Goal: Task Accomplishment & Management: Complete application form

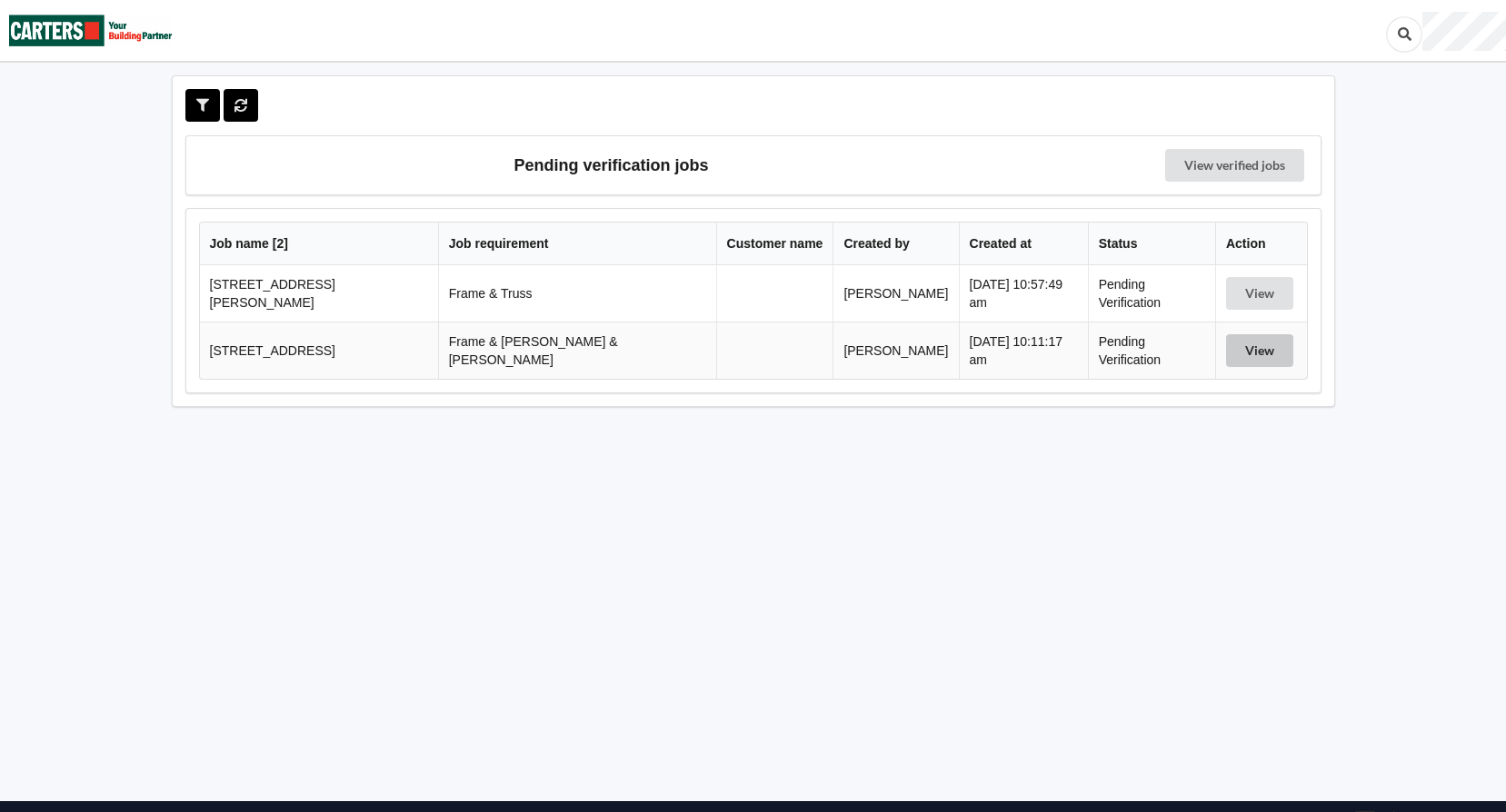
drag, startPoint x: 1244, startPoint y: 339, endPoint x: 1223, endPoint y: 348, distance: 22.8
click at [1245, 339] on button "View" at bounding box center [1259, 350] width 67 height 33
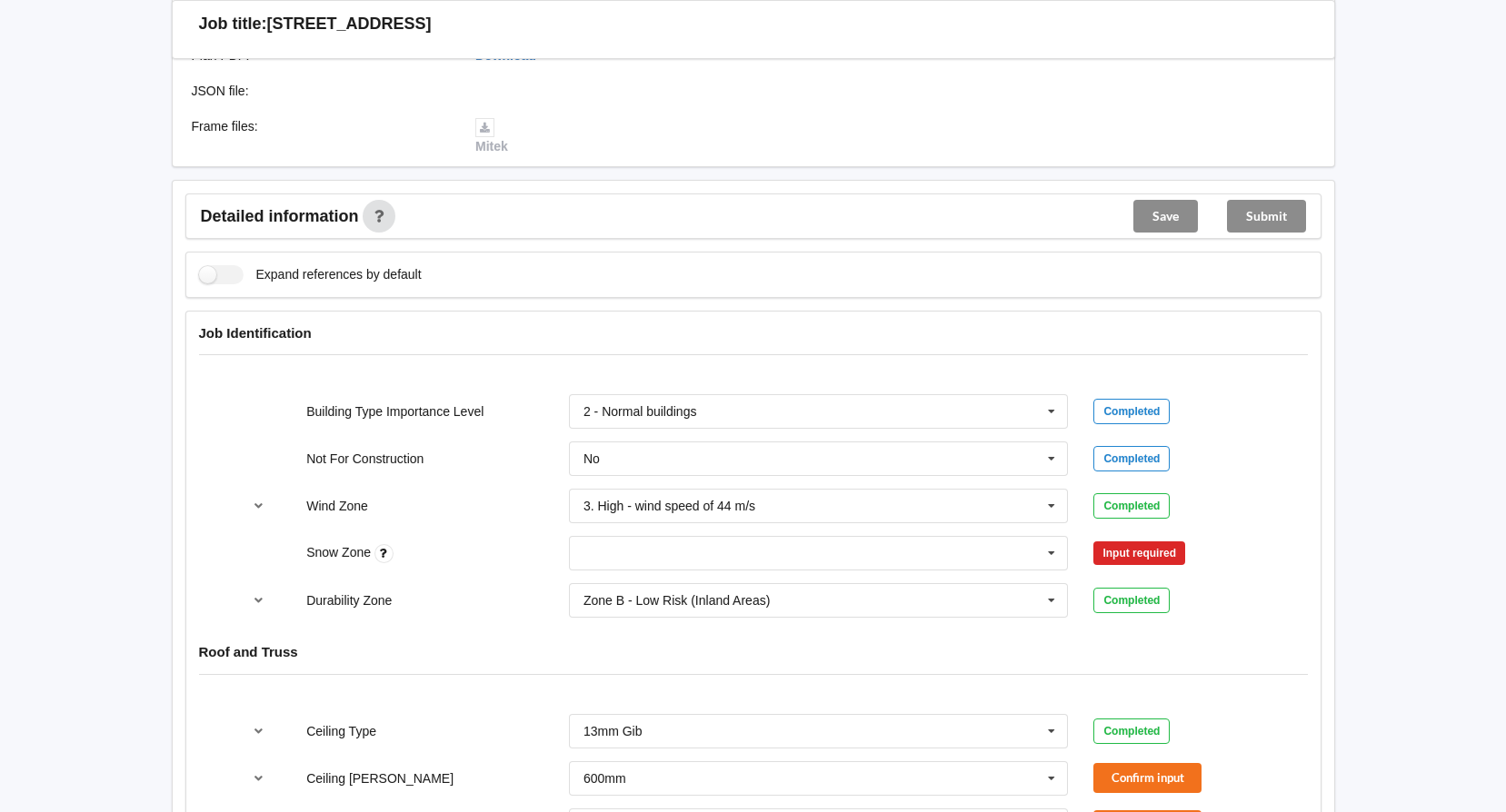
scroll to position [818, 0]
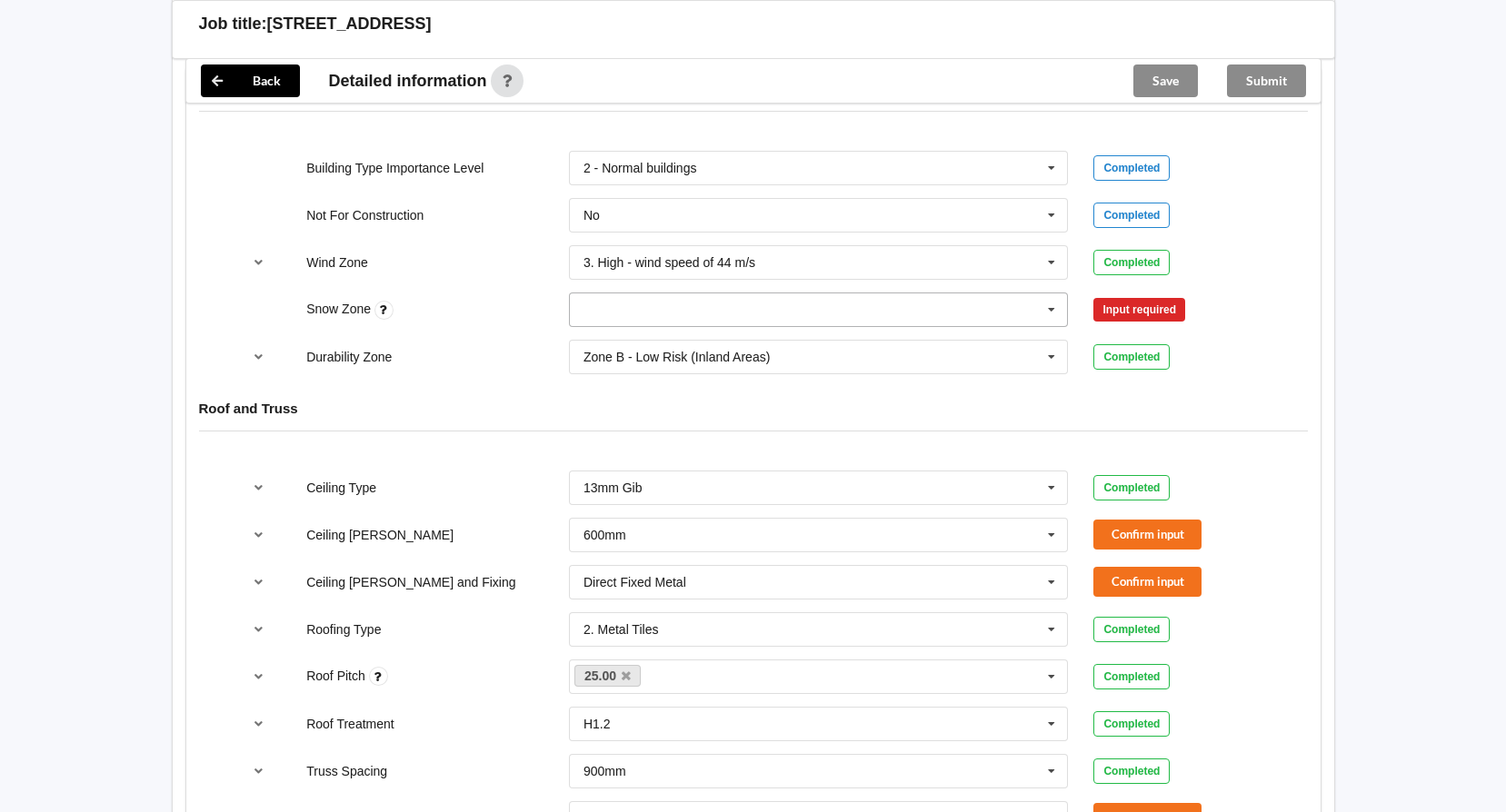
click at [792, 293] on input "text" at bounding box center [819, 310] width 498 height 33
click at [831, 326] on div "N0" at bounding box center [818, 343] width 498 height 34
click at [1142, 300] on button "Confirm input" at bounding box center [1147, 310] width 109 height 30
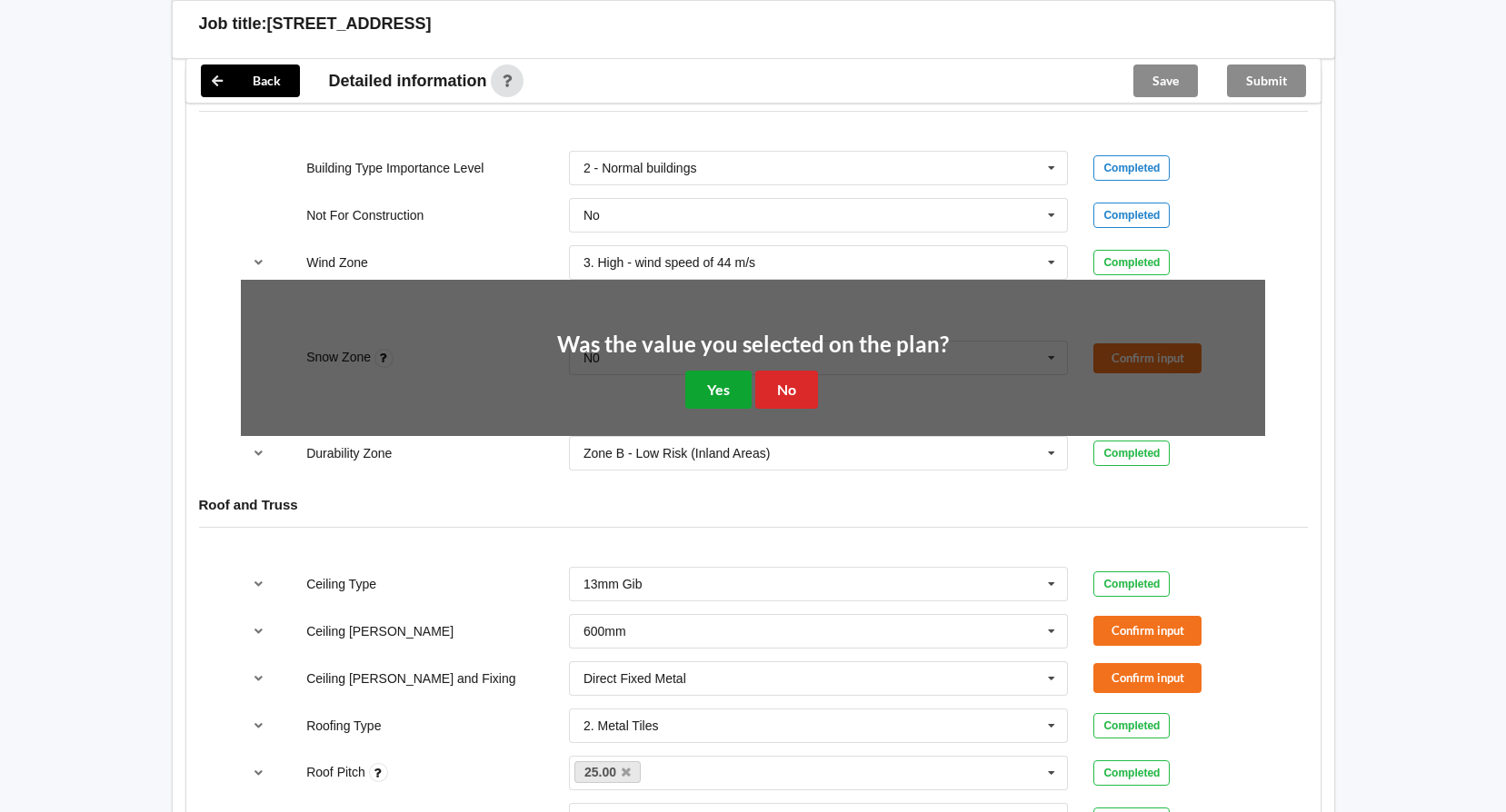
click at [702, 372] on button "Yes" at bounding box center [719, 389] width 66 height 37
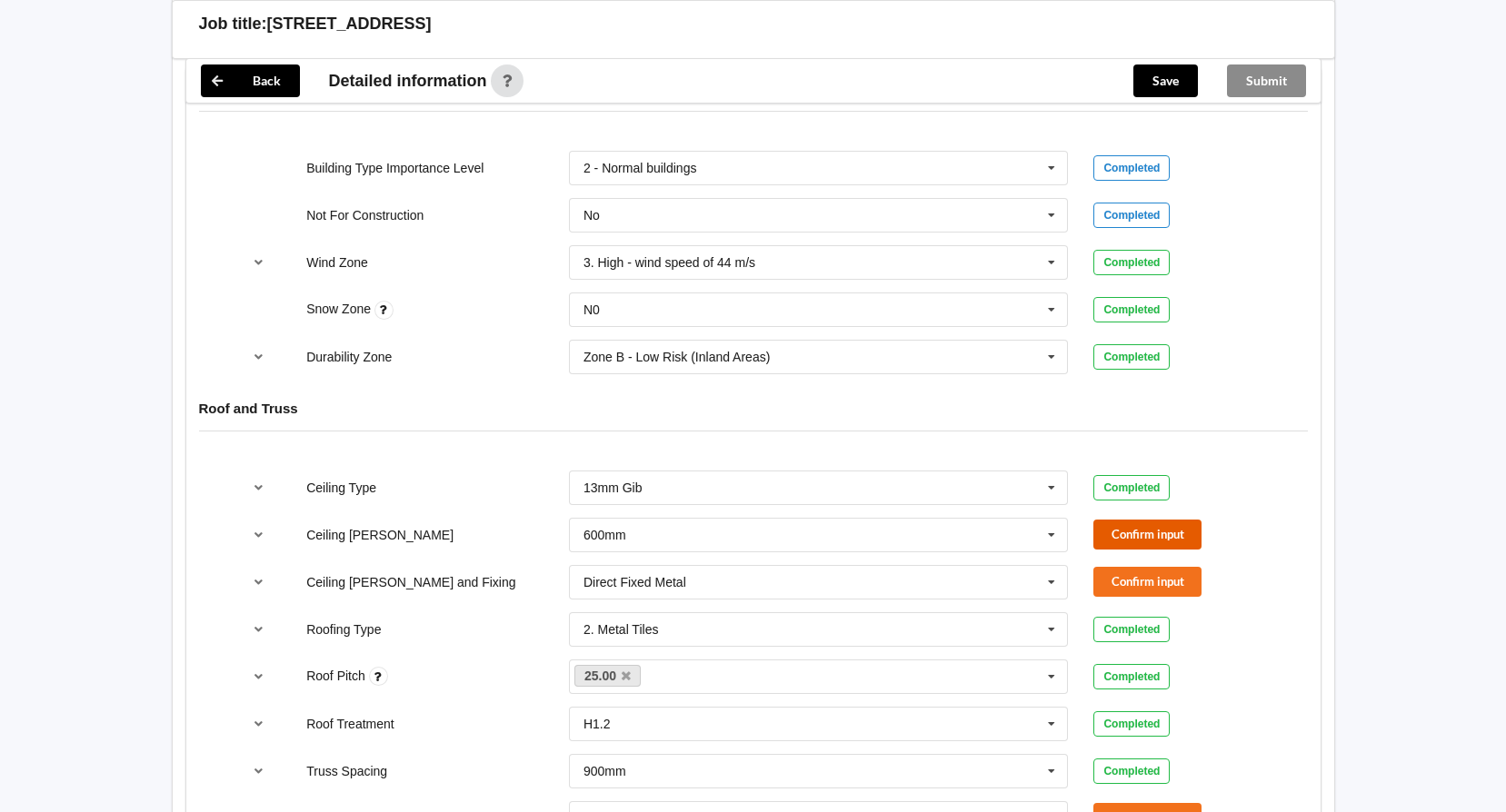
click at [1167, 526] on button "Confirm input" at bounding box center [1147, 534] width 109 height 30
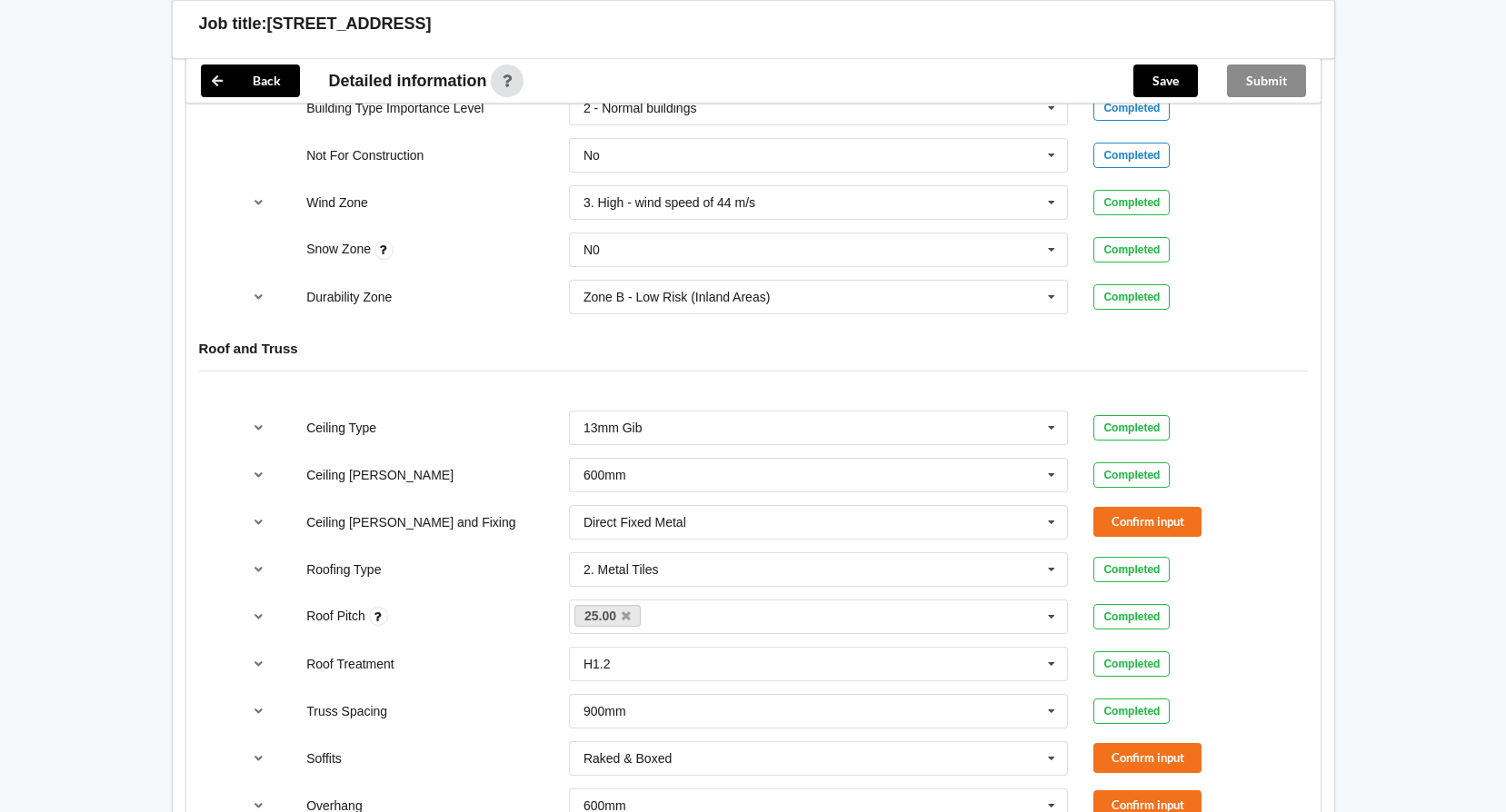
scroll to position [909, 0]
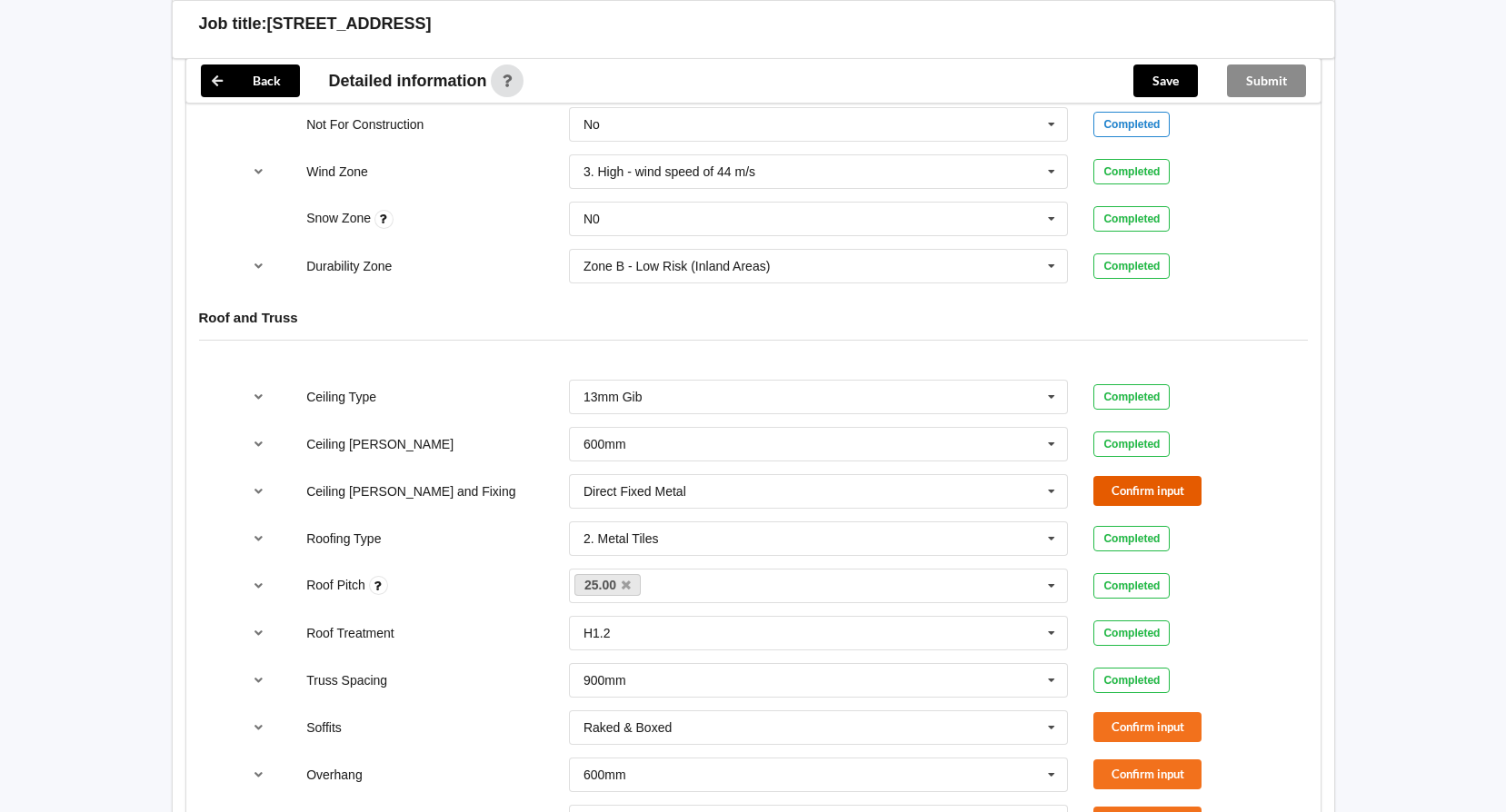
click at [1117, 476] on button "Confirm input" at bounding box center [1147, 491] width 109 height 30
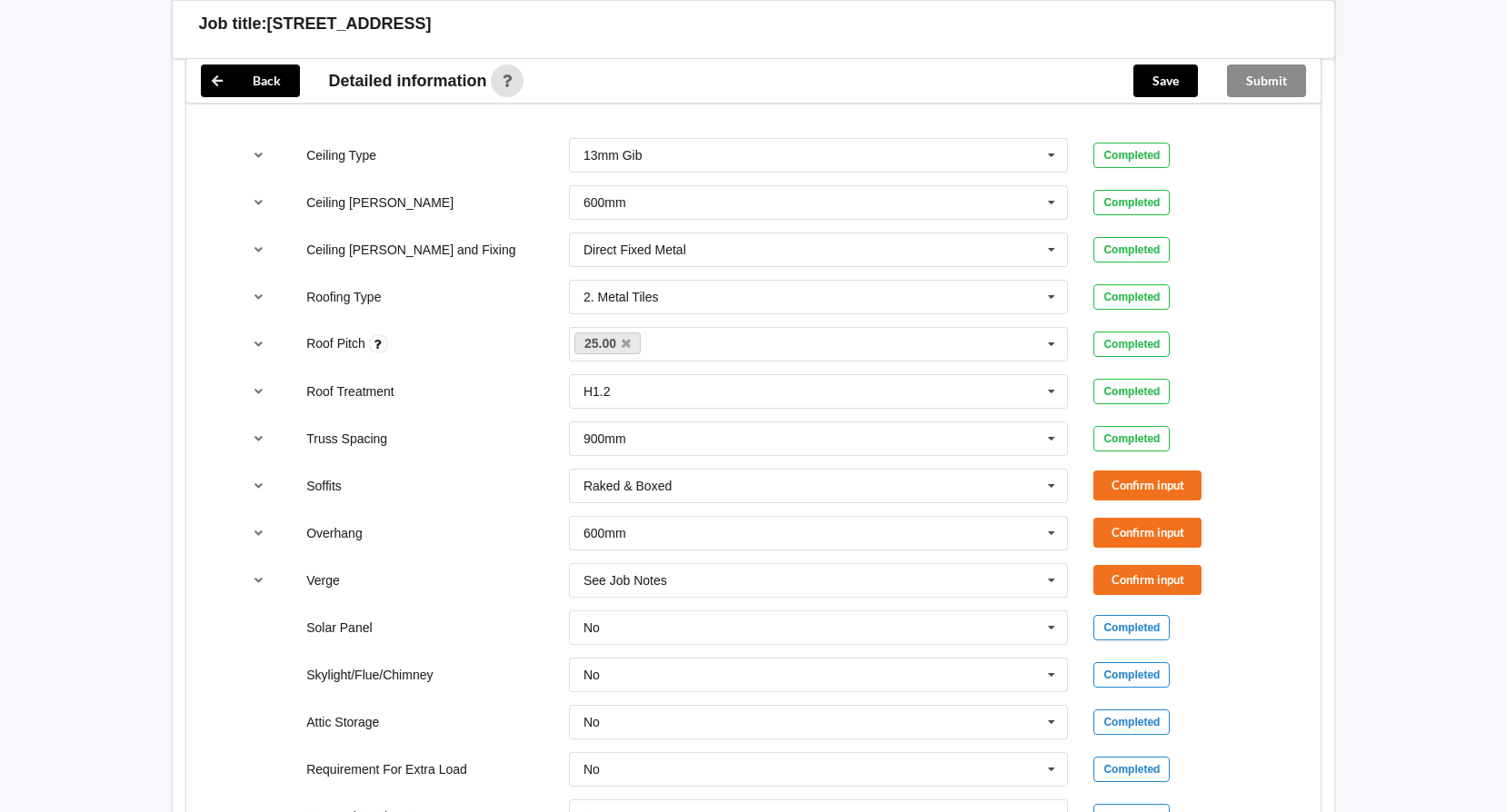
scroll to position [1181, 0]
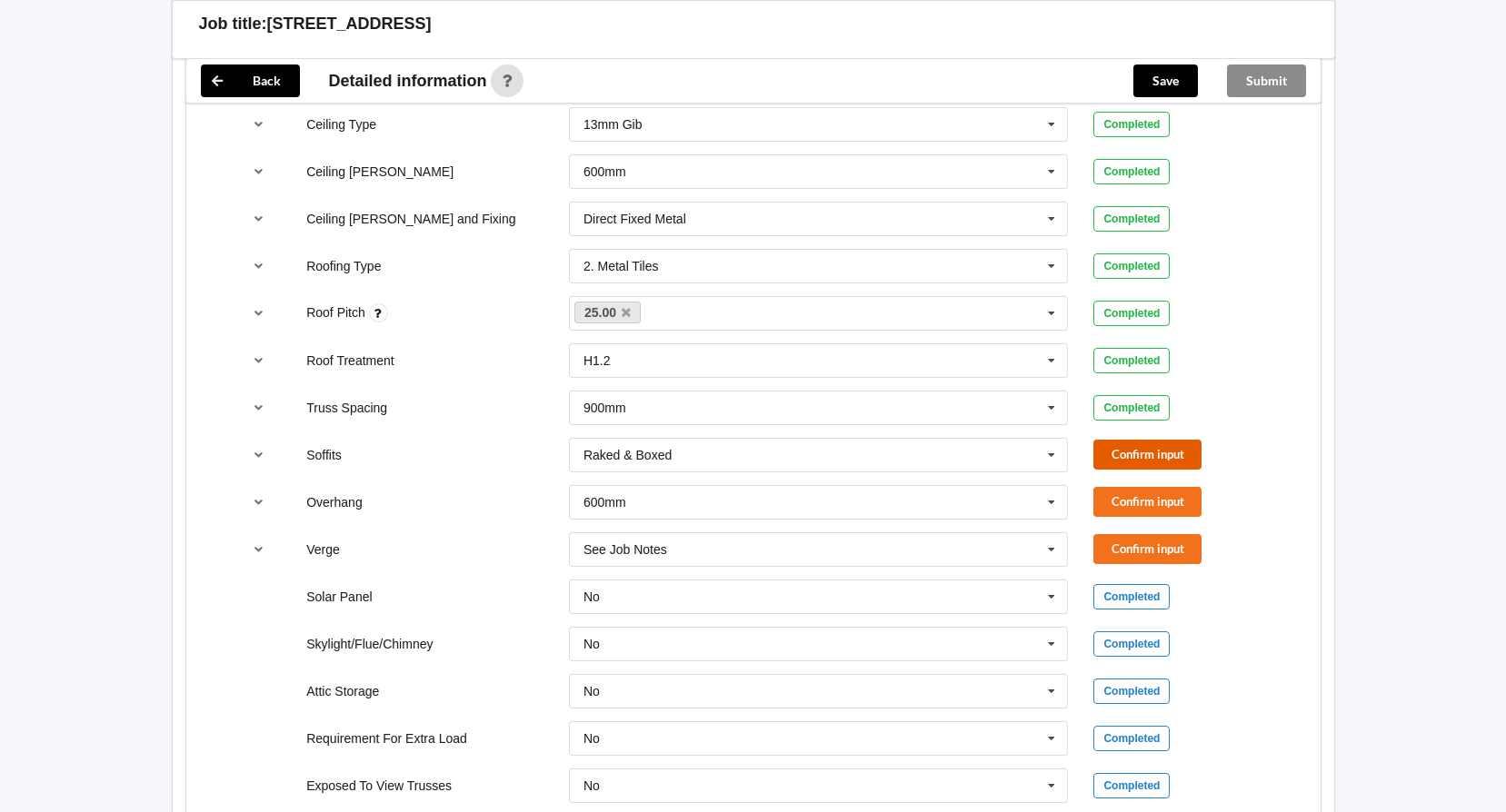
click at [1167, 448] on button "Confirm input" at bounding box center [1147, 454] width 109 height 30
click at [1162, 486] on button "Confirm input" at bounding box center [1147, 501] width 109 height 30
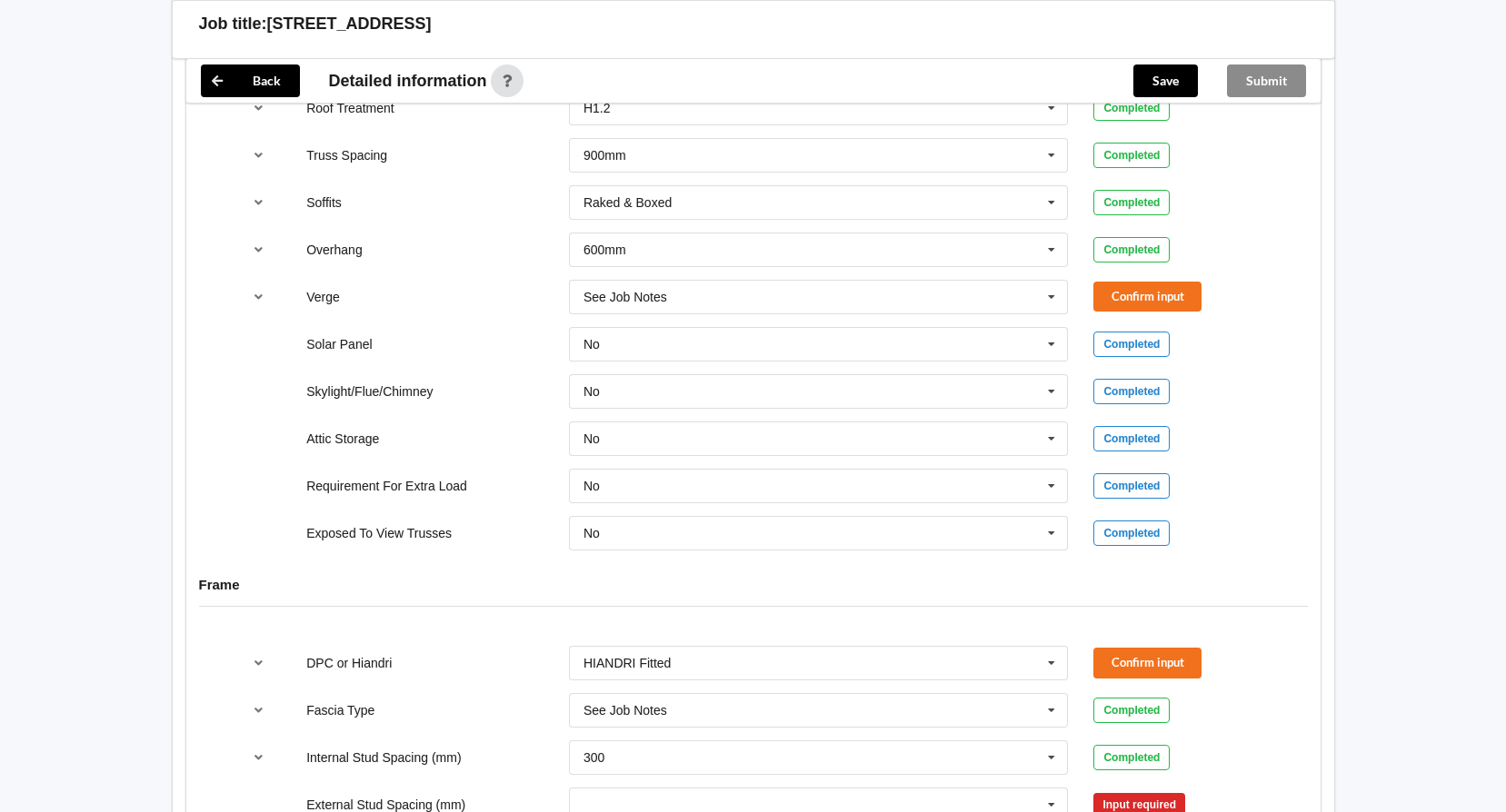
scroll to position [1340, 0]
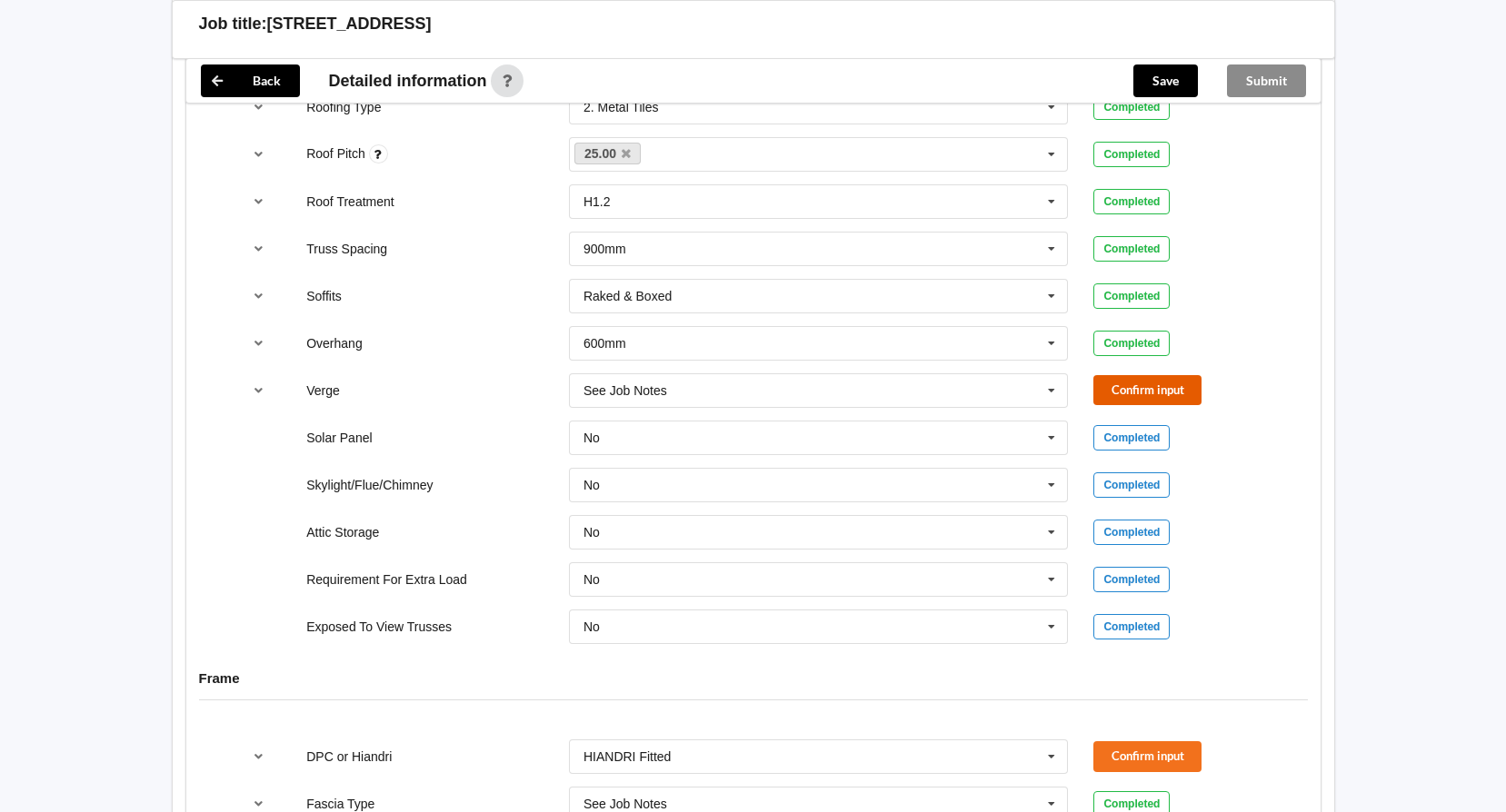
click at [1184, 376] on button "Confirm input" at bounding box center [1147, 390] width 109 height 30
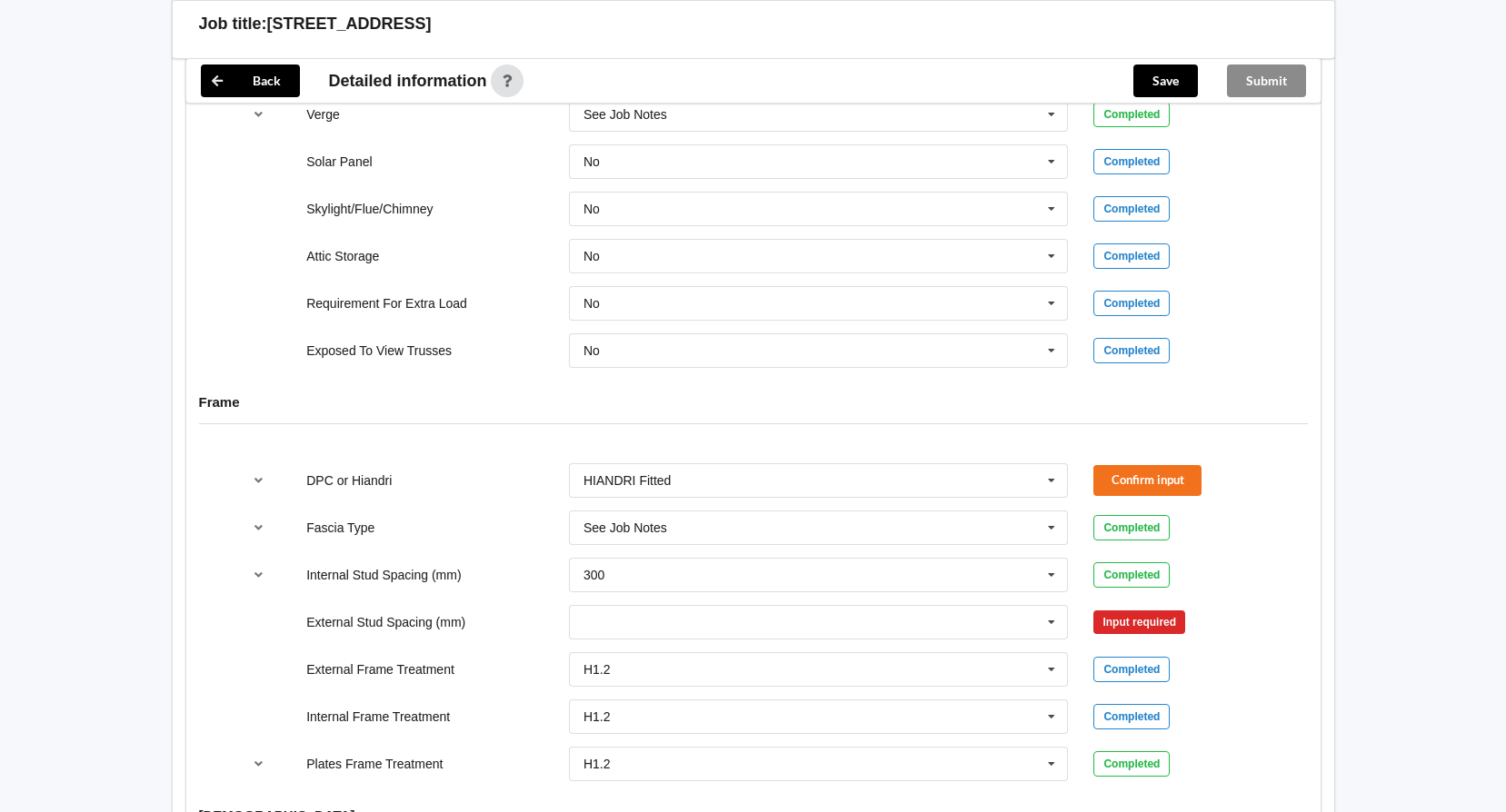
scroll to position [1703, 0]
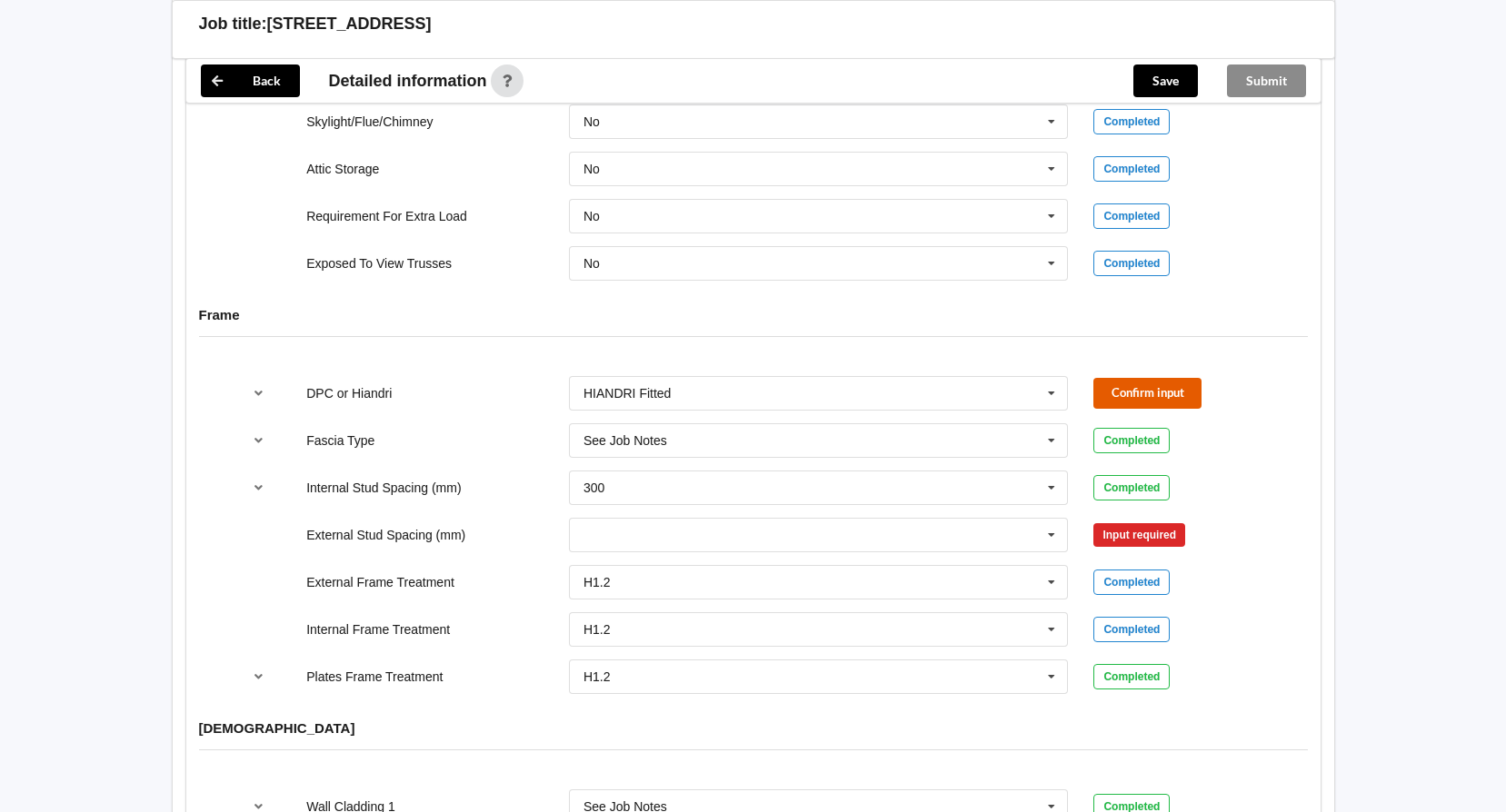
click at [1177, 378] on button "Confirm input" at bounding box center [1147, 393] width 109 height 30
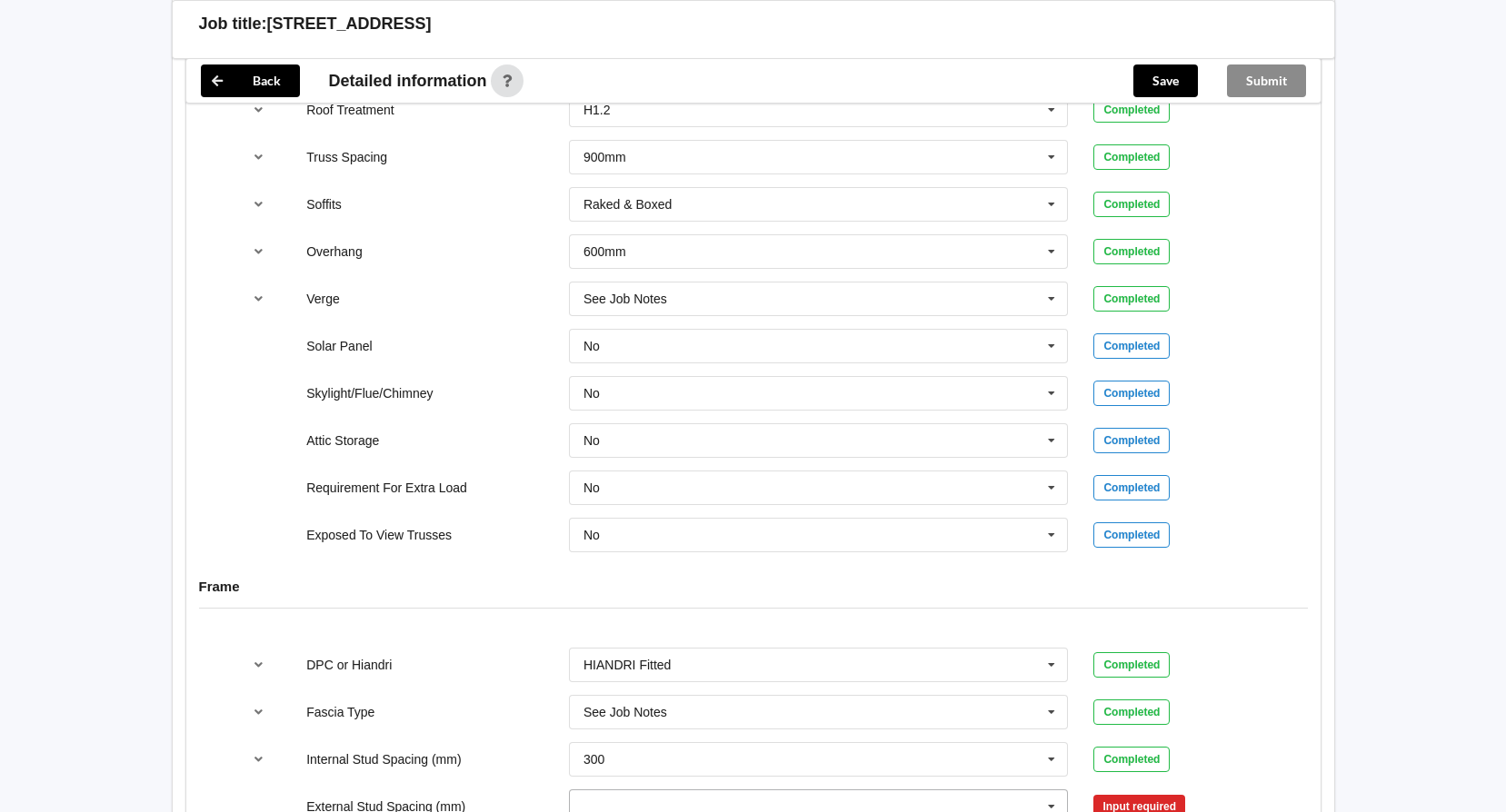
scroll to position [1431, 0]
click at [1049, 697] on icon at bounding box center [1052, 714] width 28 height 34
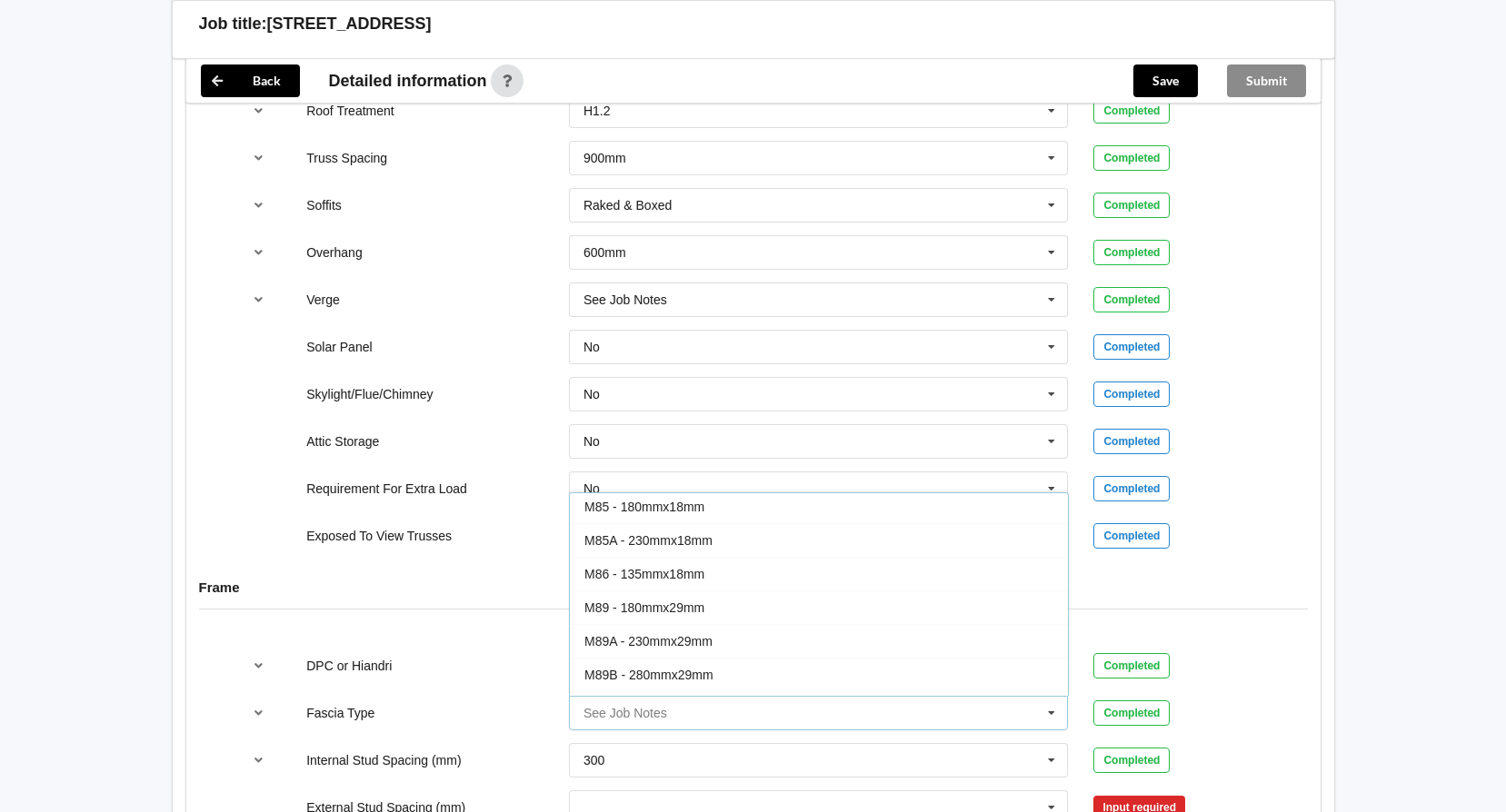
scroll to position [48, 0]
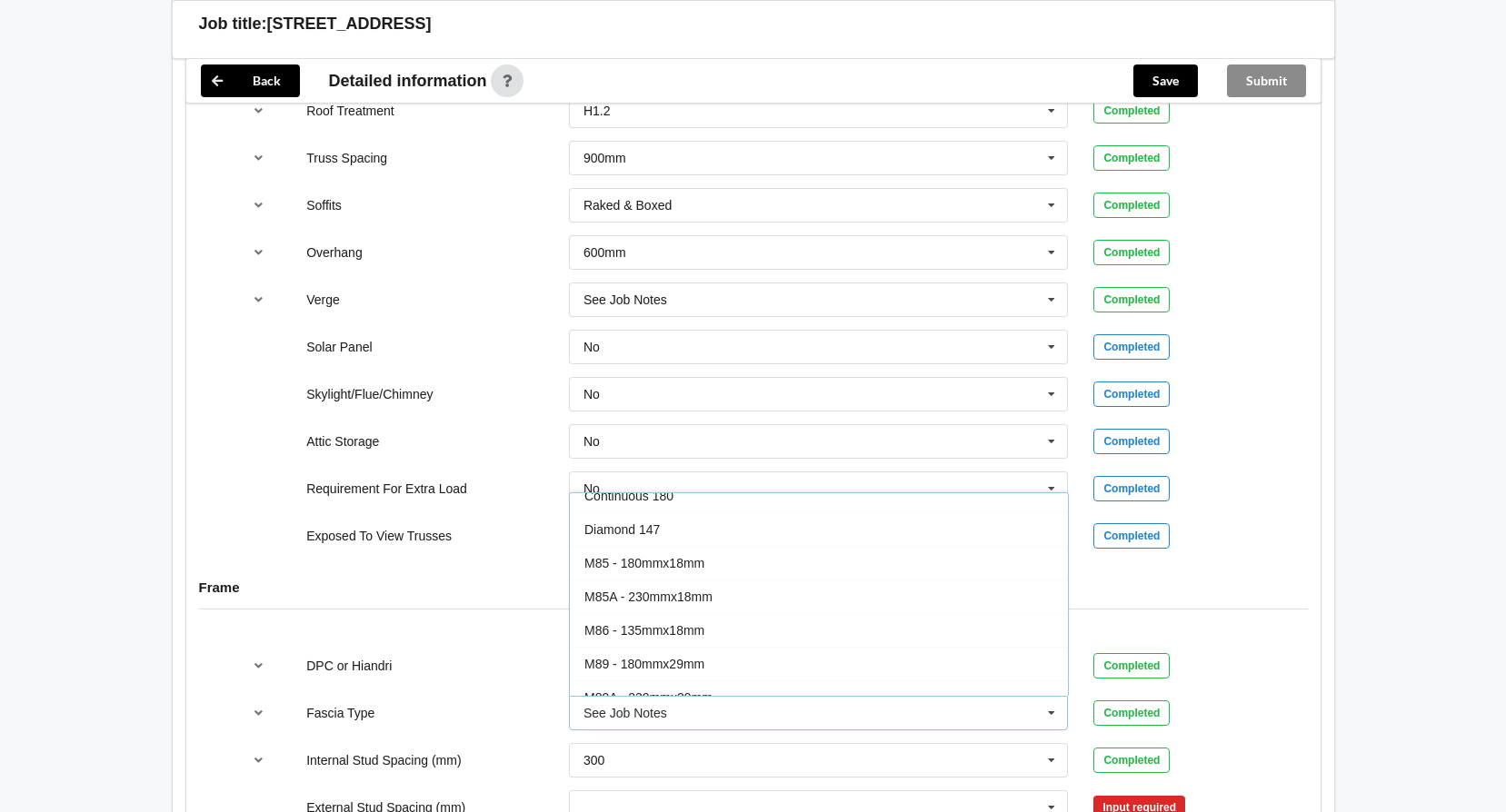
click at [1352, 514] on div "Back Delete Job title: [STREET_ADDRESS] Customer name : Specific customer templ…" at bounding box center [753, 139] width 1206 height 2990
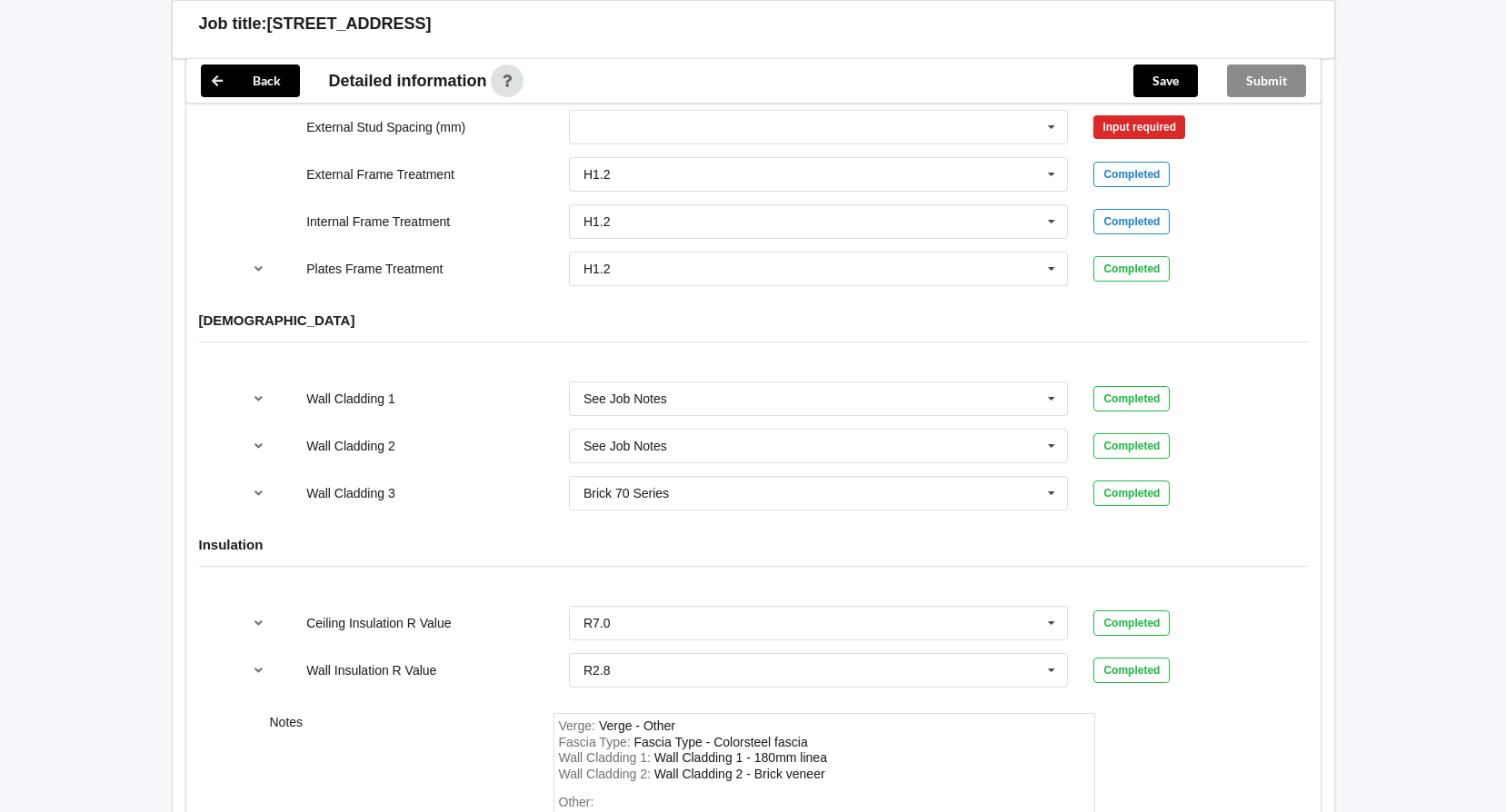
scroll to position [2339, 0]
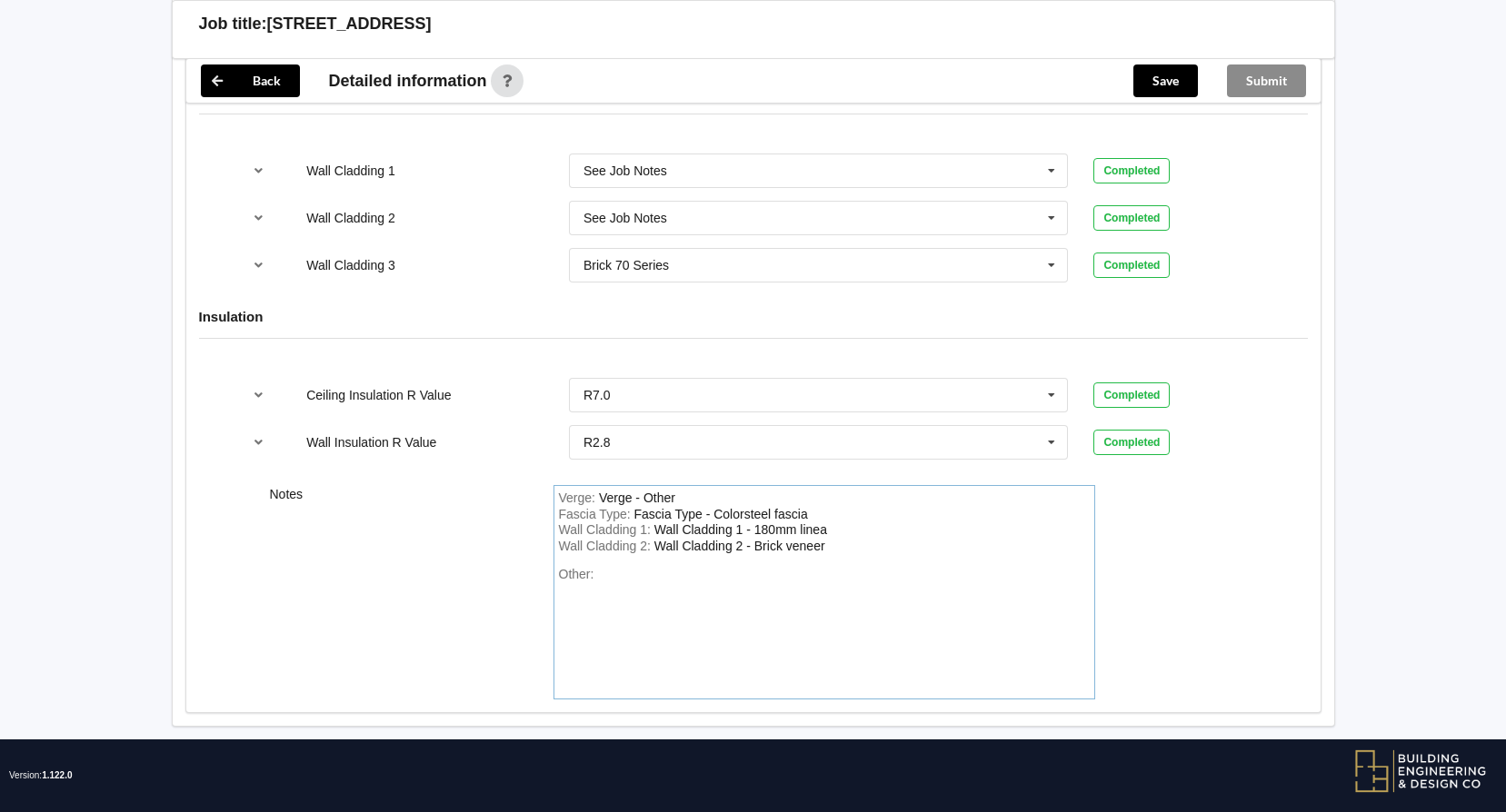
click at [717, 507] on div "Fascia Type - Colorsteel fascia" at bounding box center [720, 514] width 174 height 15
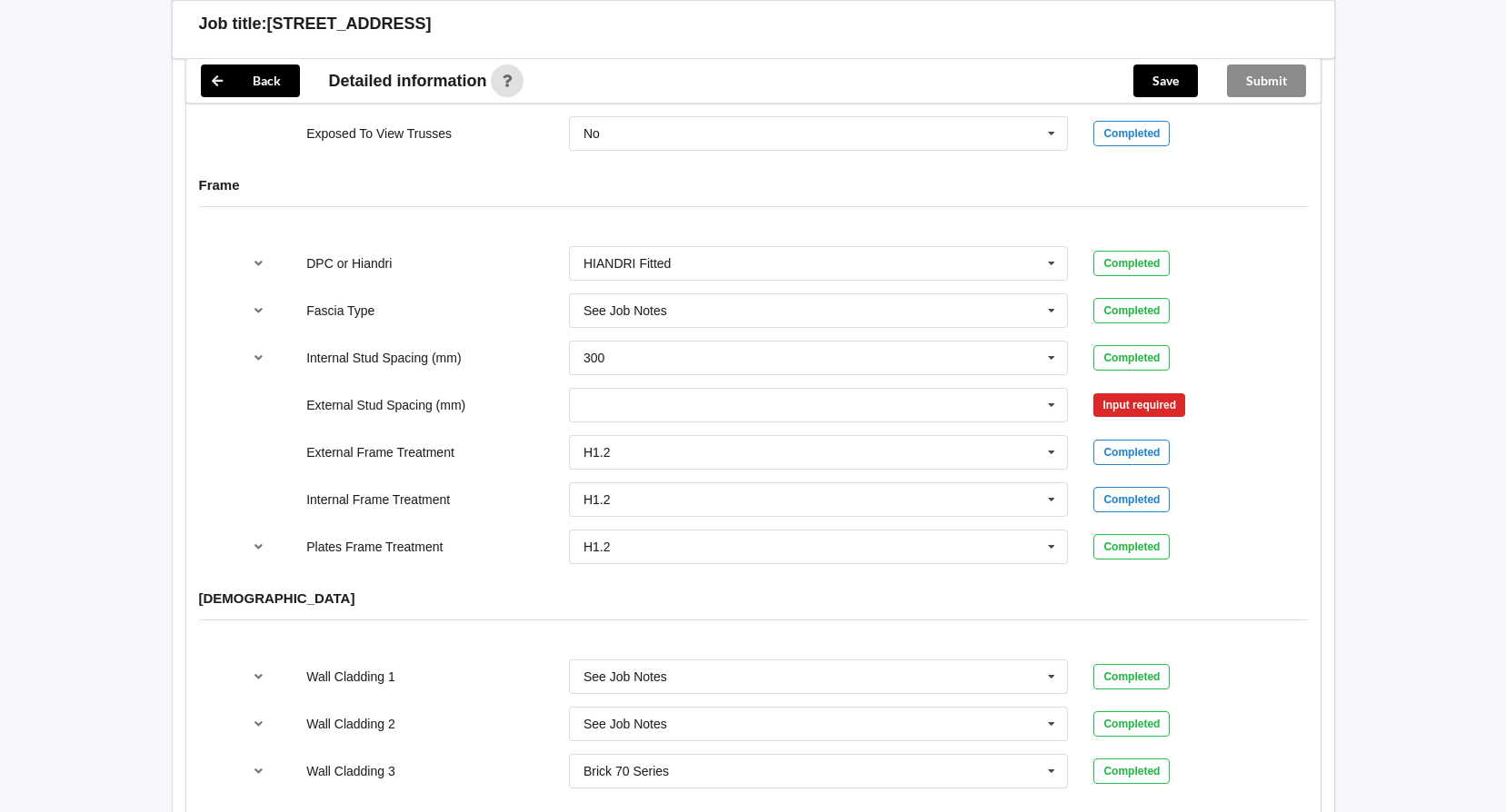
scroll to position [1794, 0]
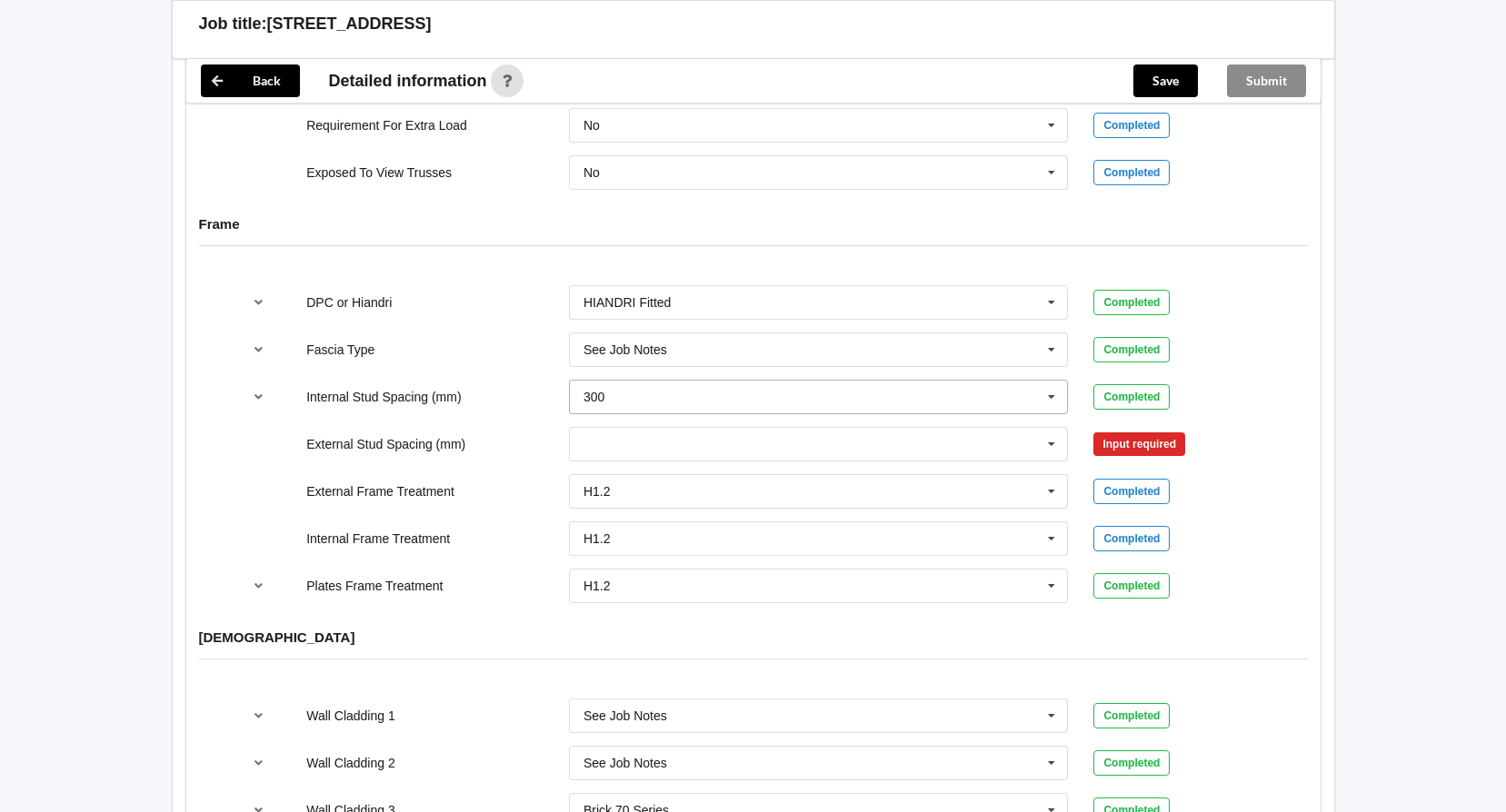
click at [1044, 381] on icon at bounding box center [1052, 397] width 28 height 34
click at [1063, 381] on icon at bounding box center [1052, 397] width 28 height 34
click at [830, 581] on div "Multiple Values – See As Per Plan" at bounding box center [818, 598] width 498 height 34
click at [1043, 428] on icon at bounding box center [1052, 444] width 28 height 34
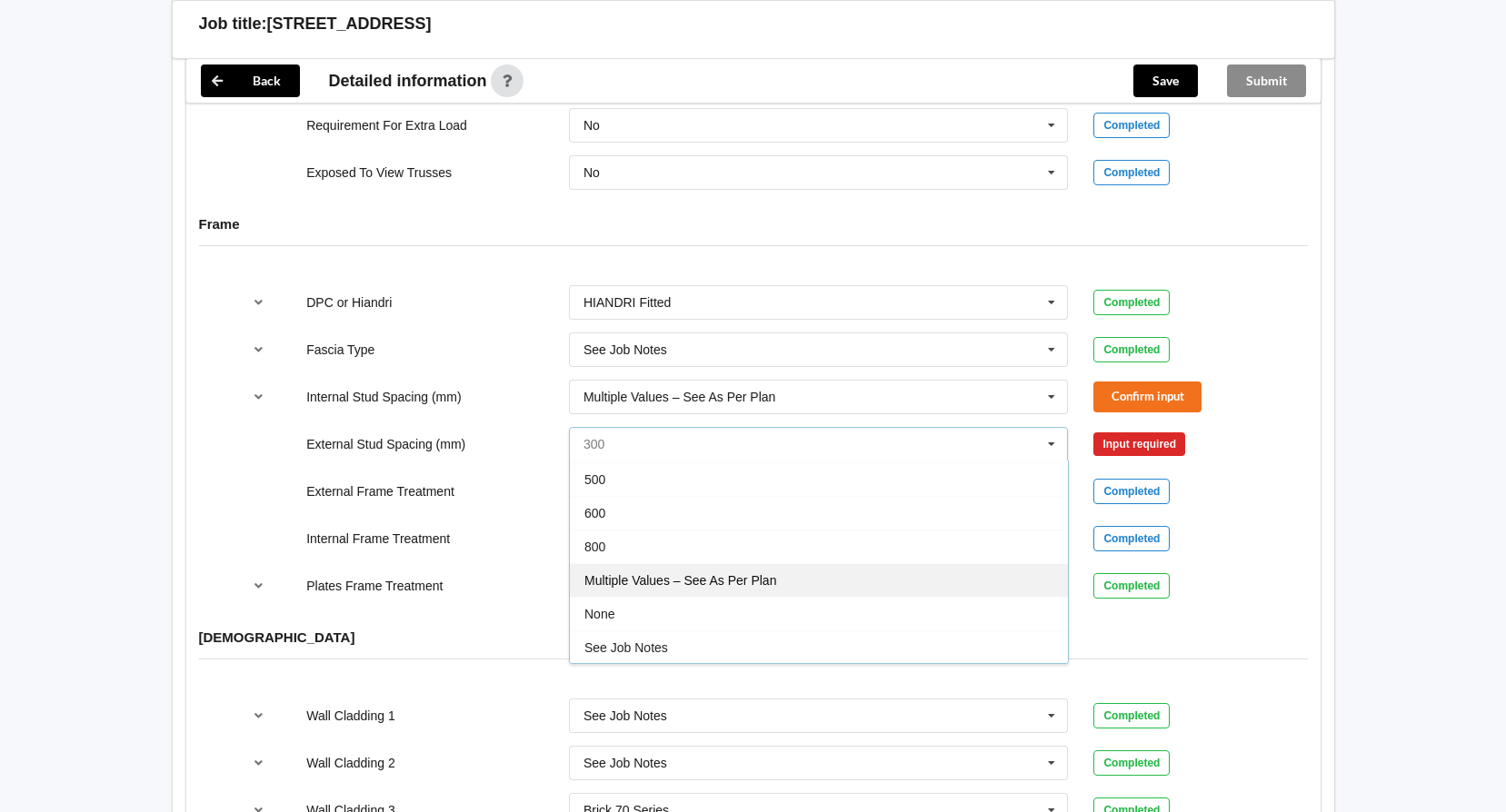
scroll to position [100, 0]
click at [780, 562] on div "Multiple Values – See As Per Plan" at bounding box center [818, 578] width 498 height 34
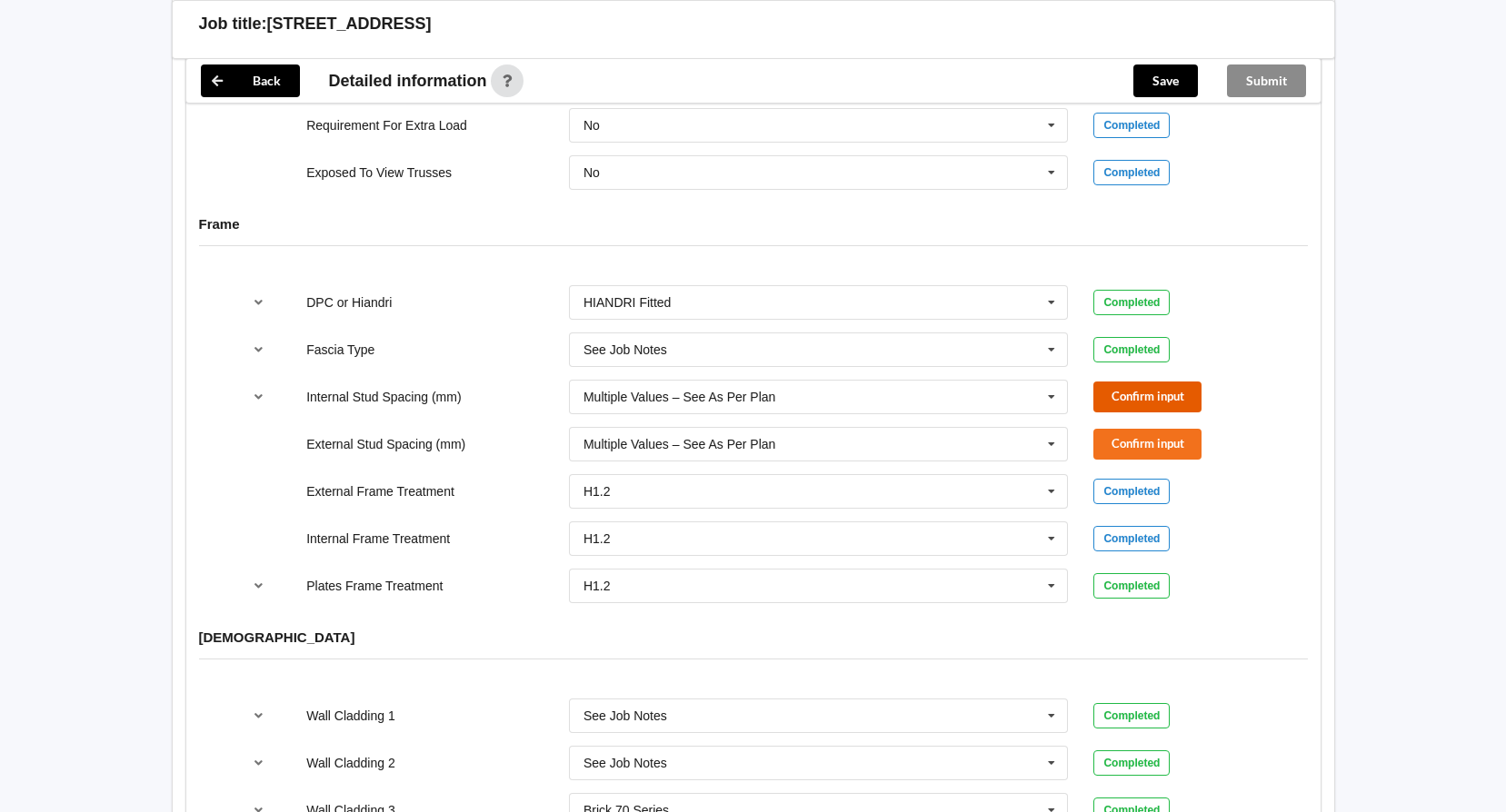
click at [1155, 382] on button "Confirm input" at bounding box center [1147, 396] width 109 height 30
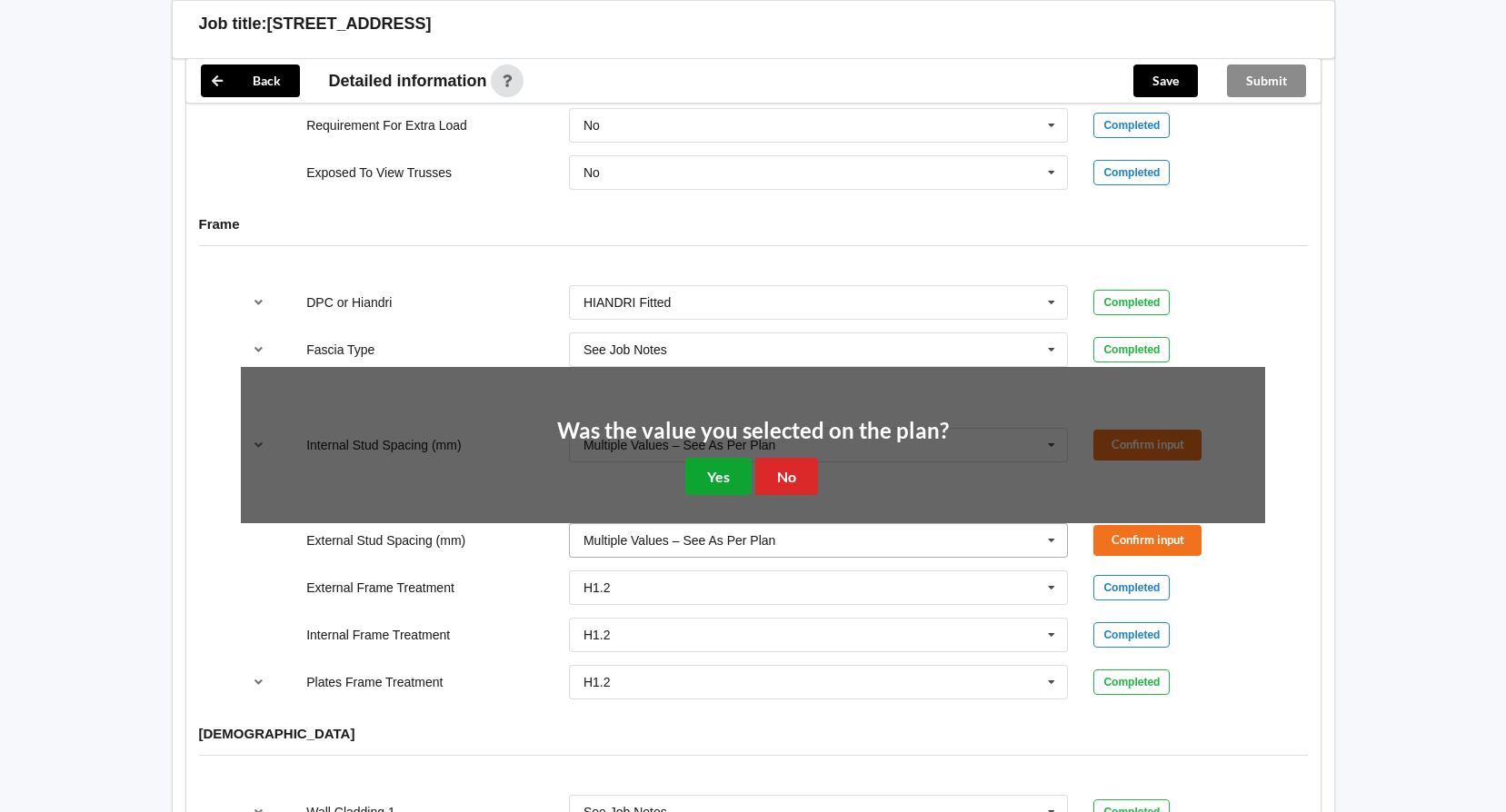
drag, startPoint x: 718, startPoint y: 461, endPoint x: 923, endPoint y: 433, distance: 206.9
click at [723, 458] on button "Yes" at bounding box center [719, 476] width 66 height 37
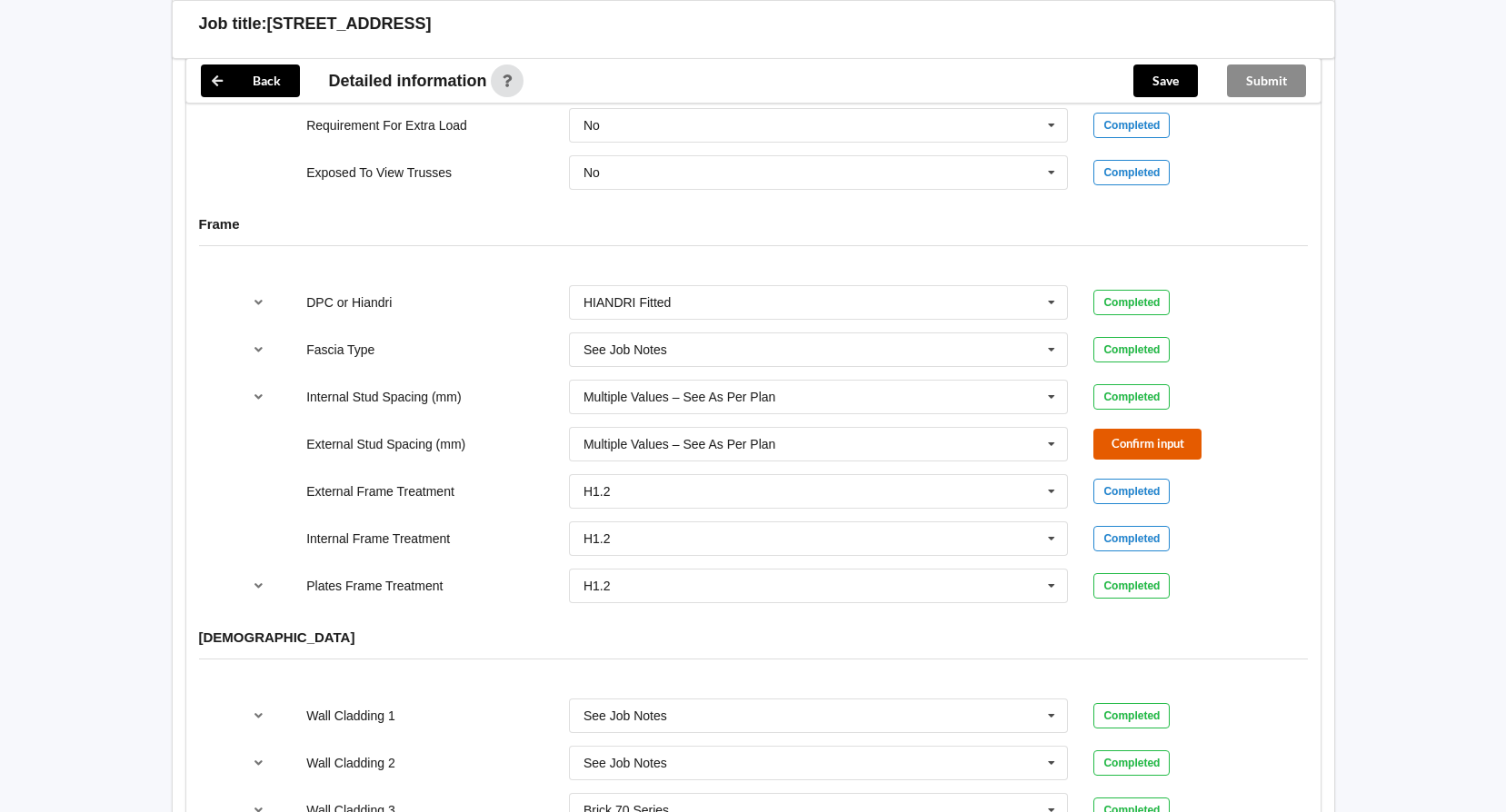
click at [1112, 429] on button "Confirm input" at bounding box center [1147, 443] width 109 height 30
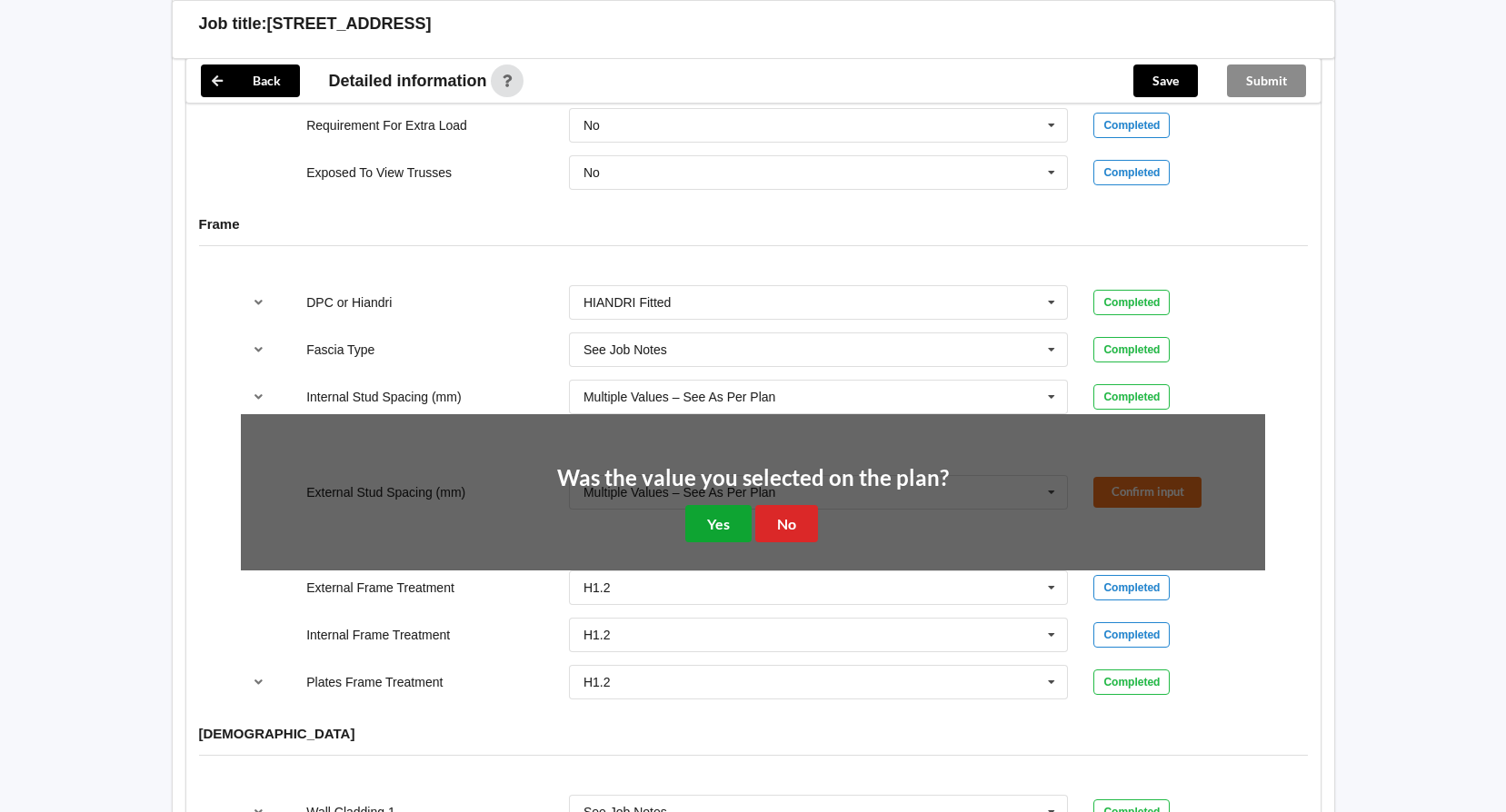
click at [711, 505] on button "Yes" at bounding box center [719, 523] width 66 height 37
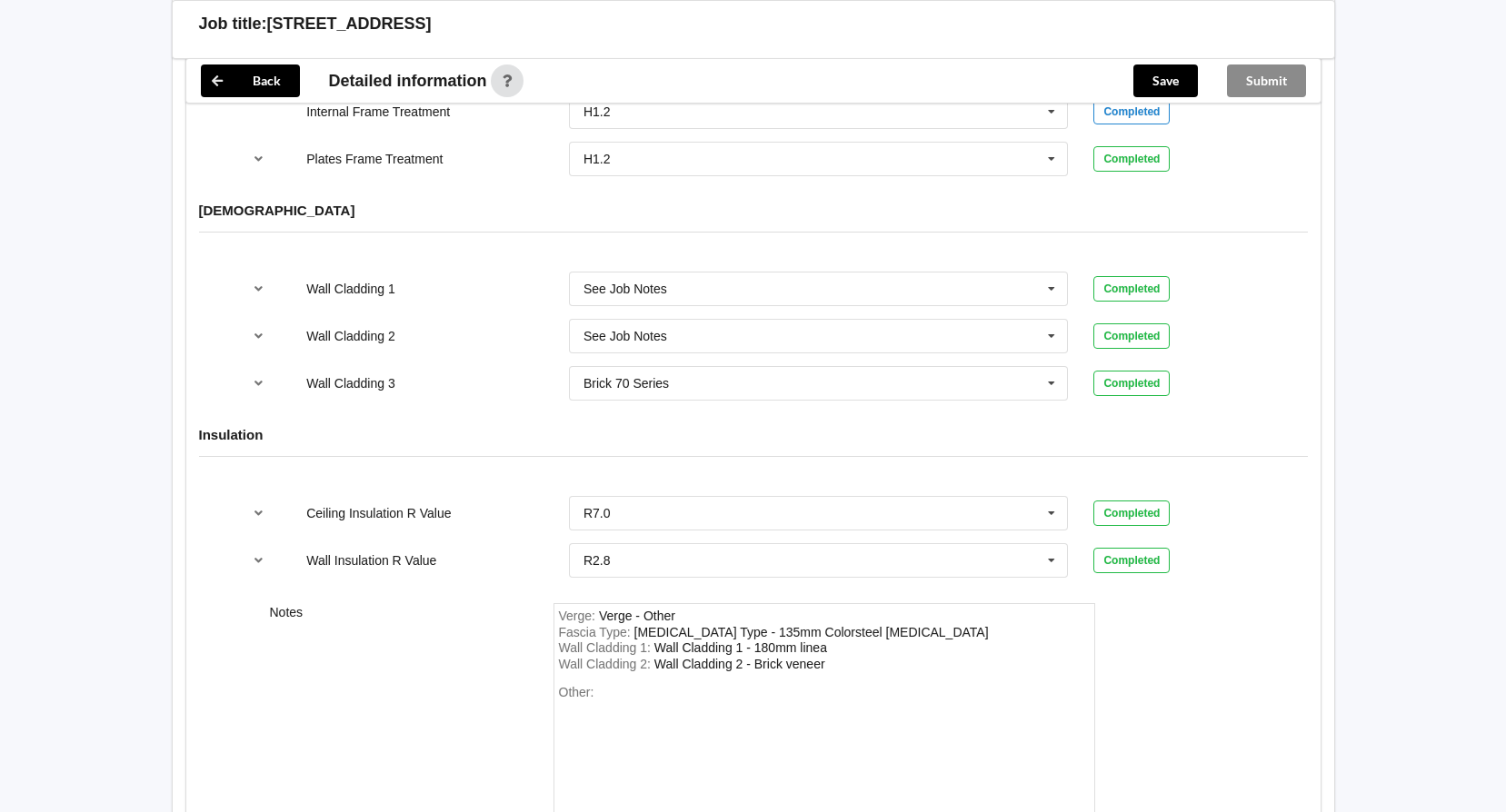
scroll to position [2247, 0]
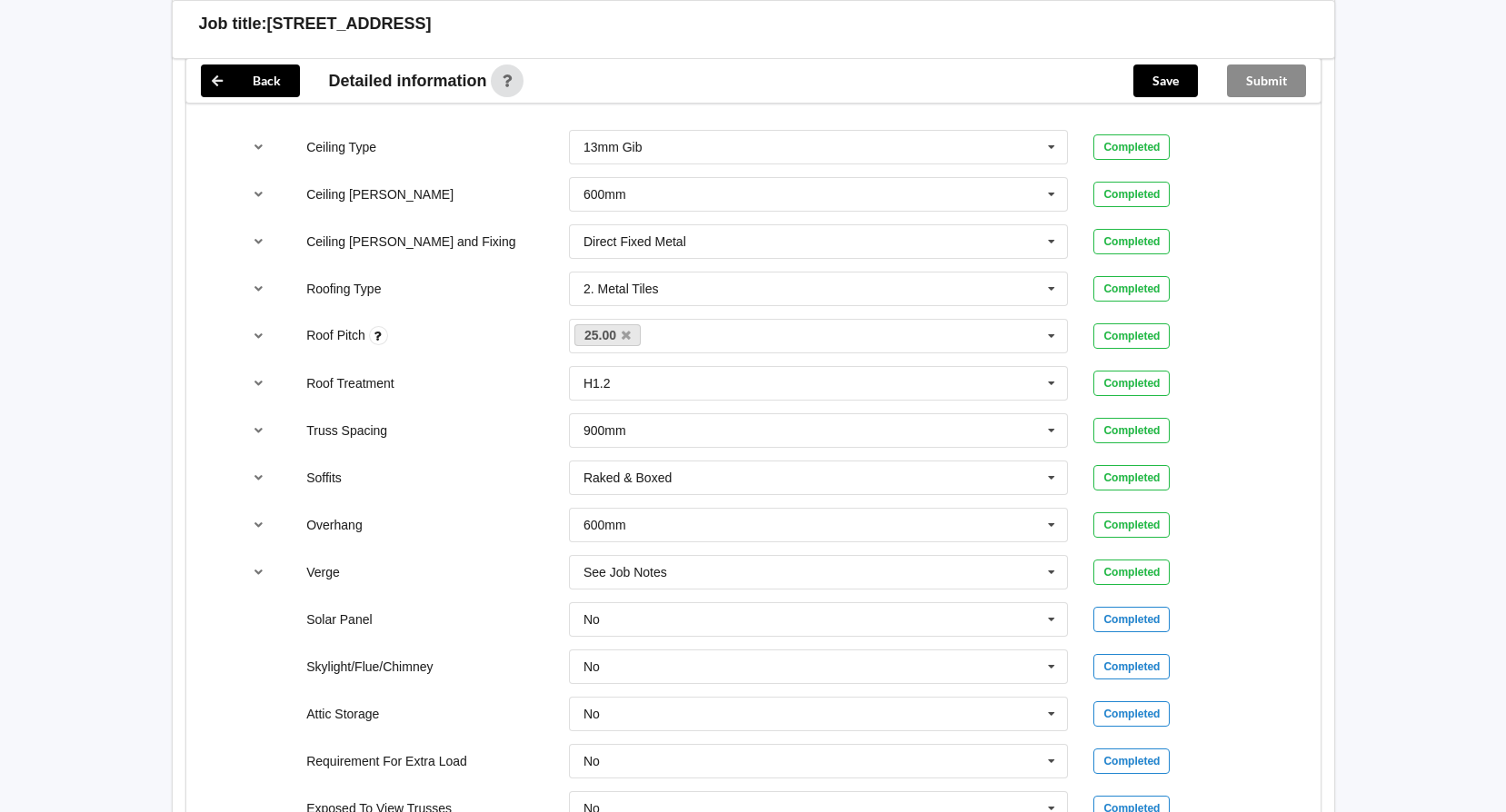
click at [1174, 97] on div "Save" at bounding box center [1166, 80] width 94 height 43
click at [1167, 86] on button "Save" at bounding box center [1166, 81] width 64 height 33
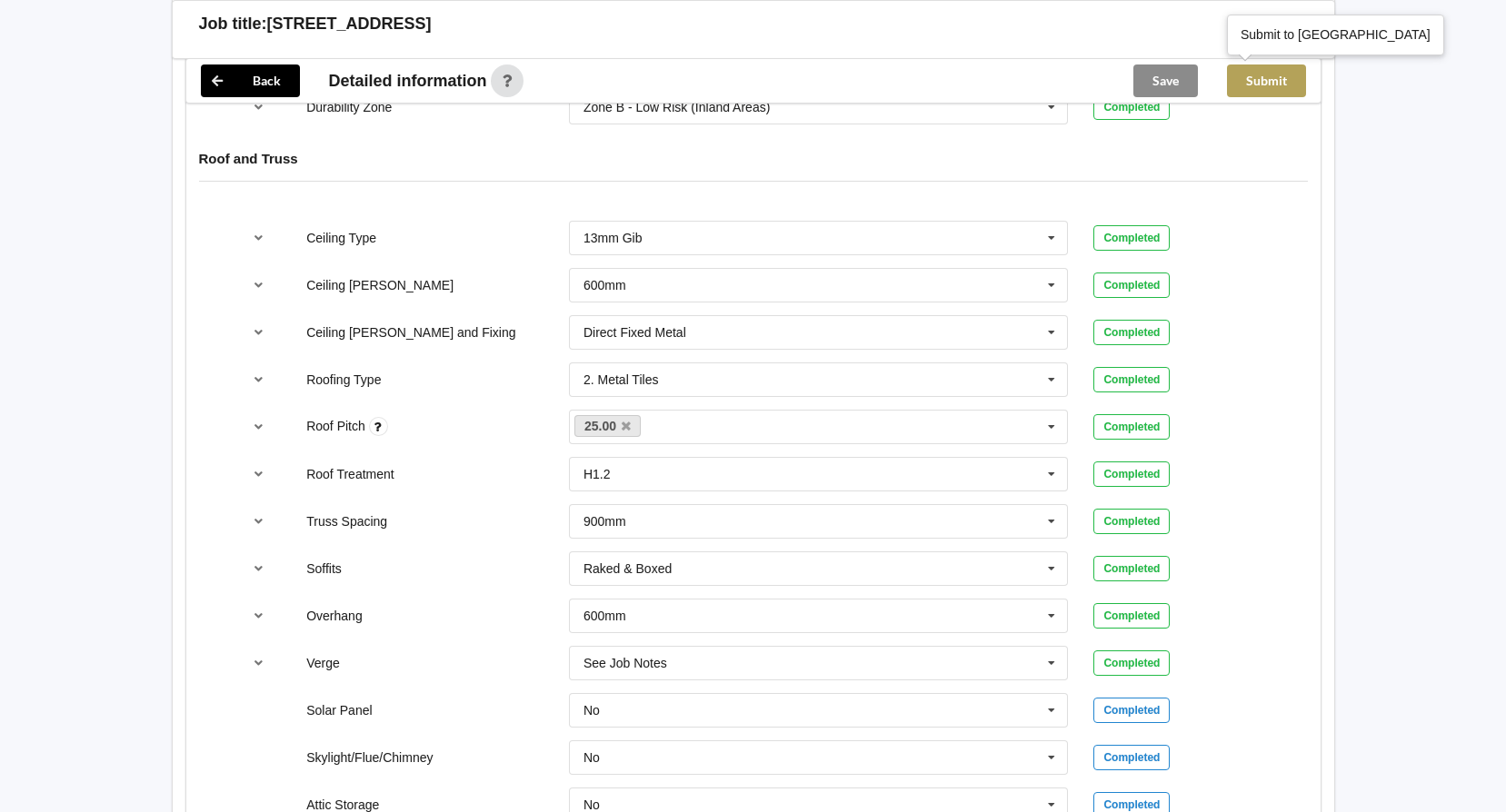
click at [1262, 78] on button "Submit" at bounding box center [1266, 81] width 79 height 33
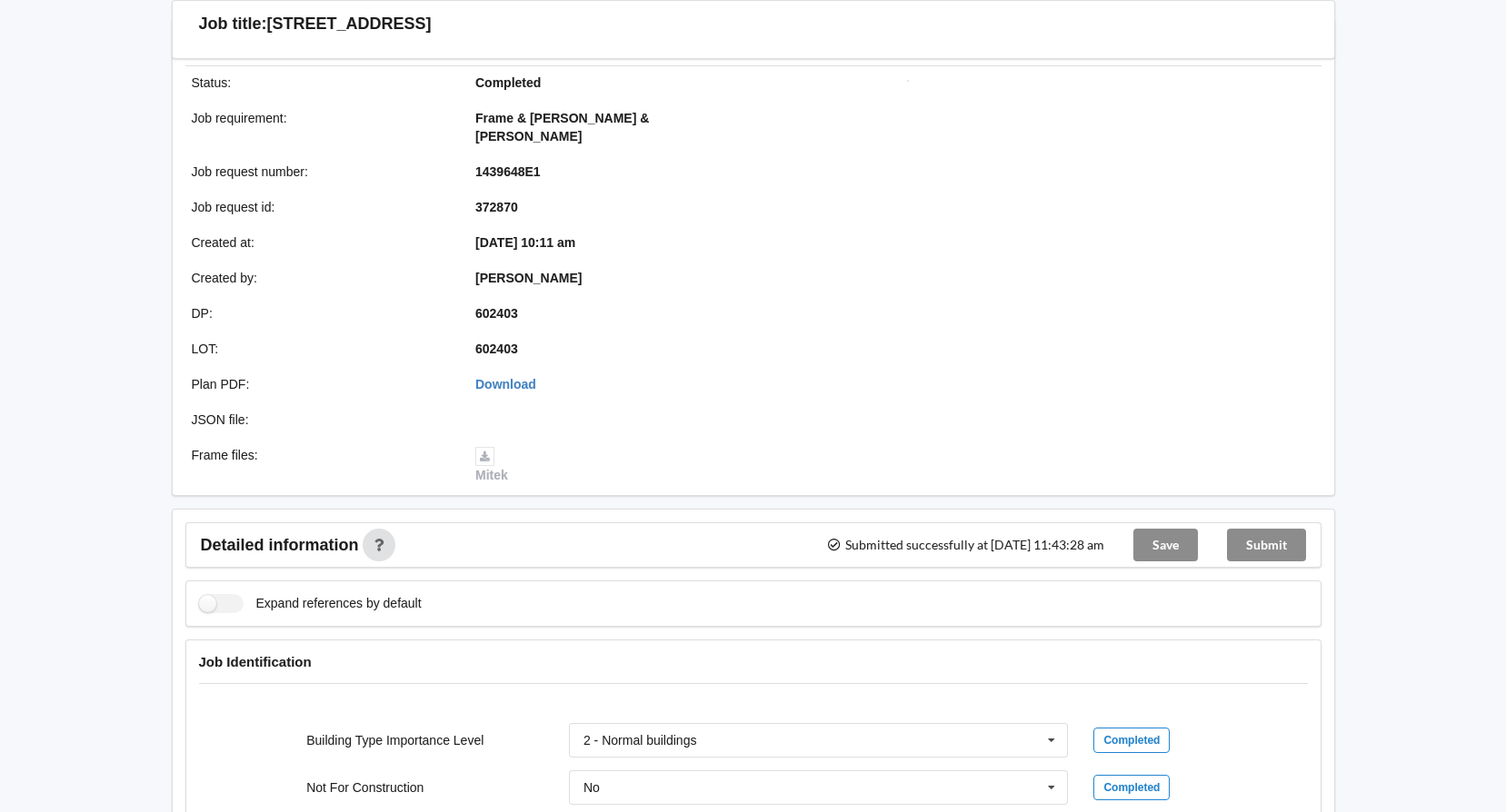
scroll to position [0, 0]
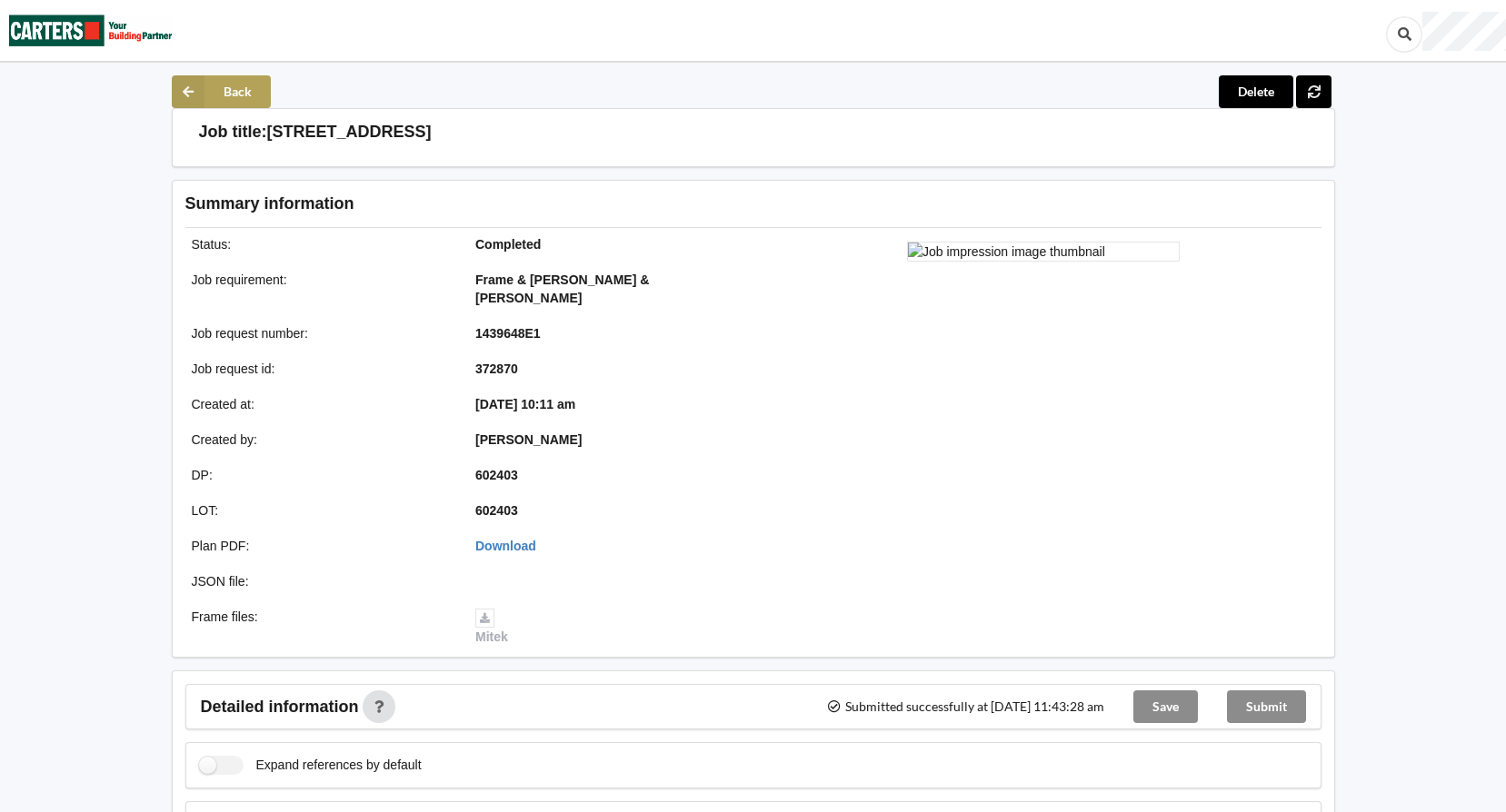
click at [244, 86] on button "Back" at bounding box center [222, 92] width 99 height 33
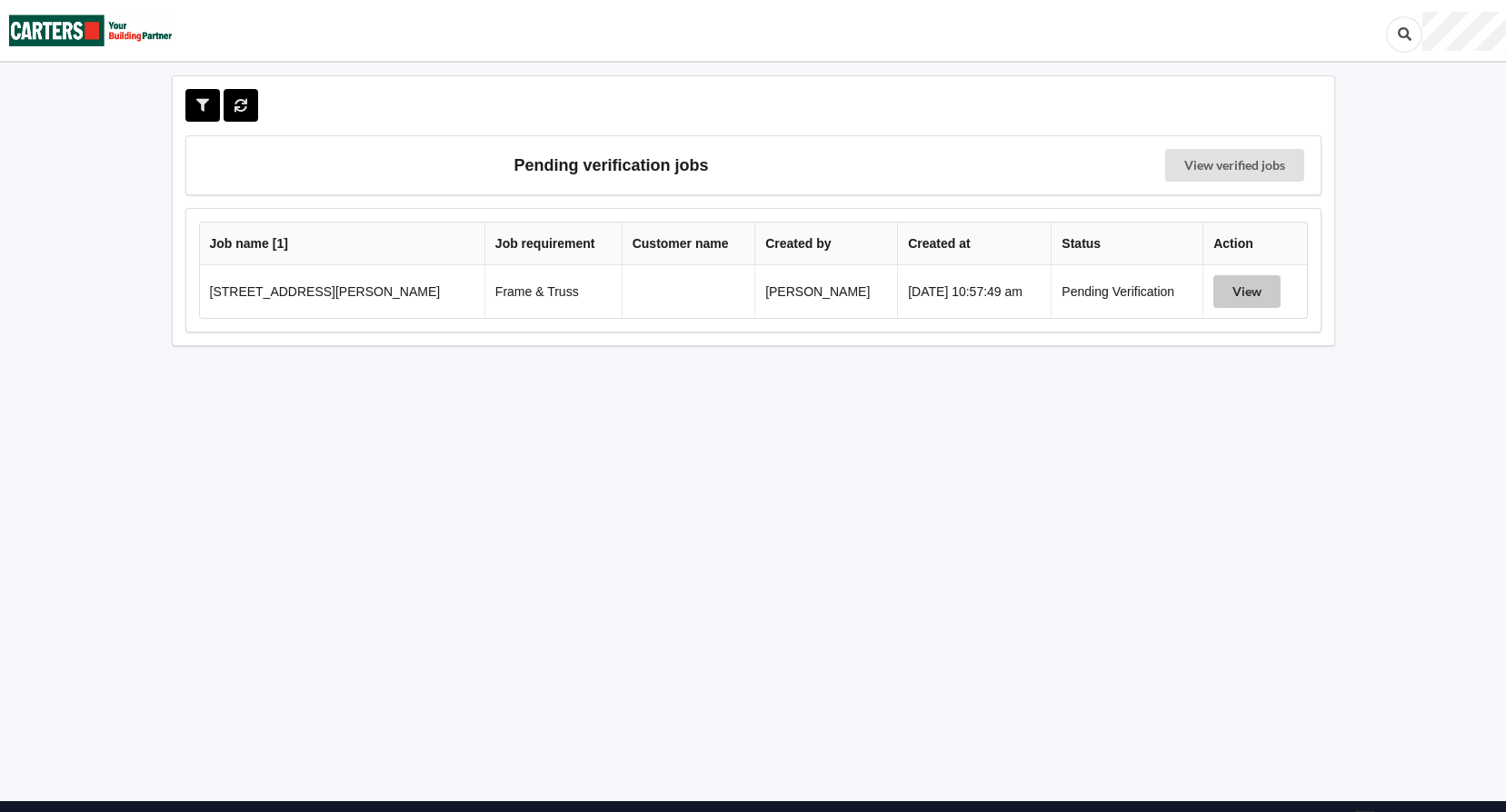
click at [1253, 290] on button "View" at bounding box center [1247, 292] width 67 height 33
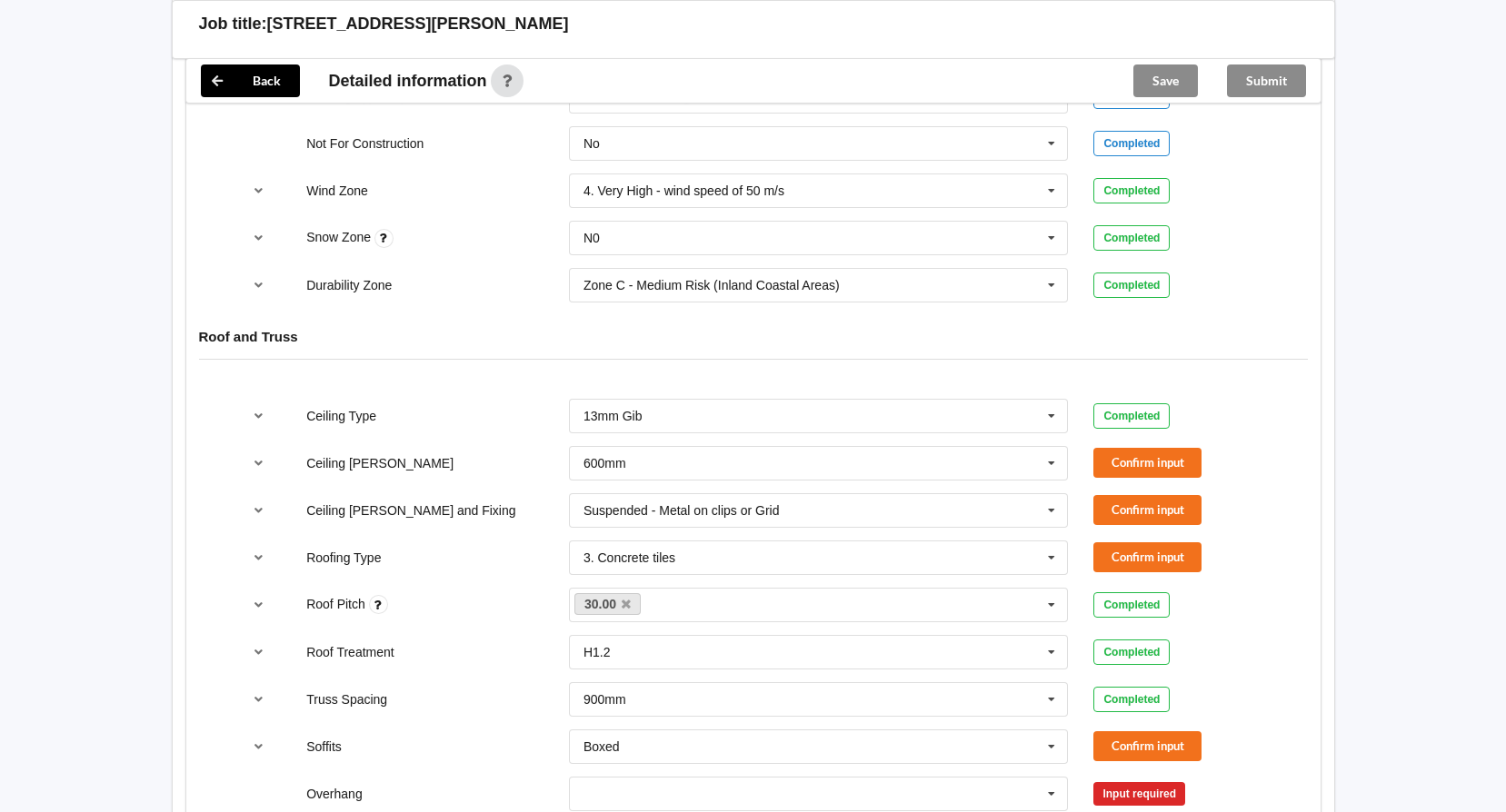
scroll to position [909, 0]
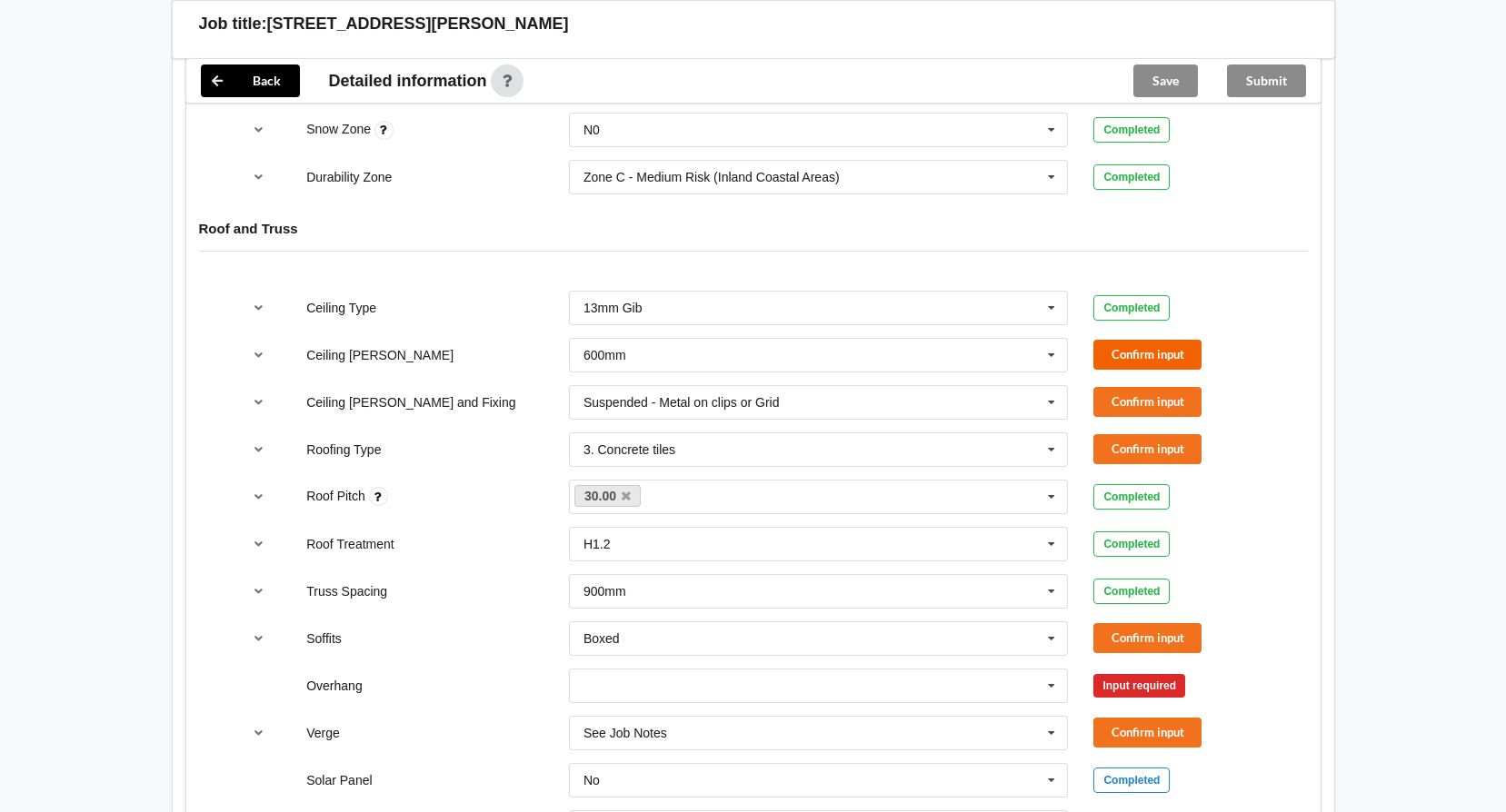
drag, startPoint x: 1213, startPoint y: 355, endPoint x: 1181, endPoint y: 358, distance: 32.1
click at [1200, 360] on div "Confirm input" at bounding box center [1178, 354] width 172 height 30
click at [1180, 357] on button "Confirm input" at bounding box center [1147, 354] width 109 height 30
click at [1169, 395] on button "Confirm input" at bounding box center [1147, 402] width 109 height 30
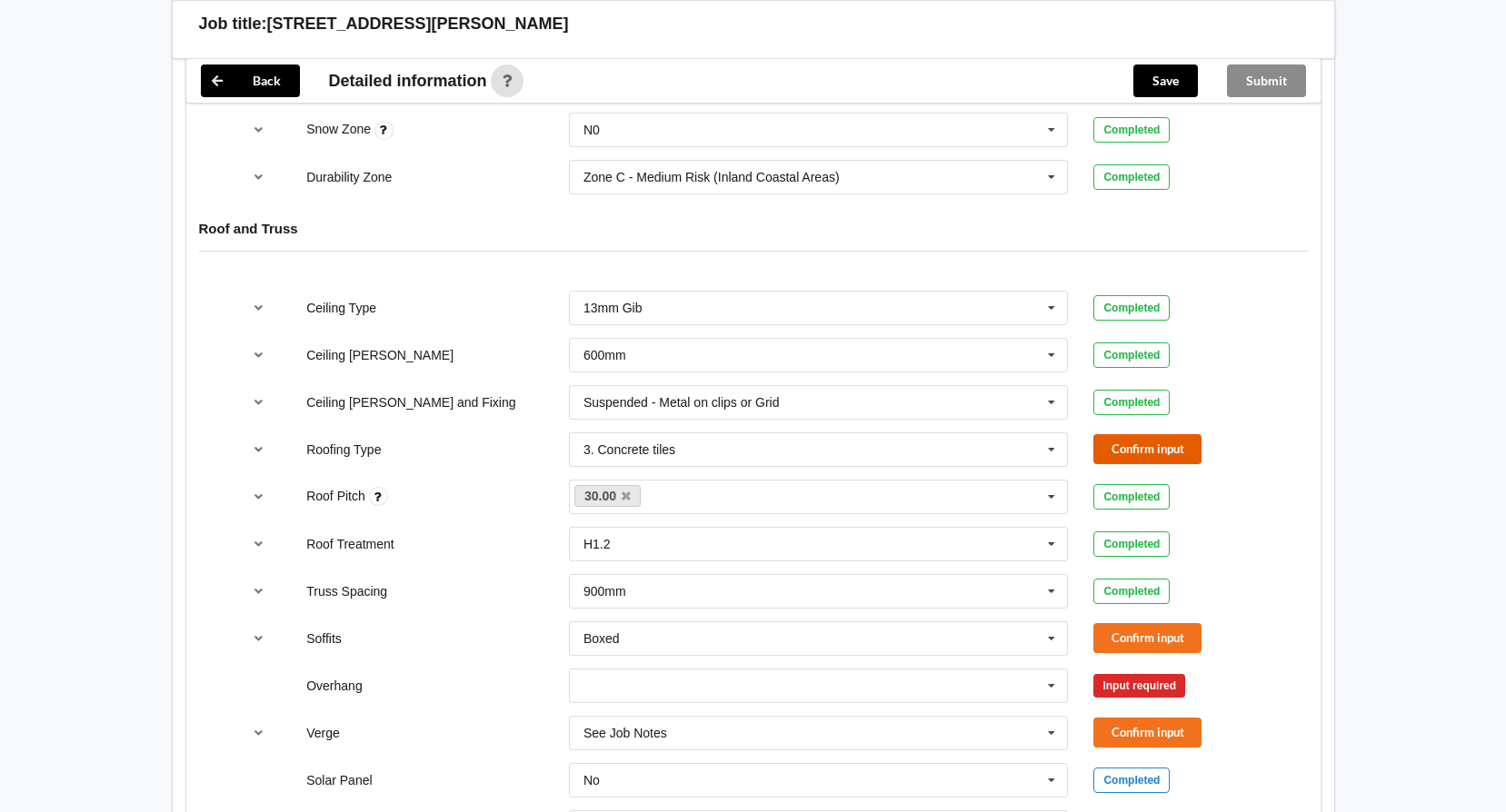
click at [1176, 445] on button "Confirm input" at bounding box center [1147, 449] width 109 height 30
drag, startPoint x: 1, startPoint y: 753, endPoint x: -9, endPoint y: 756, distance: 10.4
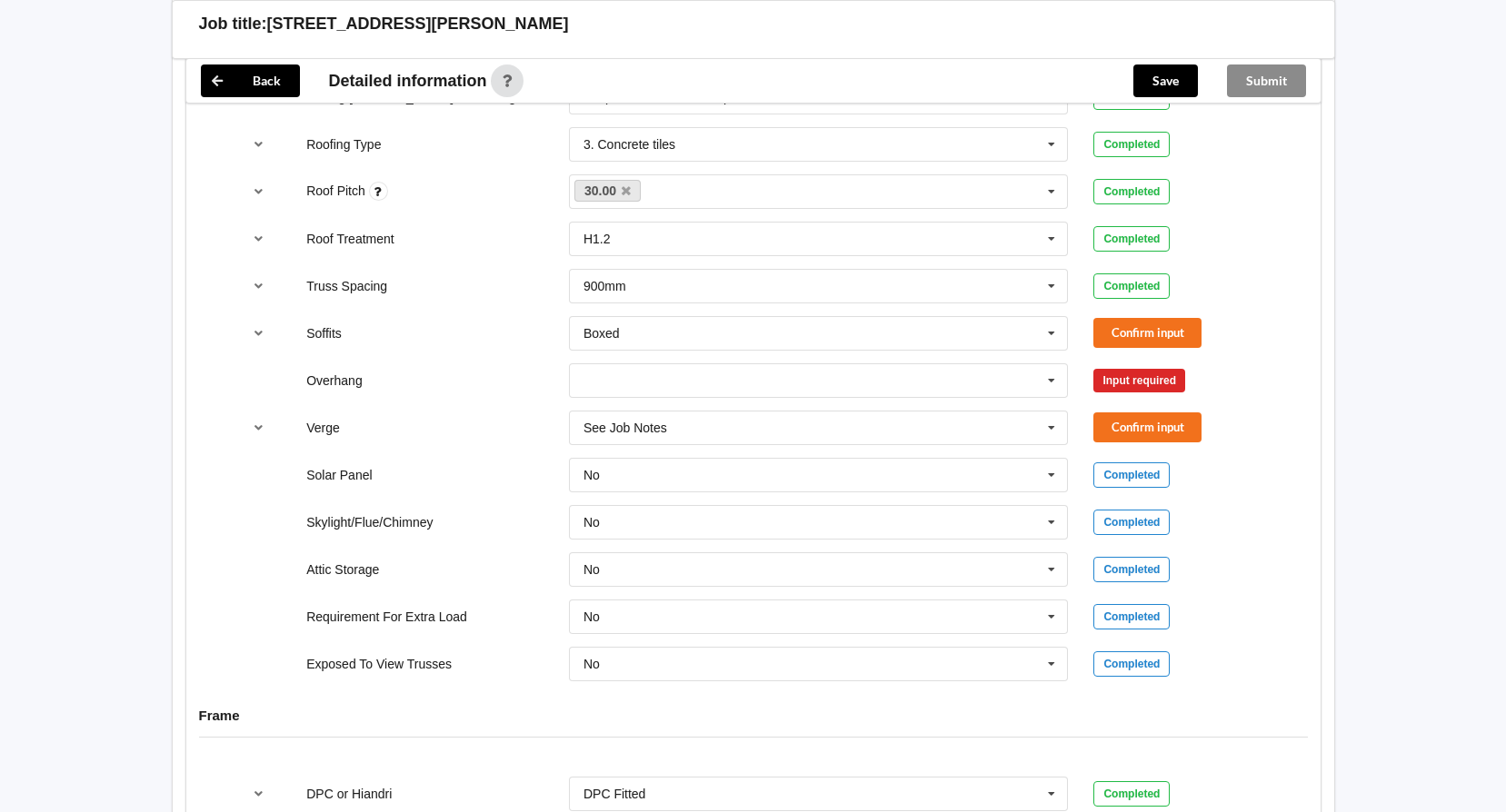
scroll to position [1211, 0]
click at [793, 404] on div "See Job Notes See Job Notes 300mm 450mm 600mm 750mm Multiple Values – See As Pe…" at bounding box center [818, 430] width 525 height 60
click at [793, 382] on input "text" at bounding box center [819, 383] width 498 height 33
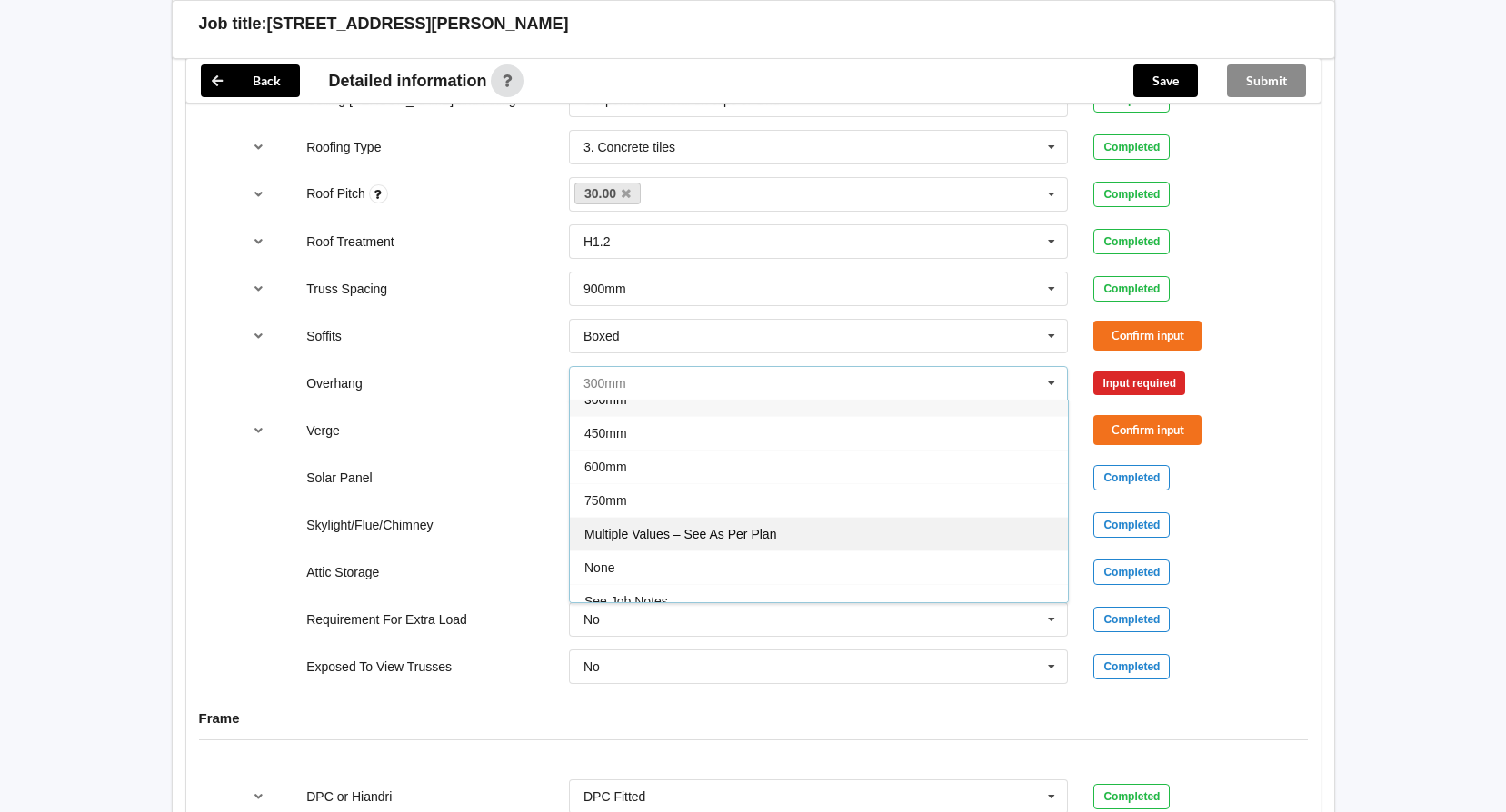
scroll to position [33, 0]
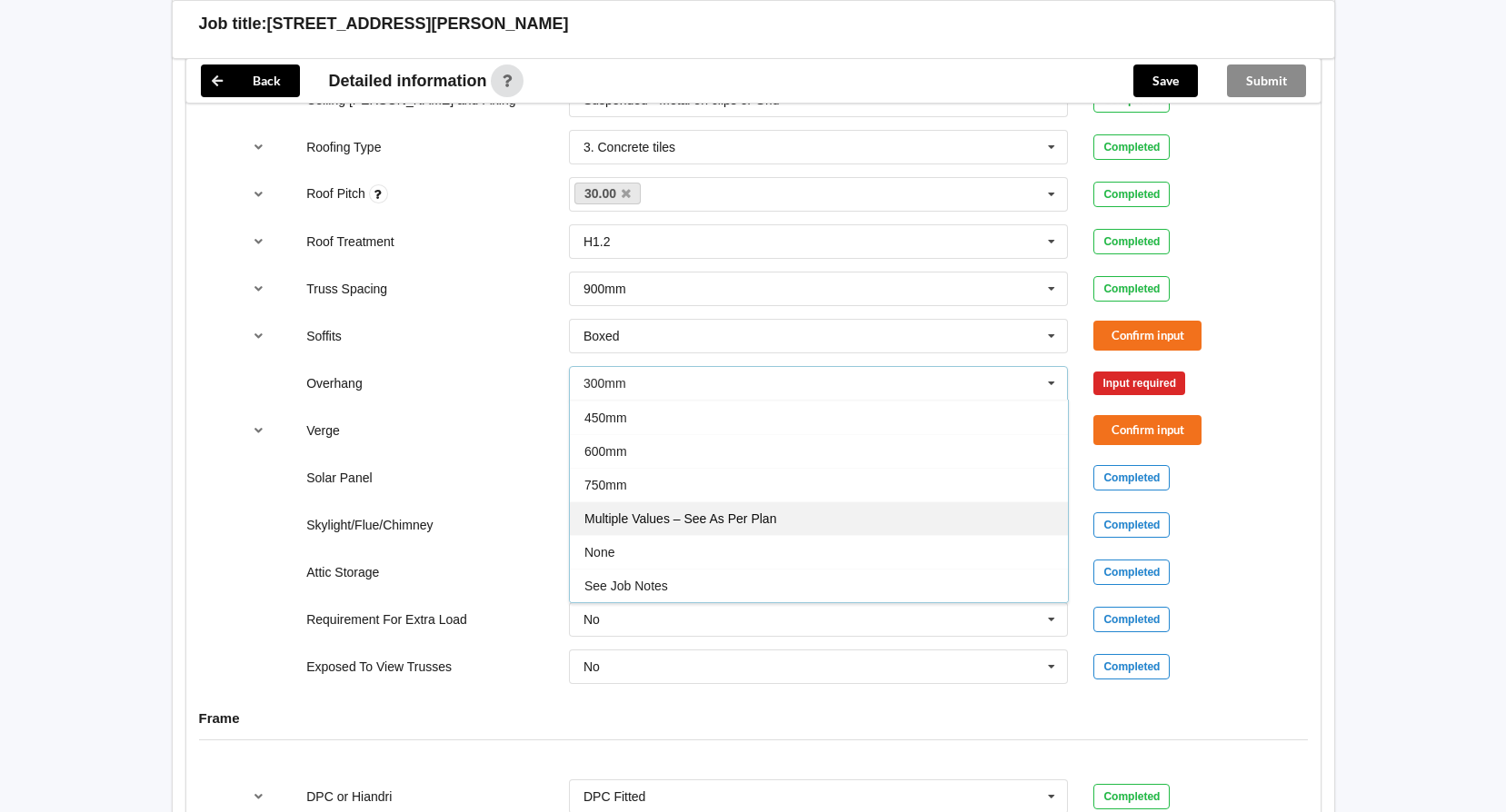
click at [745, 512] on span "Multiple Values – See As Per Plan" at bounding box center [680, 519] width 191 height 15
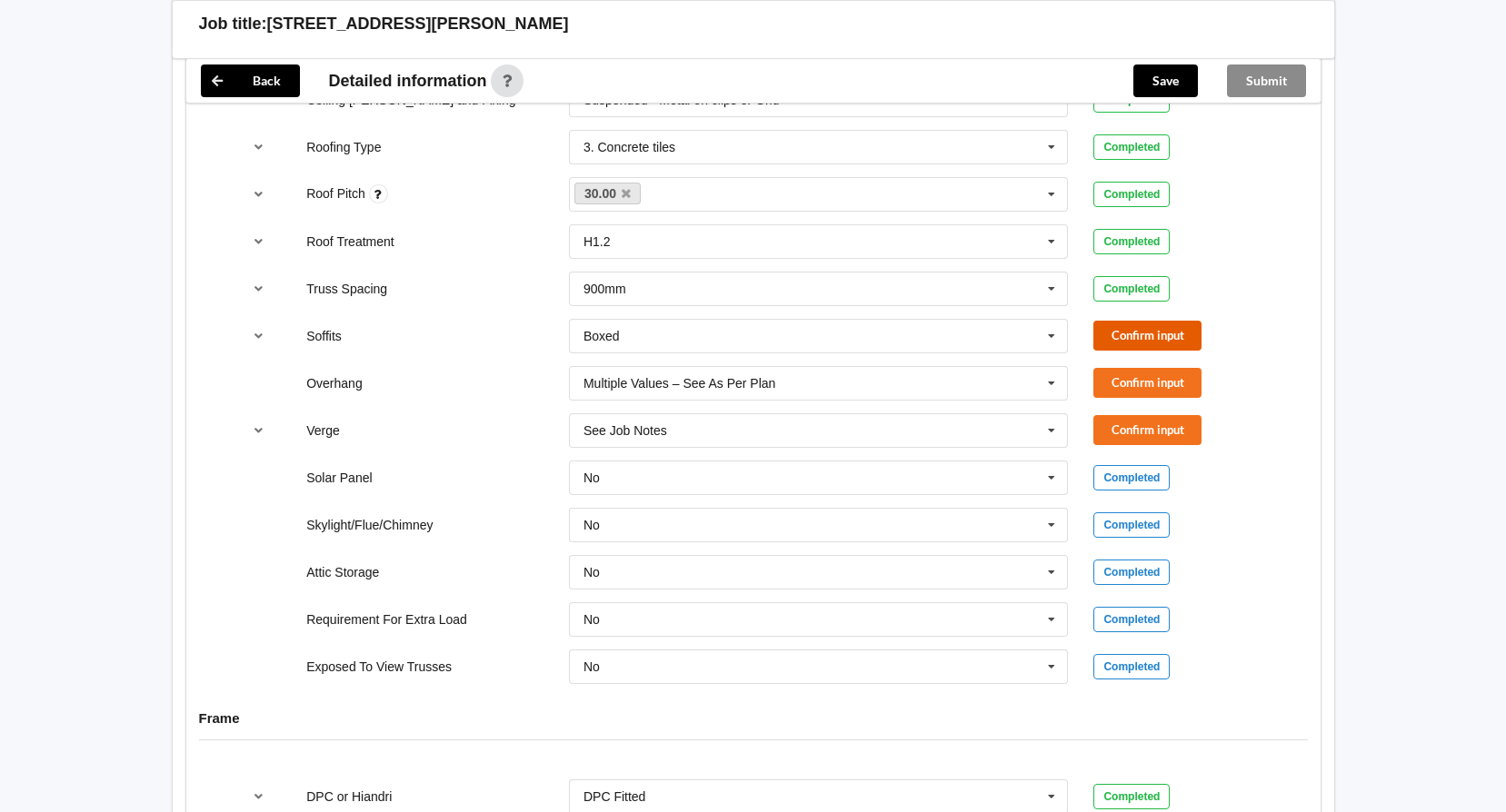
click at [1138, 329] on button "Confirm input" at bounding box center [1147, 336] width 109 height 30
click at [1157, 384] on button "Confirm input" at bounding box center [1147, 383] width 109 height 30
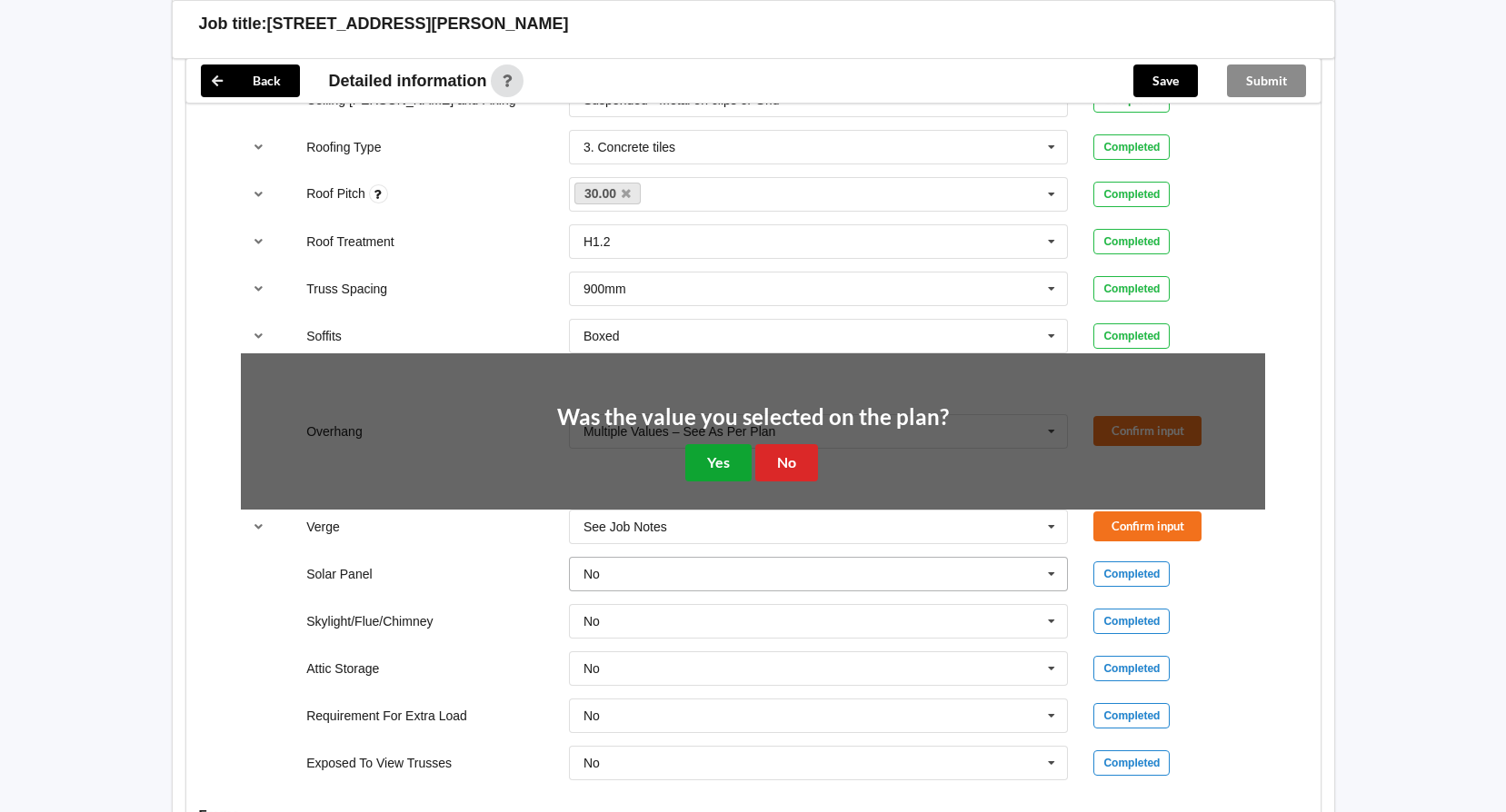
click at [739, 475] on button "Yes" at bounding box center [719, 463] width 66 height 37
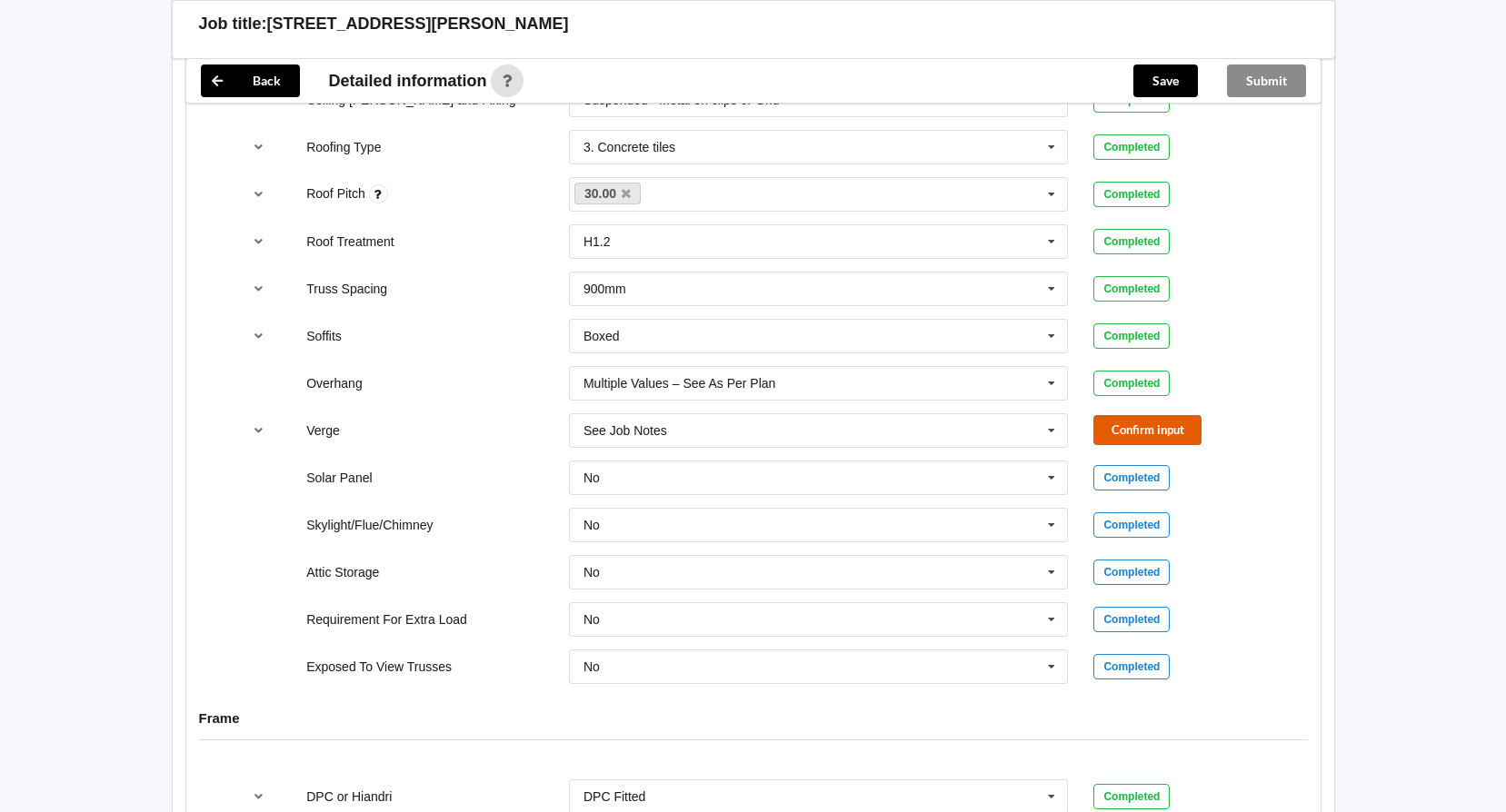
click at [1111, 424] on button "Confirm input" at bounding box center [1147, 429] width 109 height 30
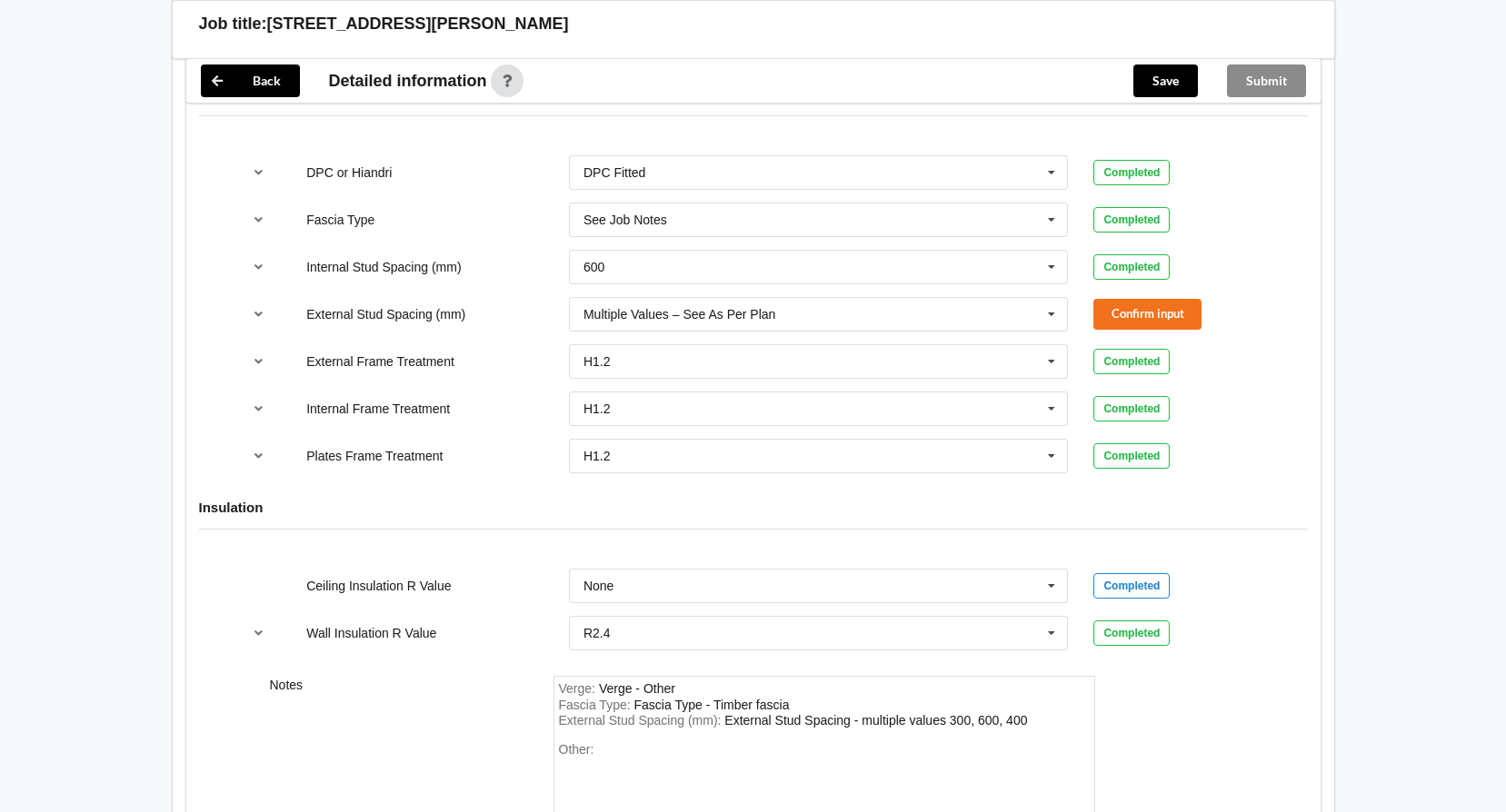
scroll to position [1847, 0]
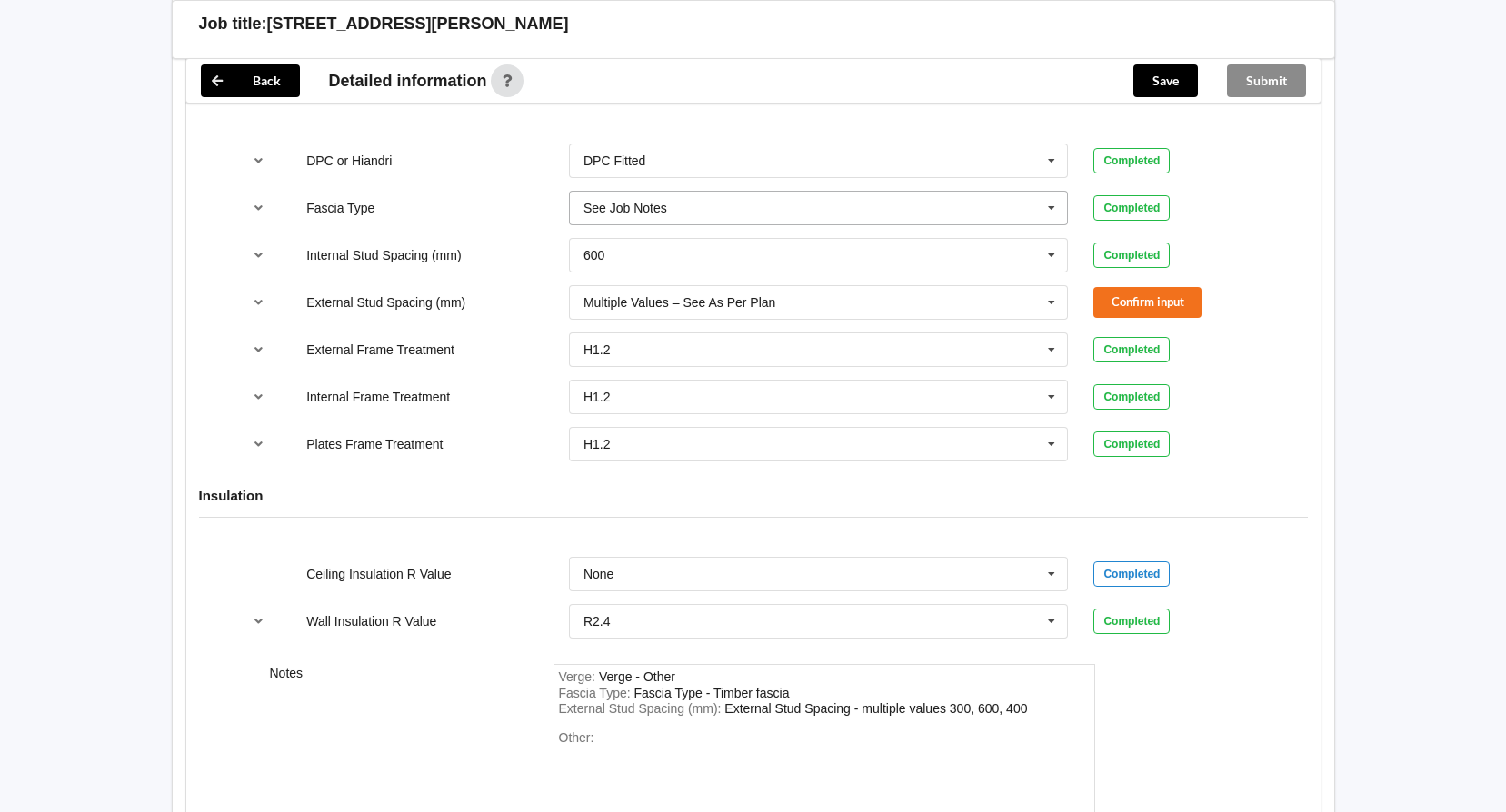
click at [1049, 206] on icon at bounding box center [1052, 208] width 28 height 34
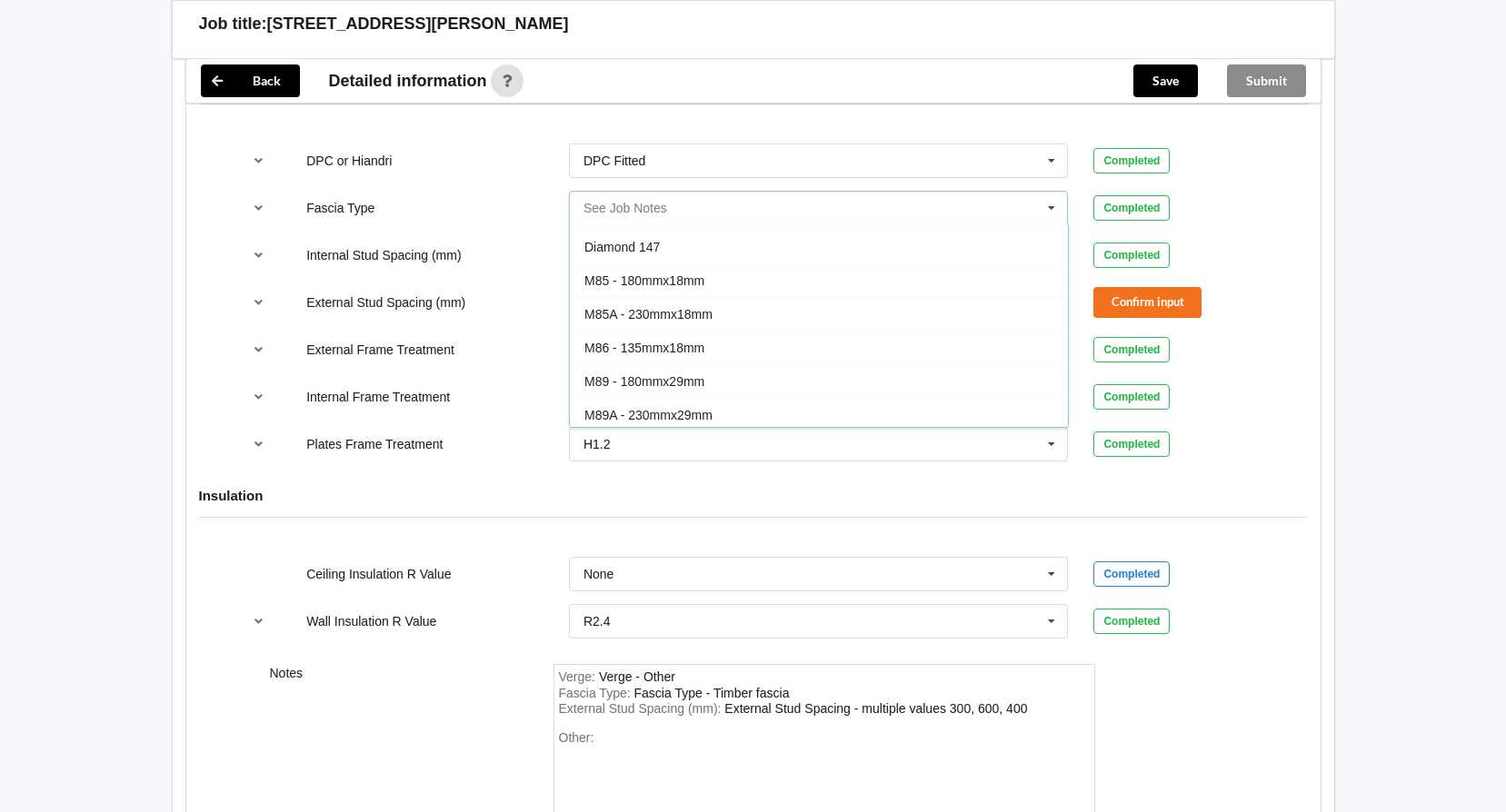
scroll to position [59, 0]
click at [861, 377] on div "M89 - 180mmx29mm" at bounding box center [818, 383] width 498 height 34
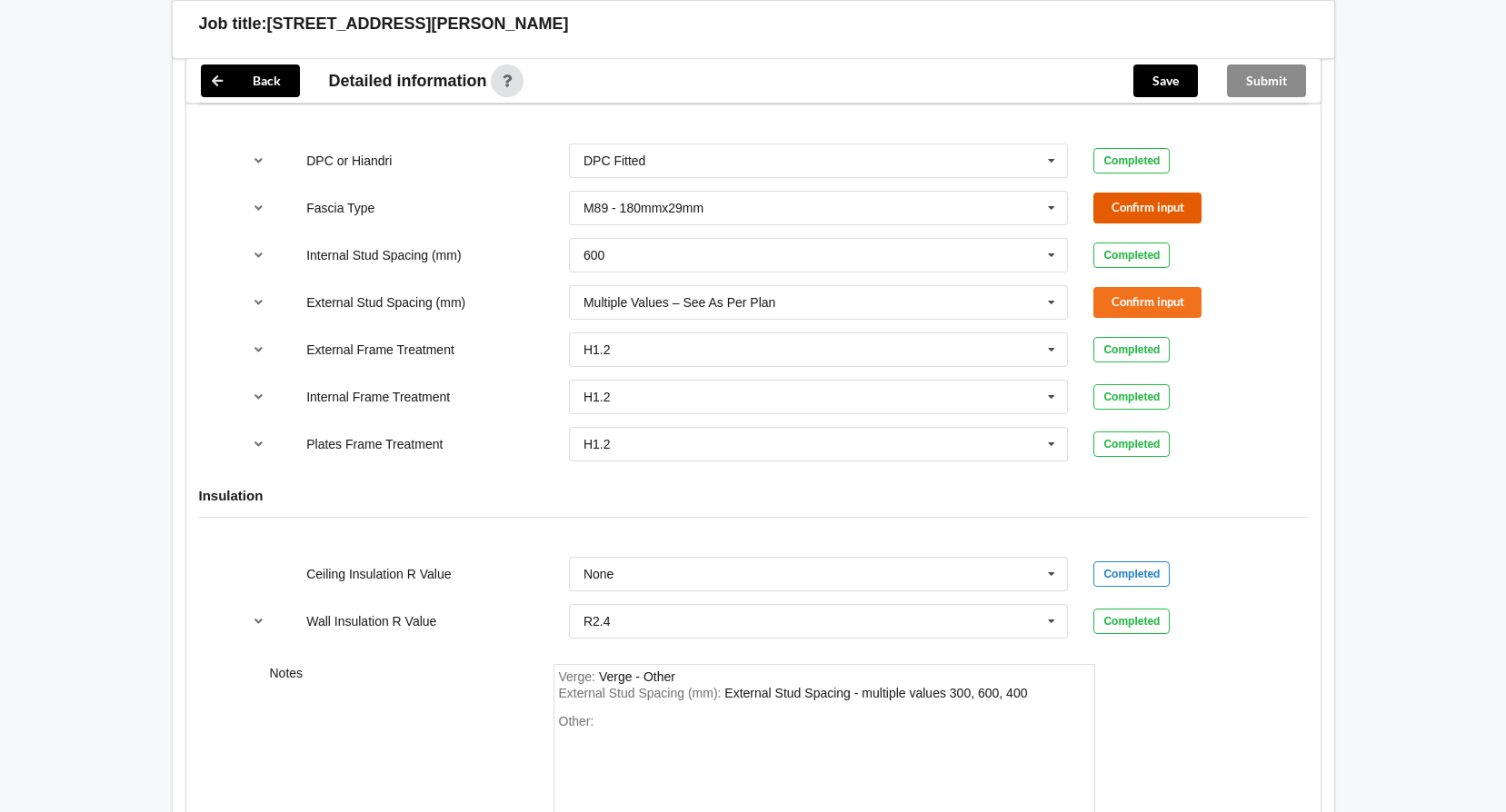
click at [1157, 202] on button "Confirm input" at bounding box center [1147, 207] width 109 height 30
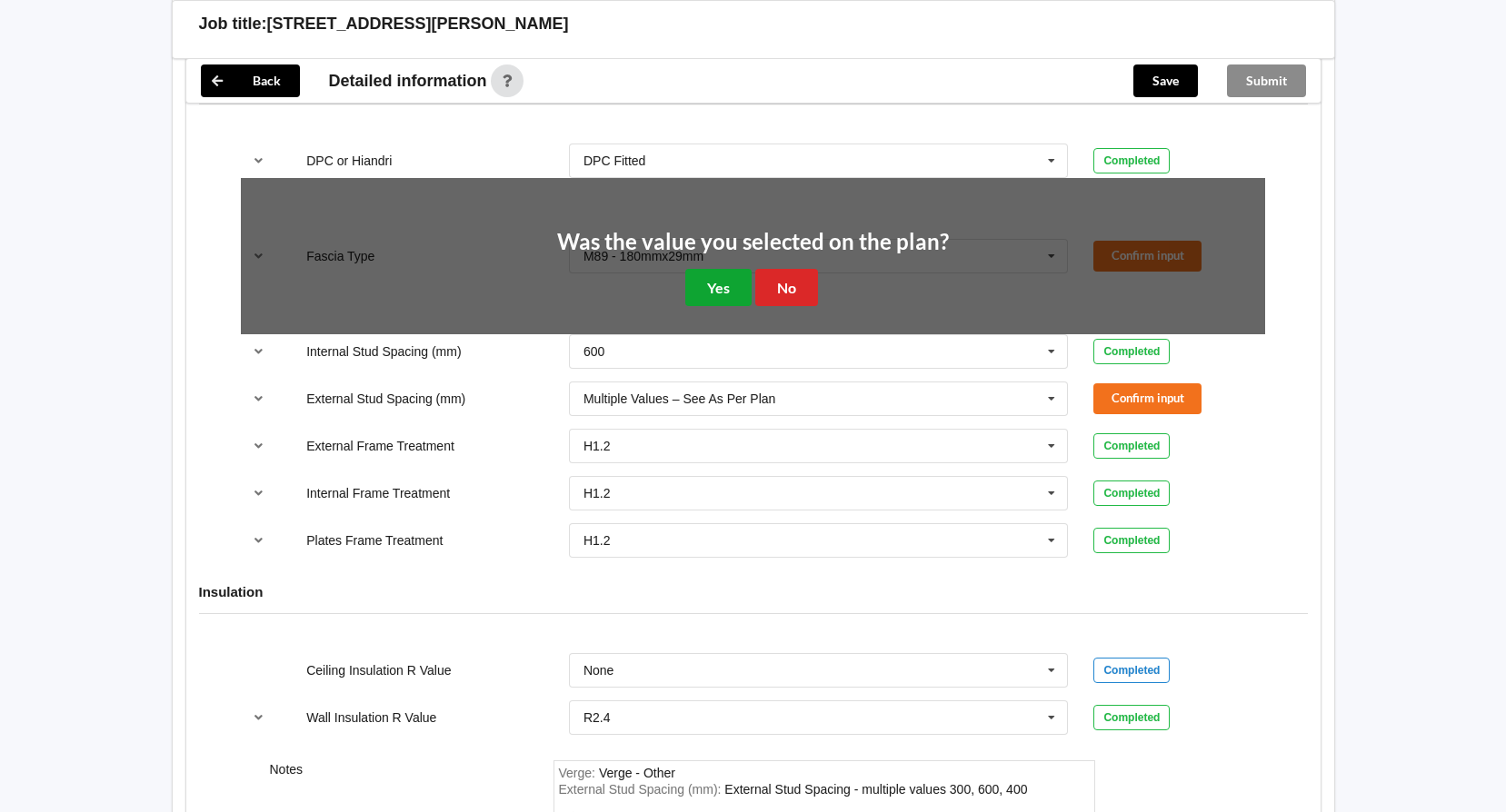
click at [713, 287] on button "Yes" at bounding box center [719, 287] width 66 height 37
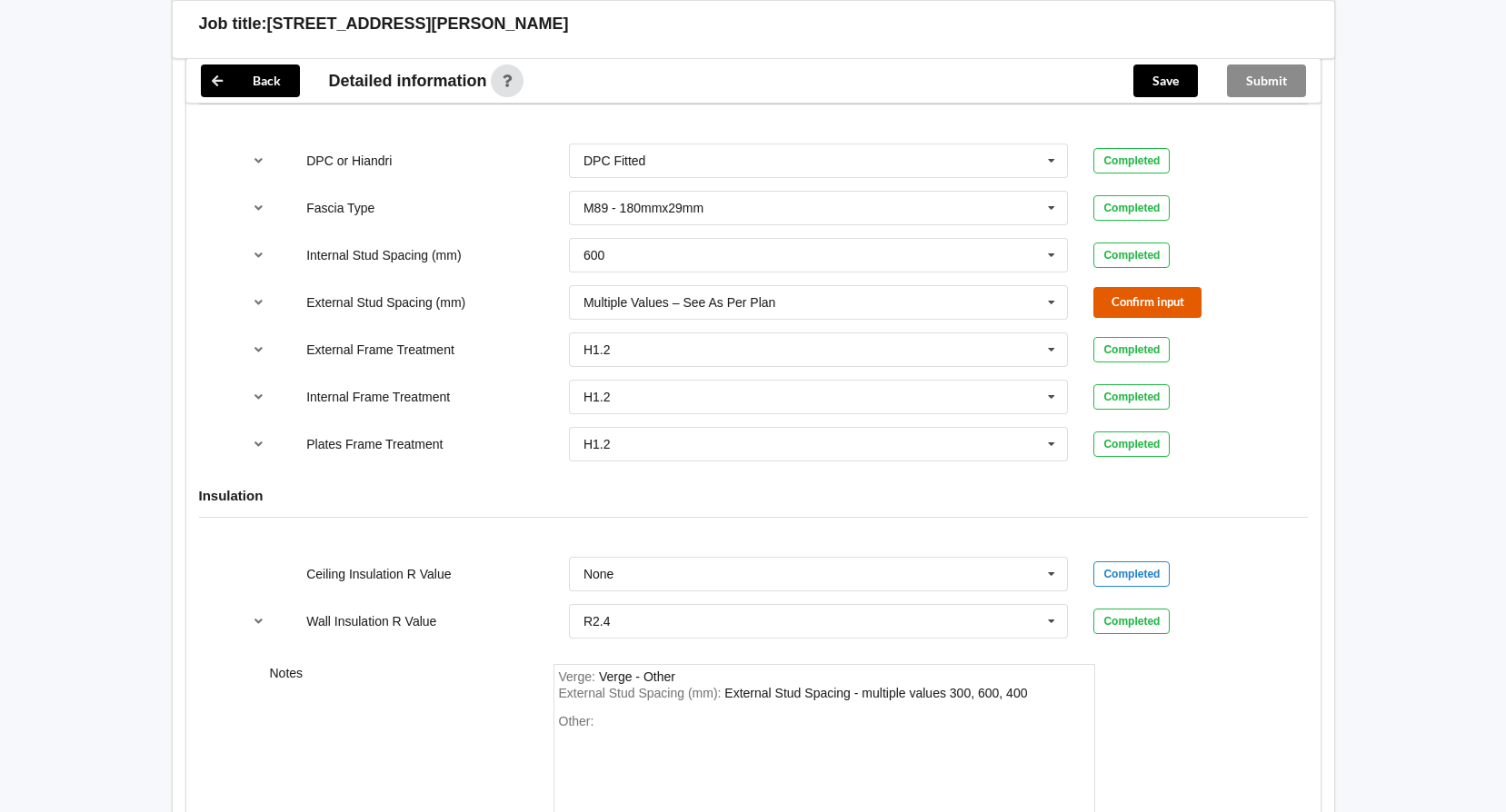
click at [1142, 302] on button "Confirm input" at bounding box center [1147, 302] width 109 height 30
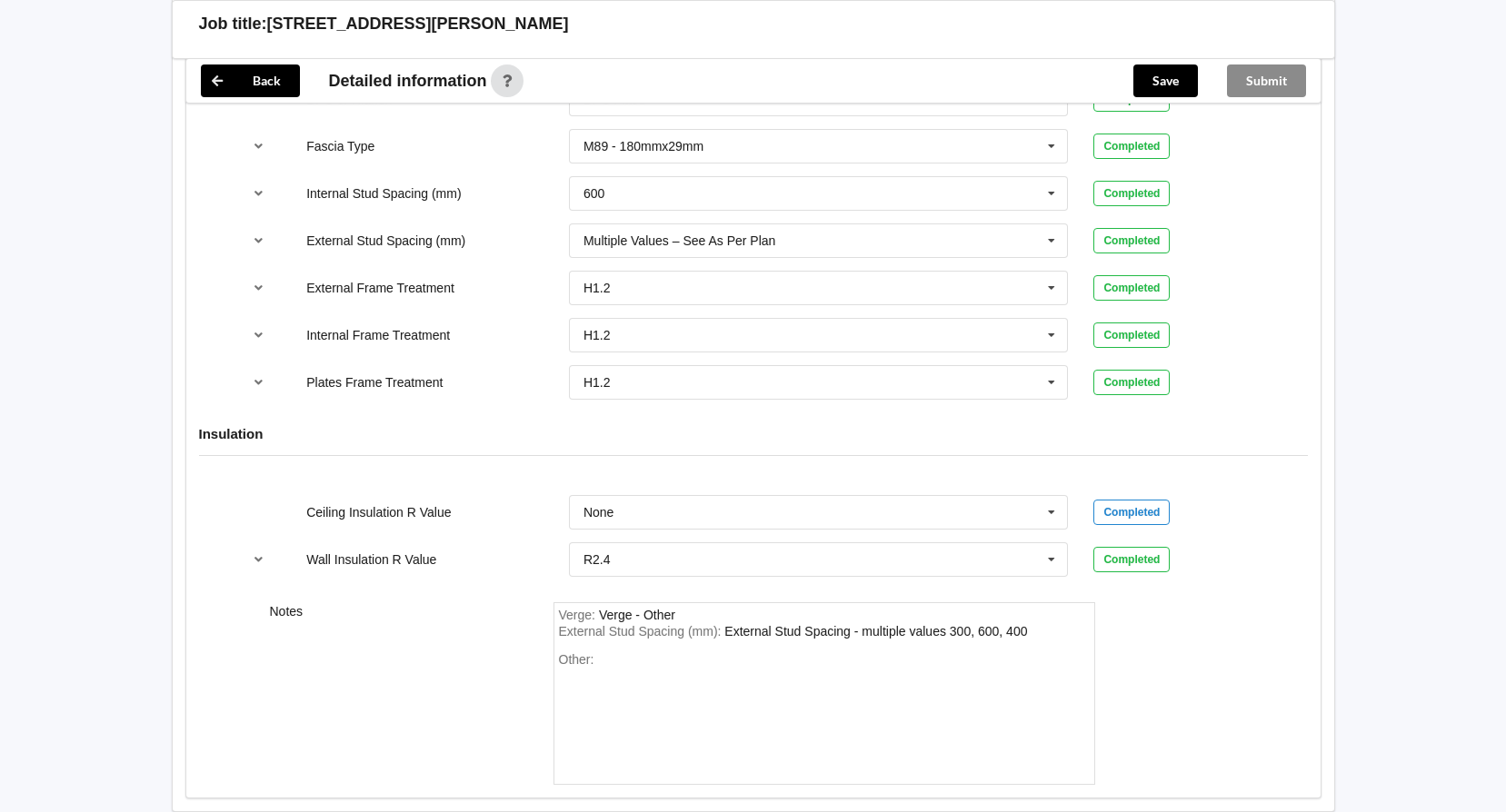
scroll to position [2012, 0]
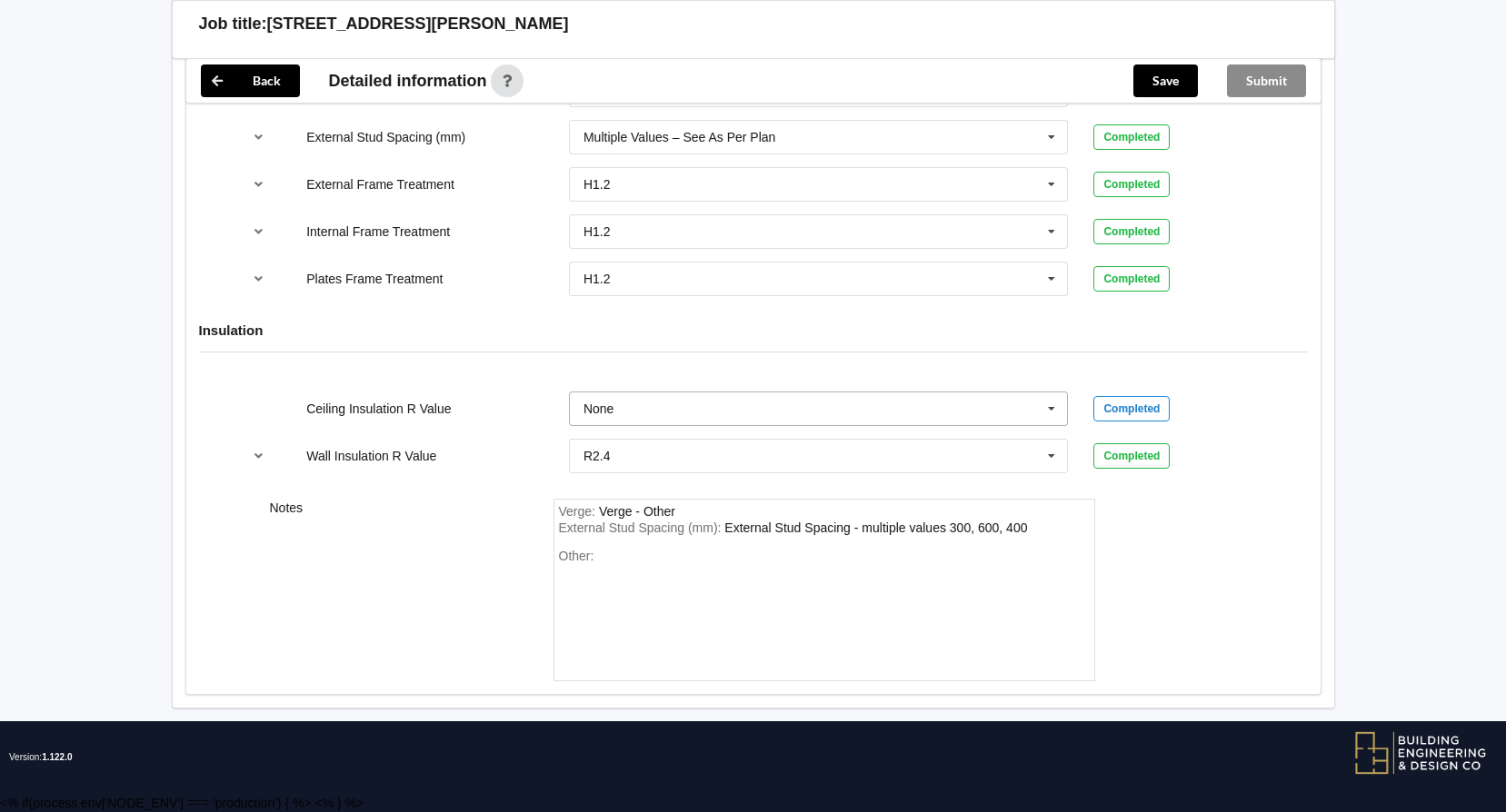
click at [1056, 406] on icon at bounding box center [1052, 409] width 28 height 34
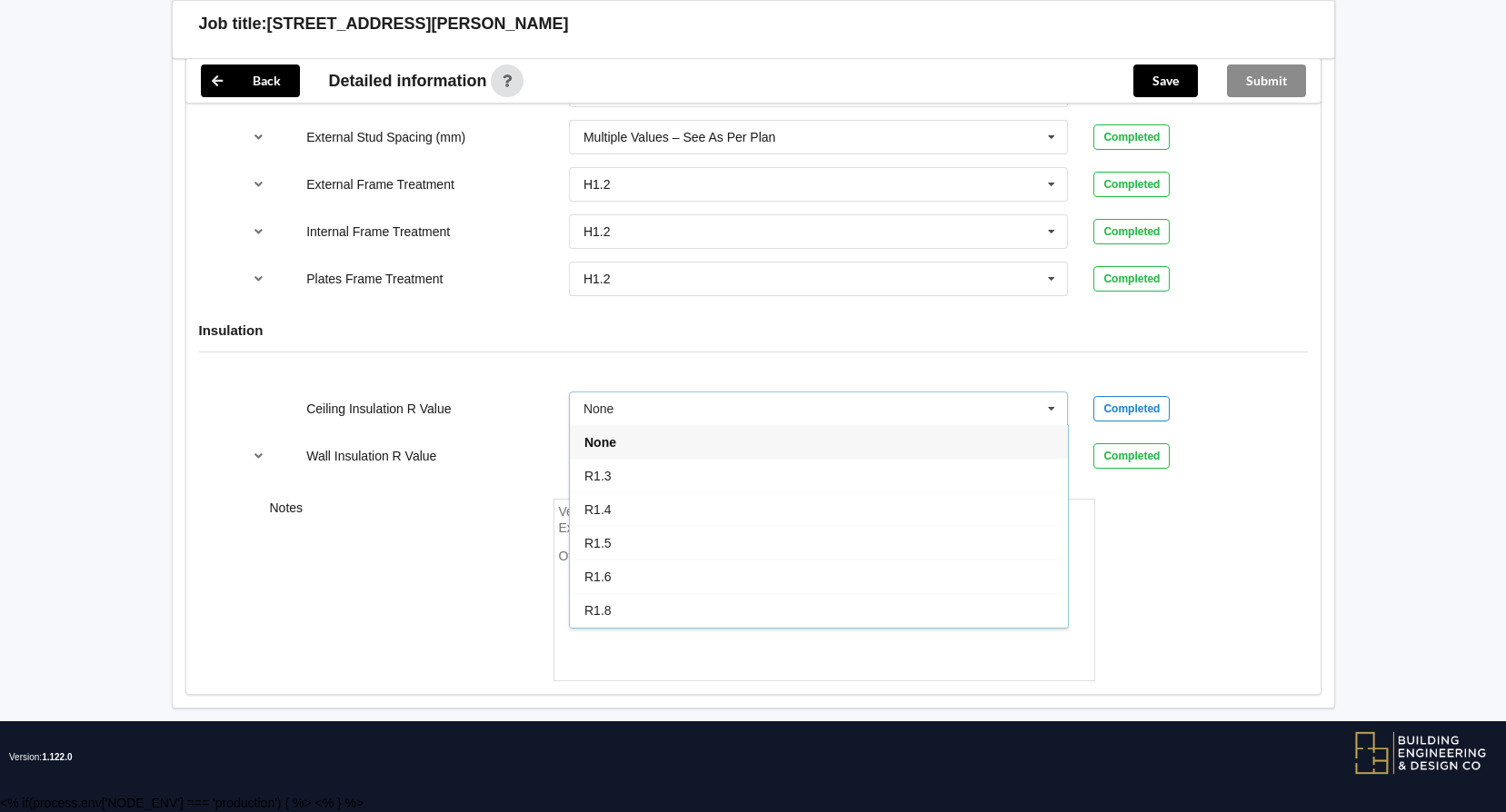
click at [1055, 406] on icon at bounding box center [1052, 409] width 28 height 34
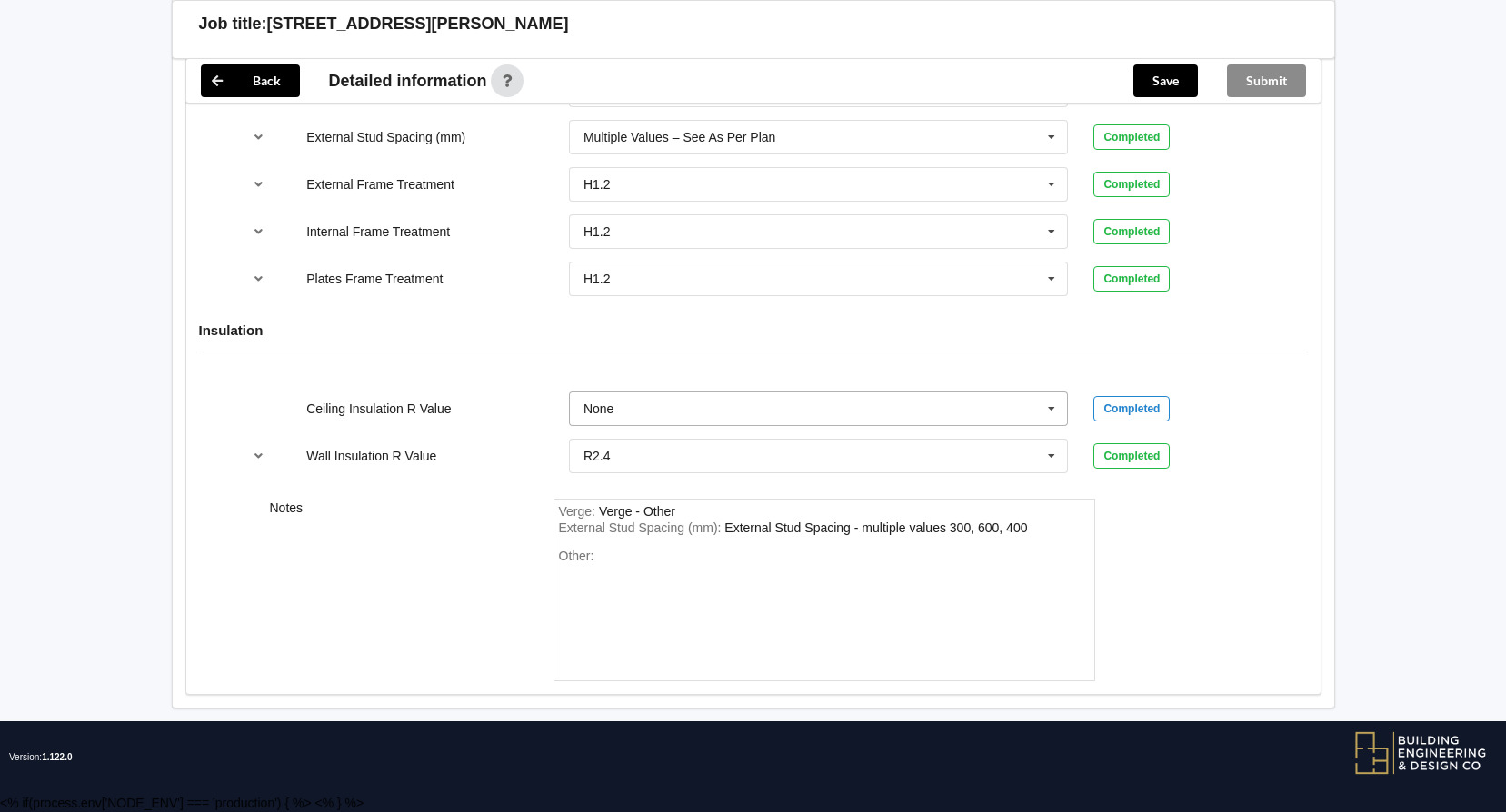
click at [1035, 416] on input "text" at bounding box center [819, 409] width 498 height 33
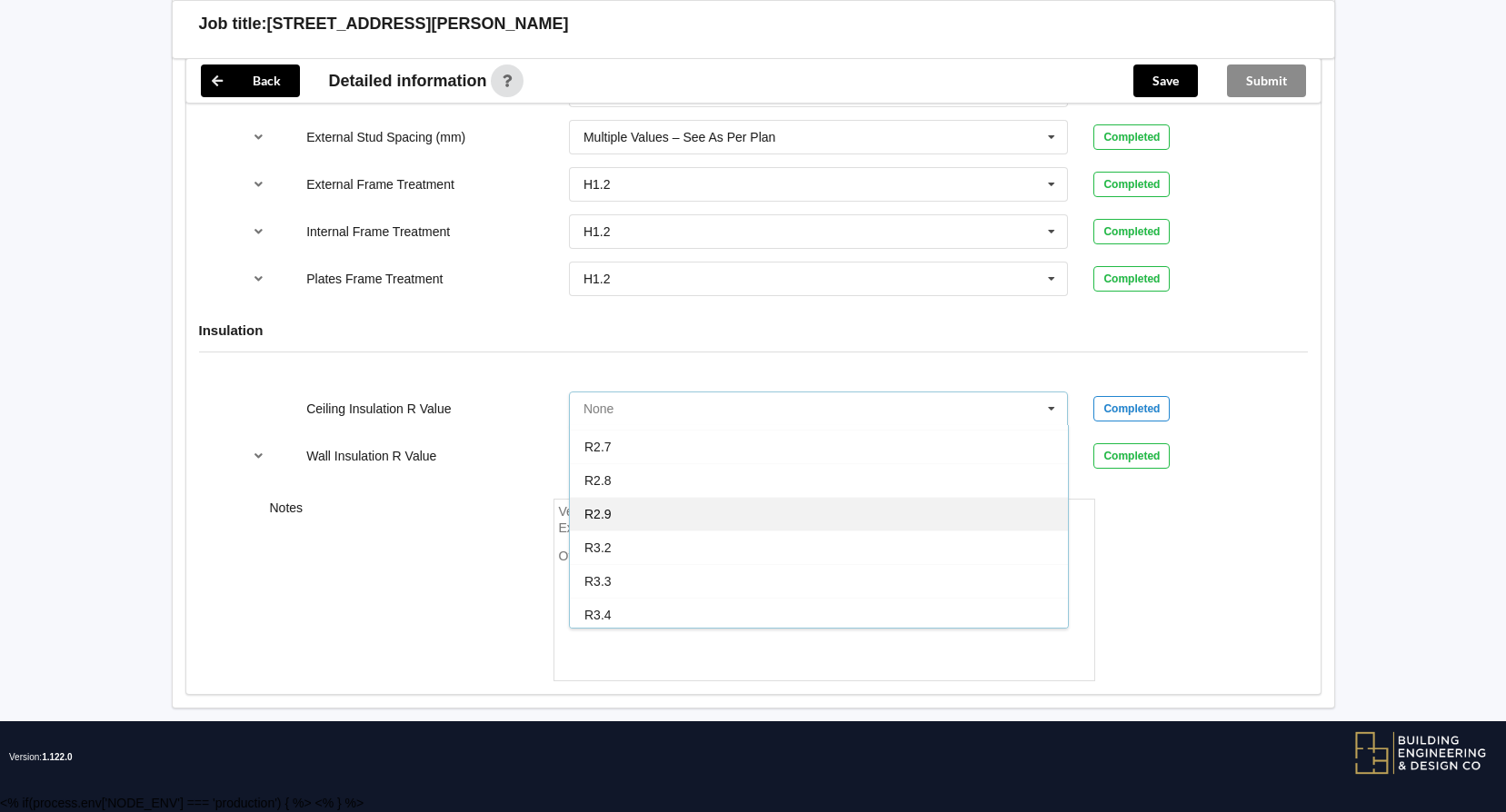
scroll to position [0, 0]
click at [1280, 575] on div "Notes Verge : Verge - Other External Stud Spacing (mm) : External Stud Spacing …" at bounding box center [753, 589] width 1134 height 208
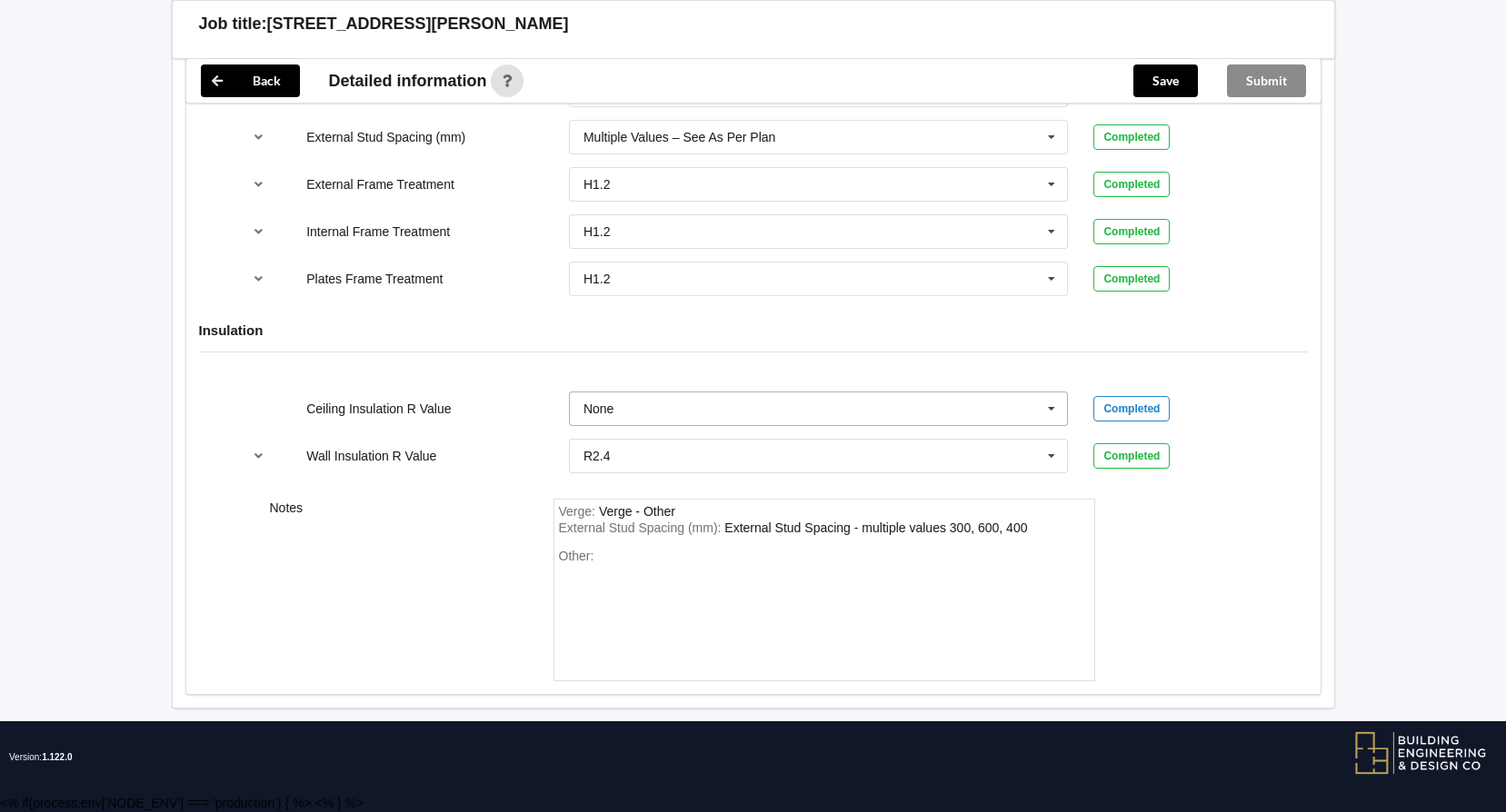
click at [1053, 410] on icon at bounding box center [1052, 409] width 28 height 34
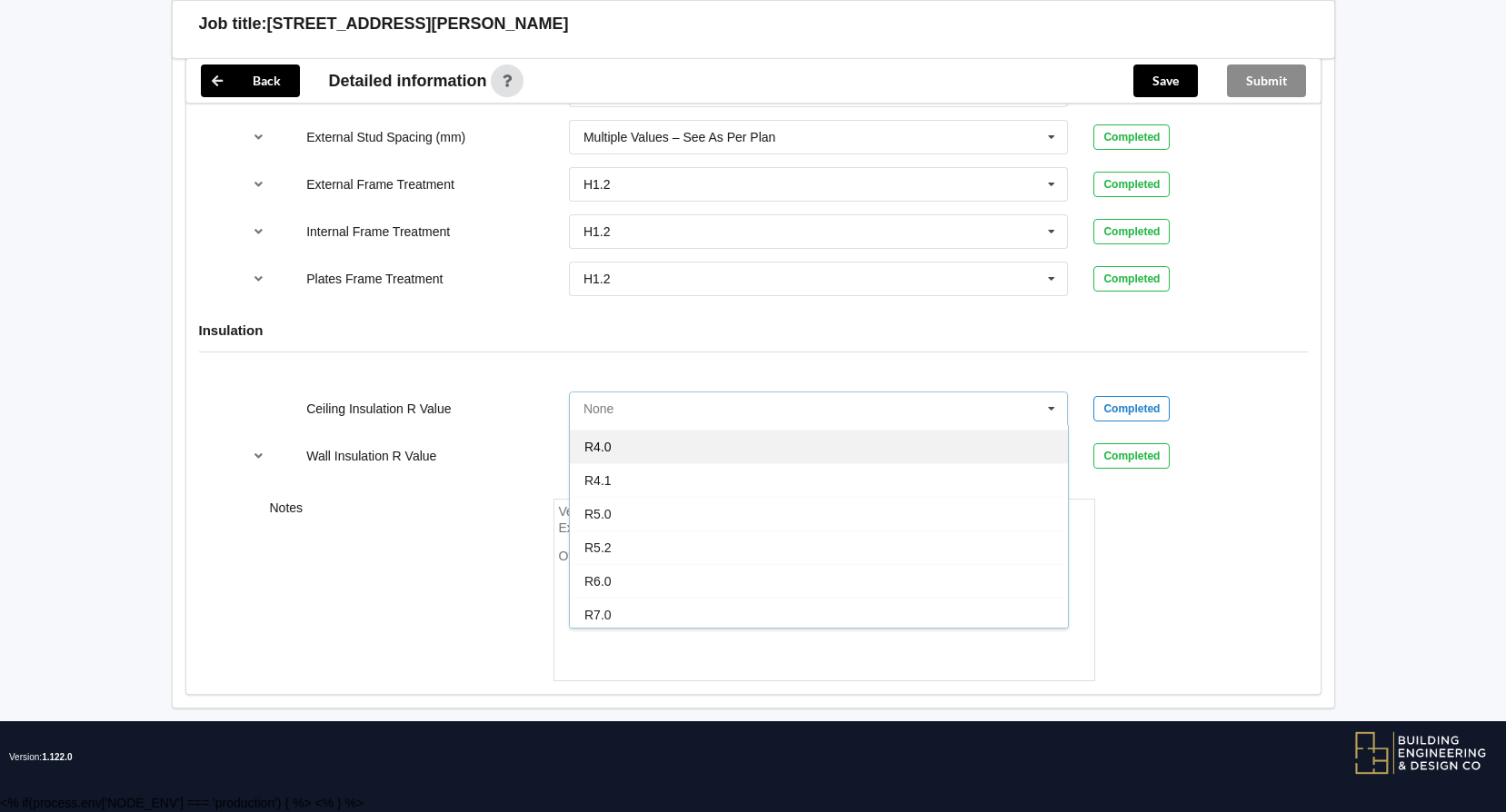
scroll to position [637, 0]
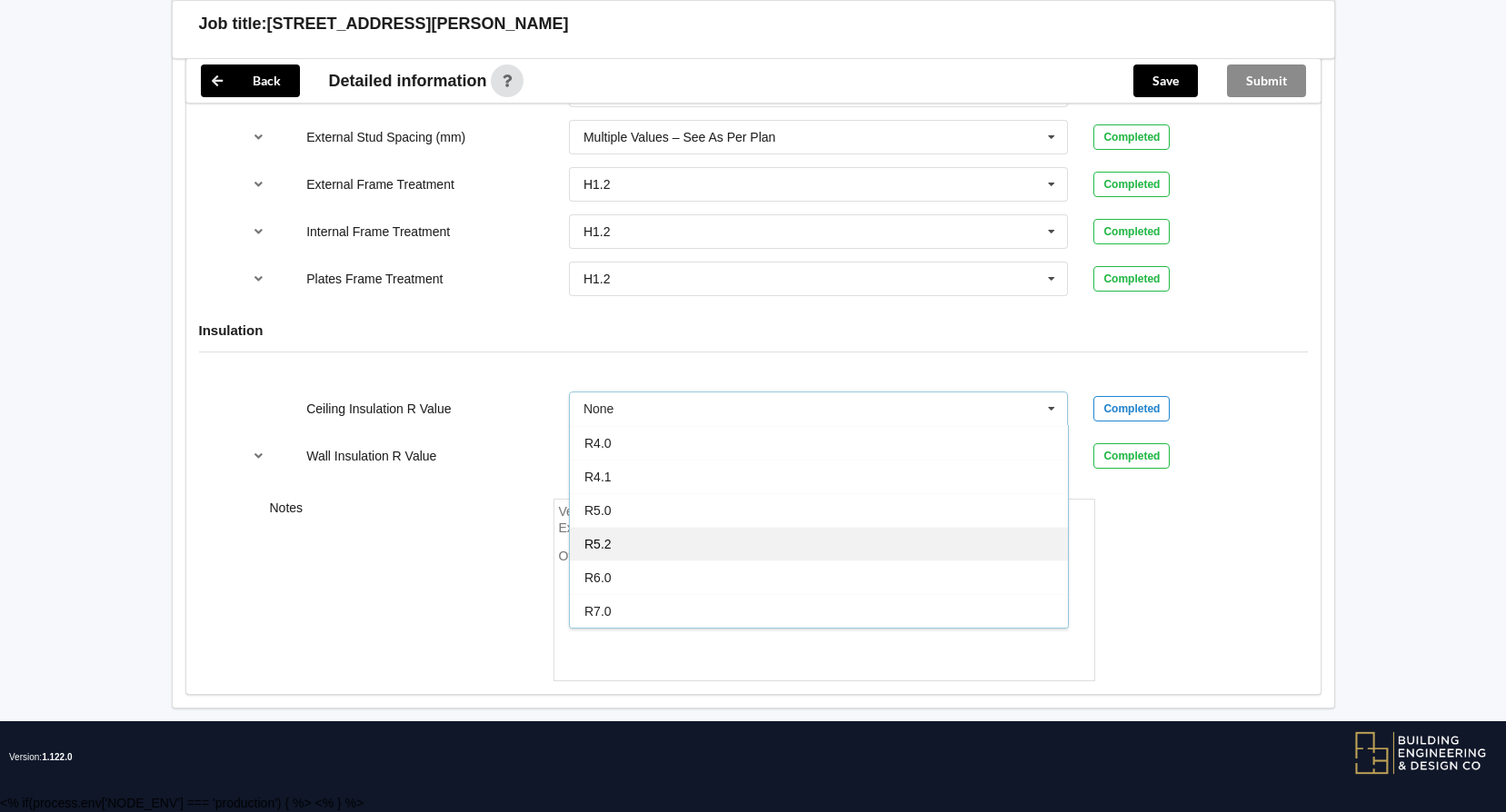
click at [716, 538] on div "R5.2" at bounding box center [818, 543] width 498 height 34
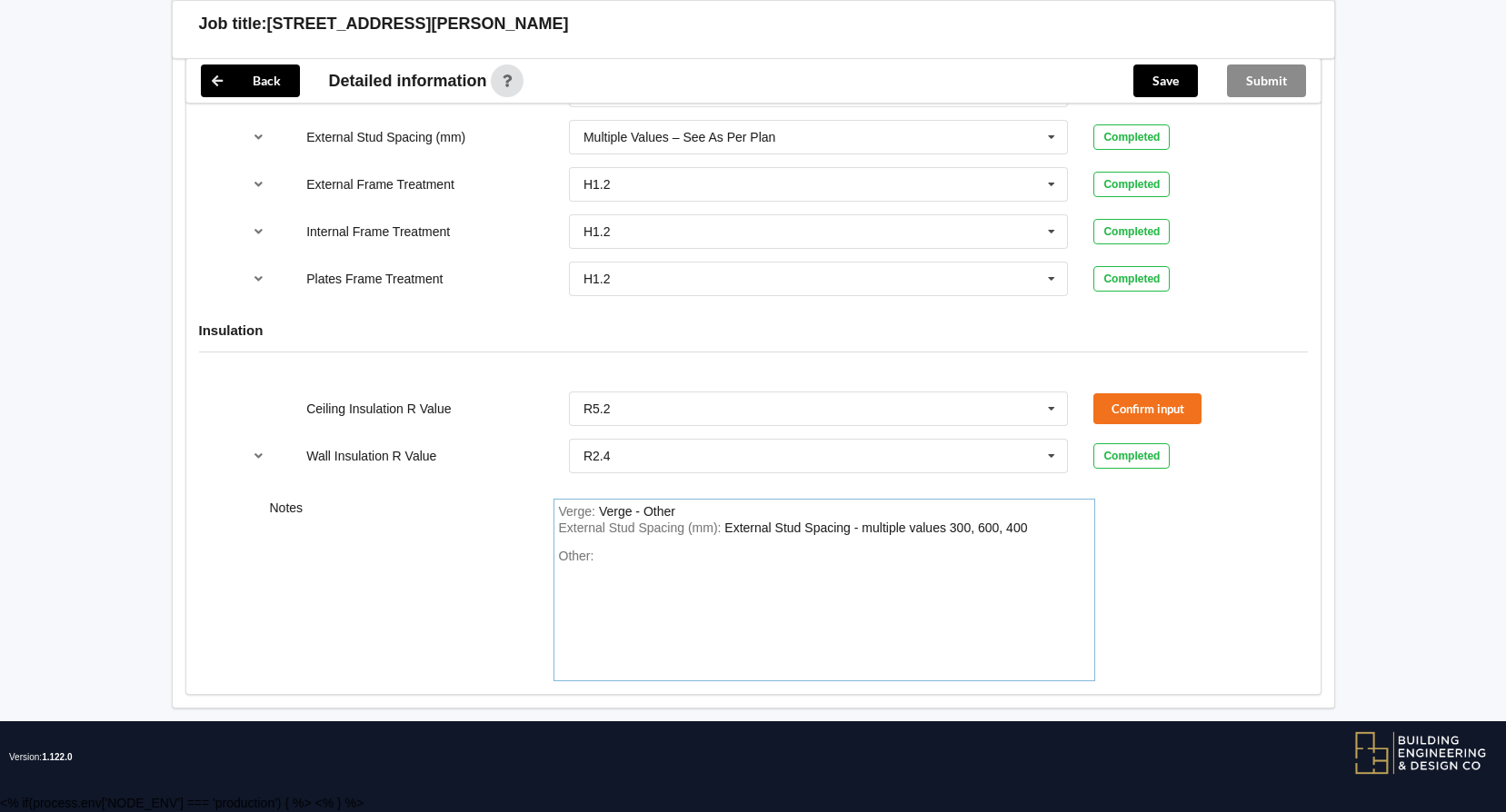
click at [624, 599] on div "Other:" at bounding box center [823, 612] width 531 height 127
click at [1165, 425] on div "Ceiling Insulation R Value R5.2 None R1.3 R1.4 R1.5 R1.6 R1.8 R1.9 R2.0 R2.2 R2…" at bounding box center [753, 432] width 1134 height 108
click at [1165, 417] on button "Confirm input" at bounding box center [1147, 408] width 109 height 30
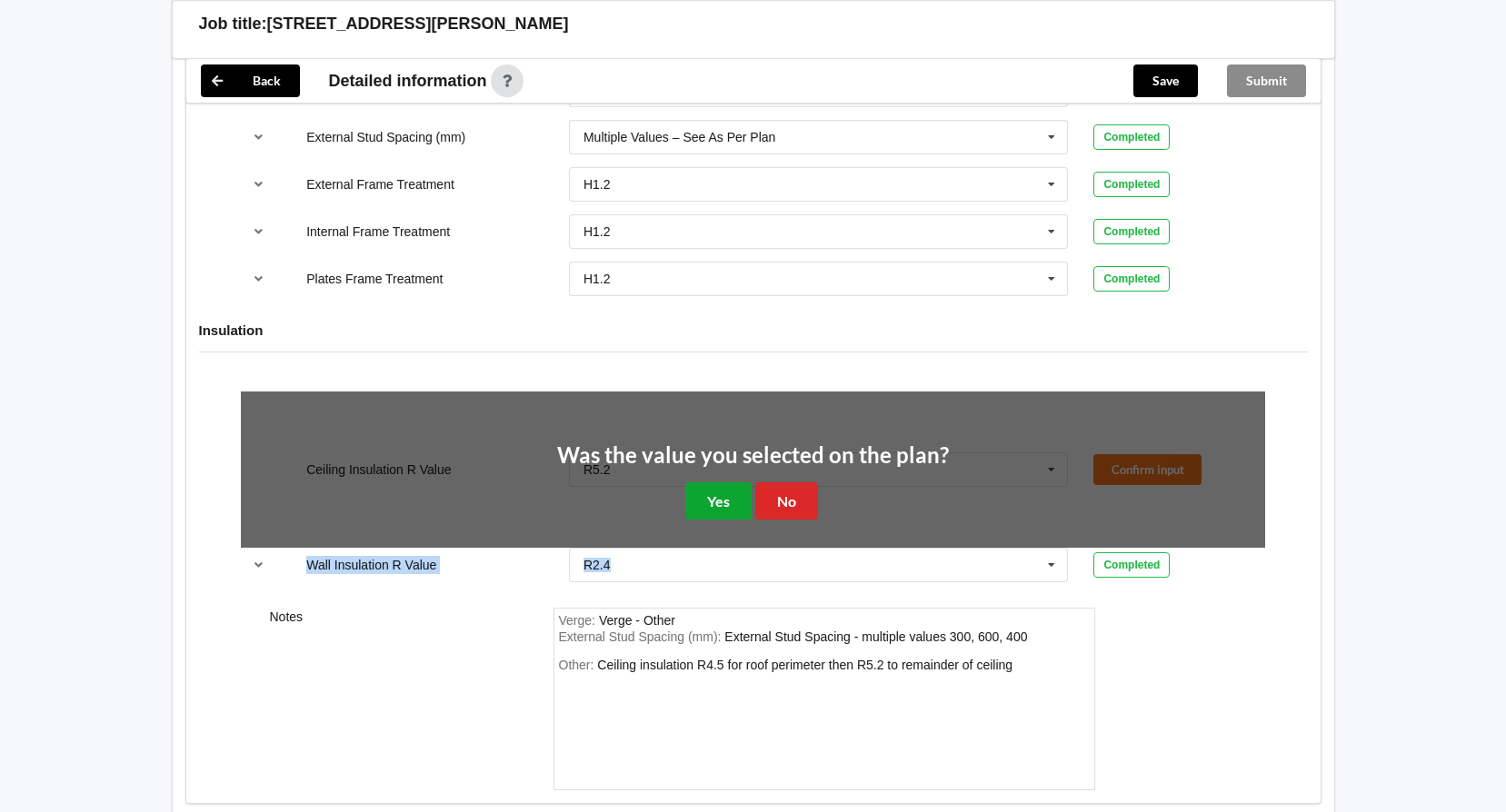
click at [712, 497] on button "Yes" at bounding box center [719, 500] width 66 height 37
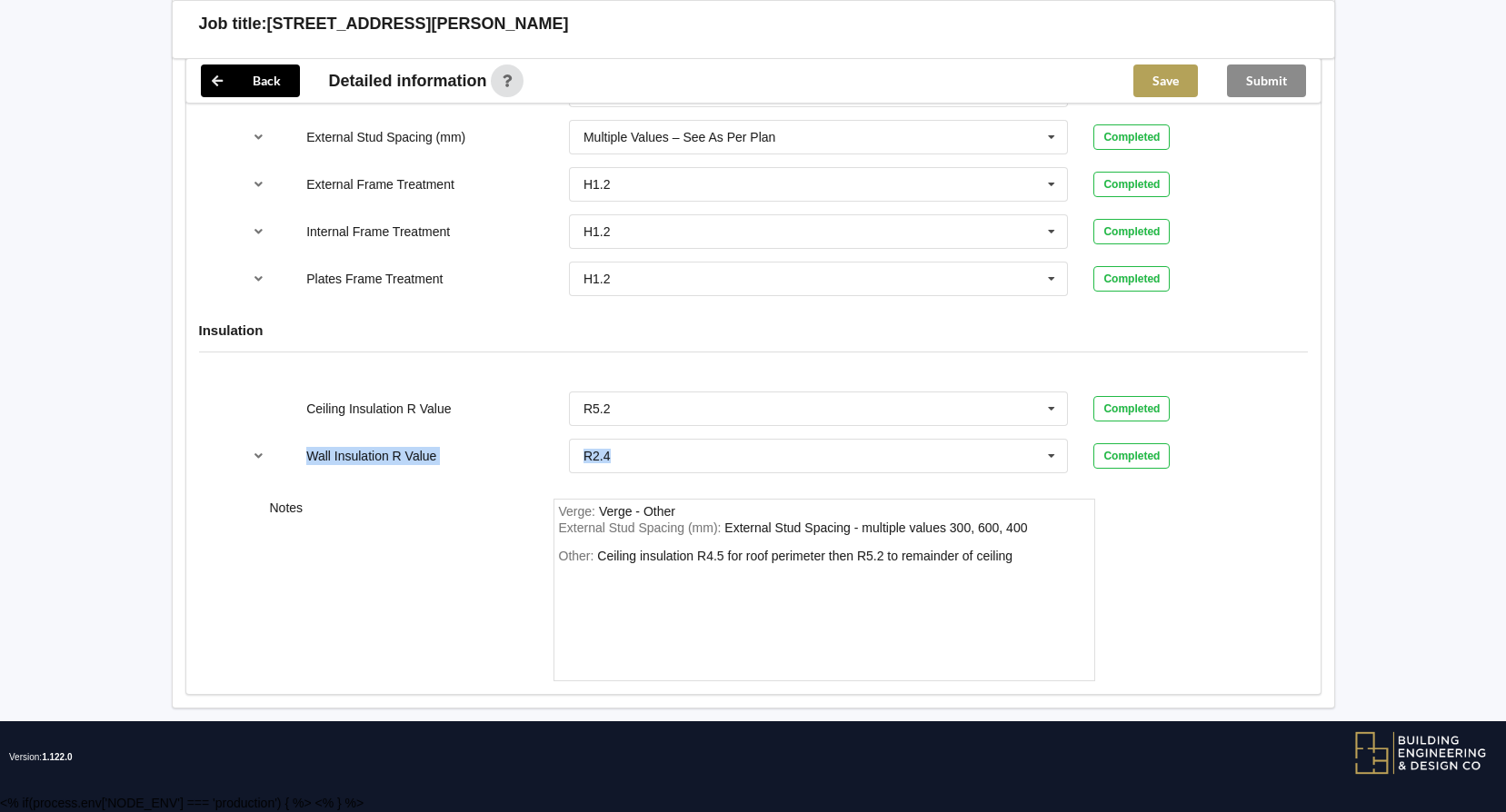
click at [1143, 86] on button "Save" at bounding box center [1166, 81] width 64 height 33
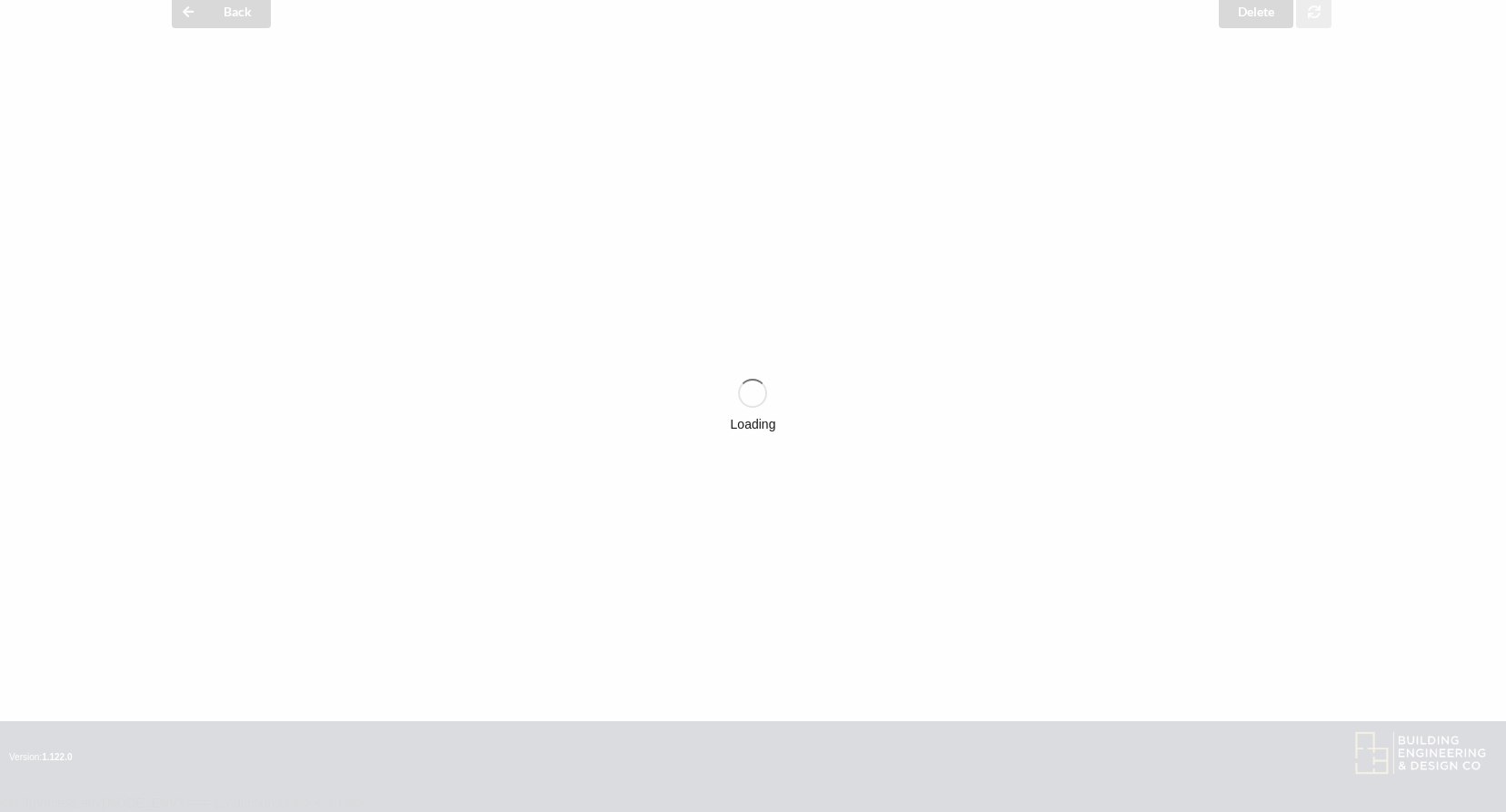
scroll to position [2012, 0]
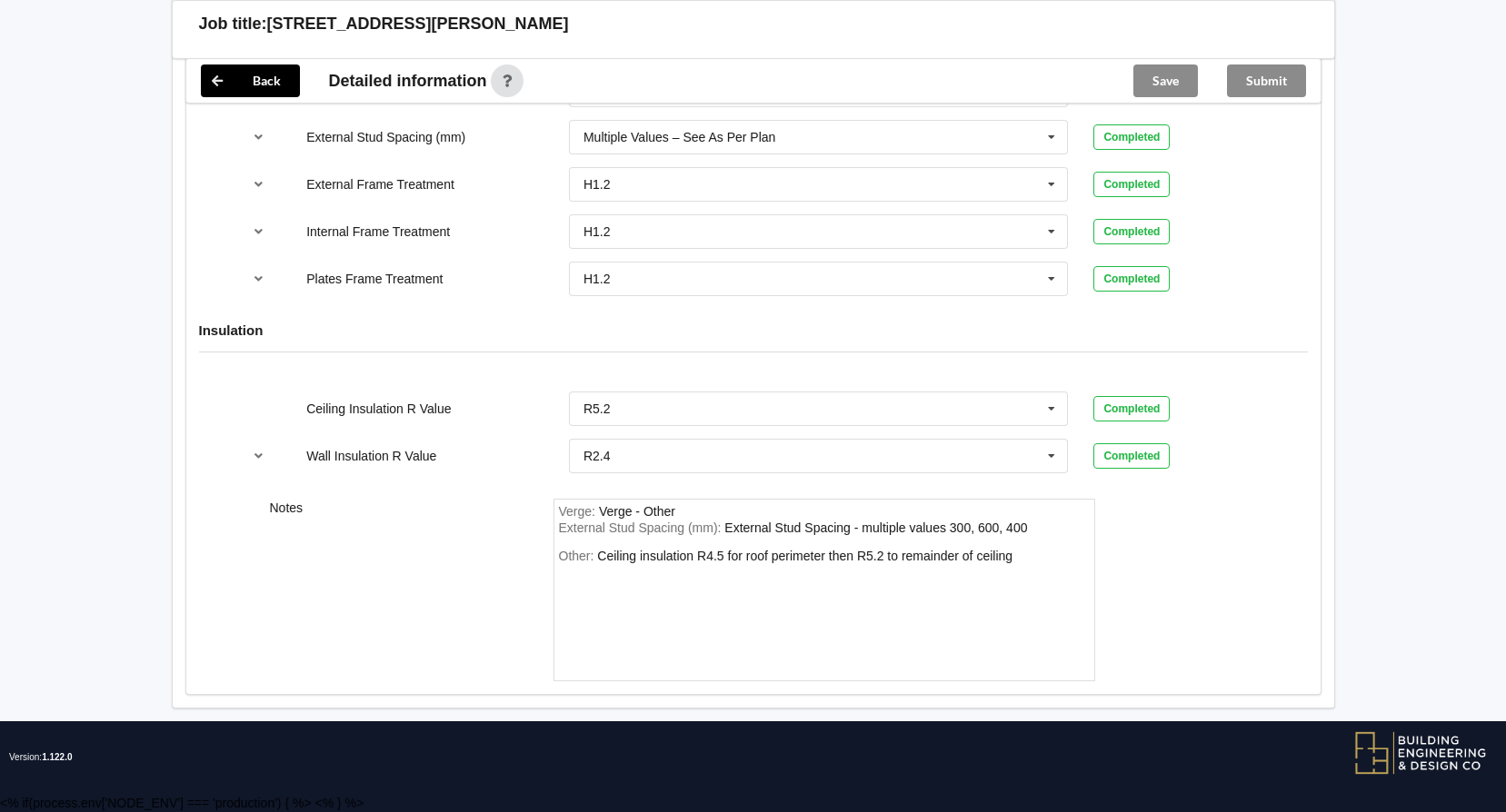
click at [1281, 91] on div "Submit" at bounding box center [1267, 80] width 109 height 43
click at [1252, 77] on button "Submit" at bounding box center [1266, 81] width 79 height 33
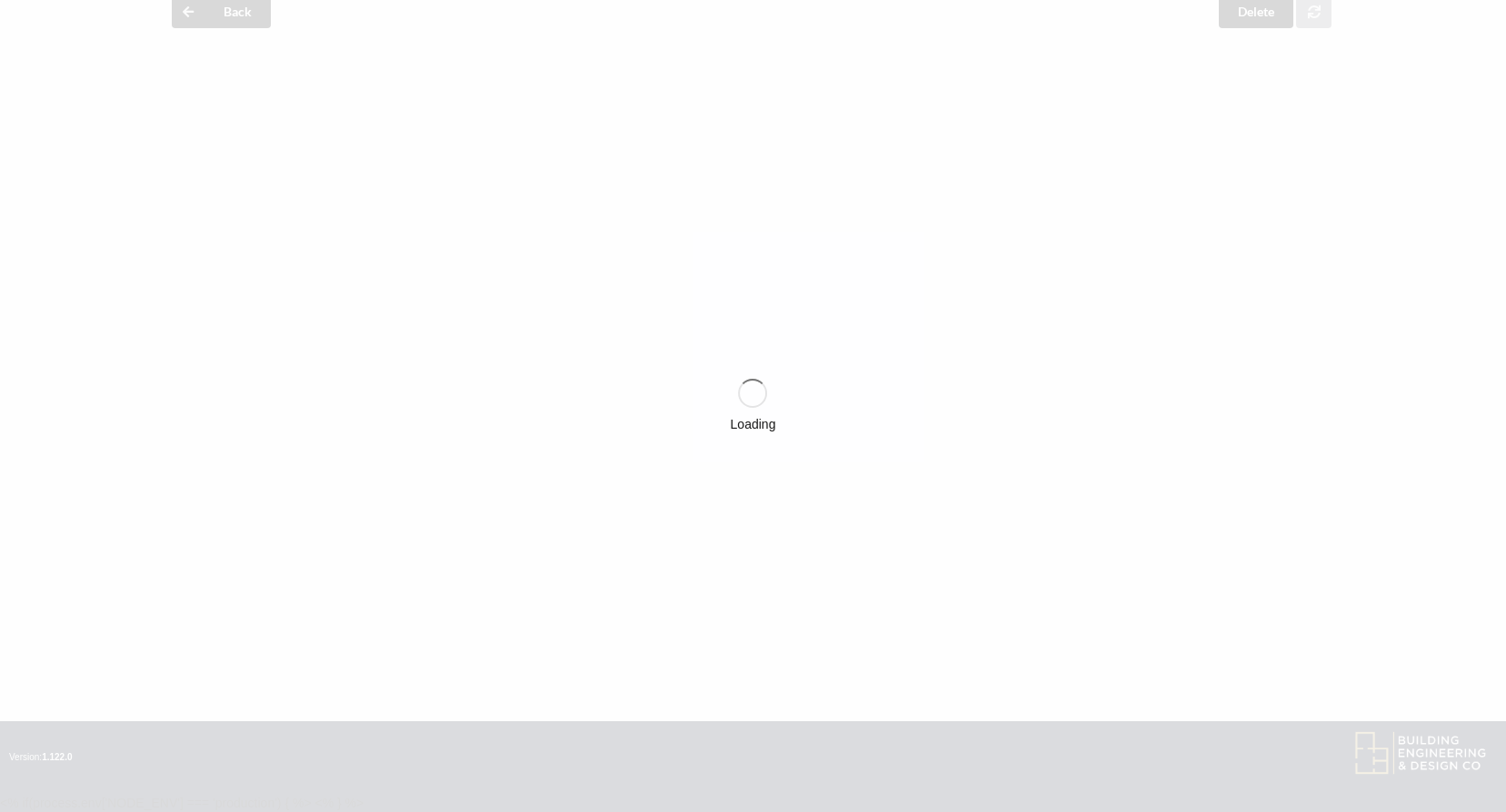
scroll to position [1928, 0]
